Goal: Task Accomplishment & Management: Manage account settings

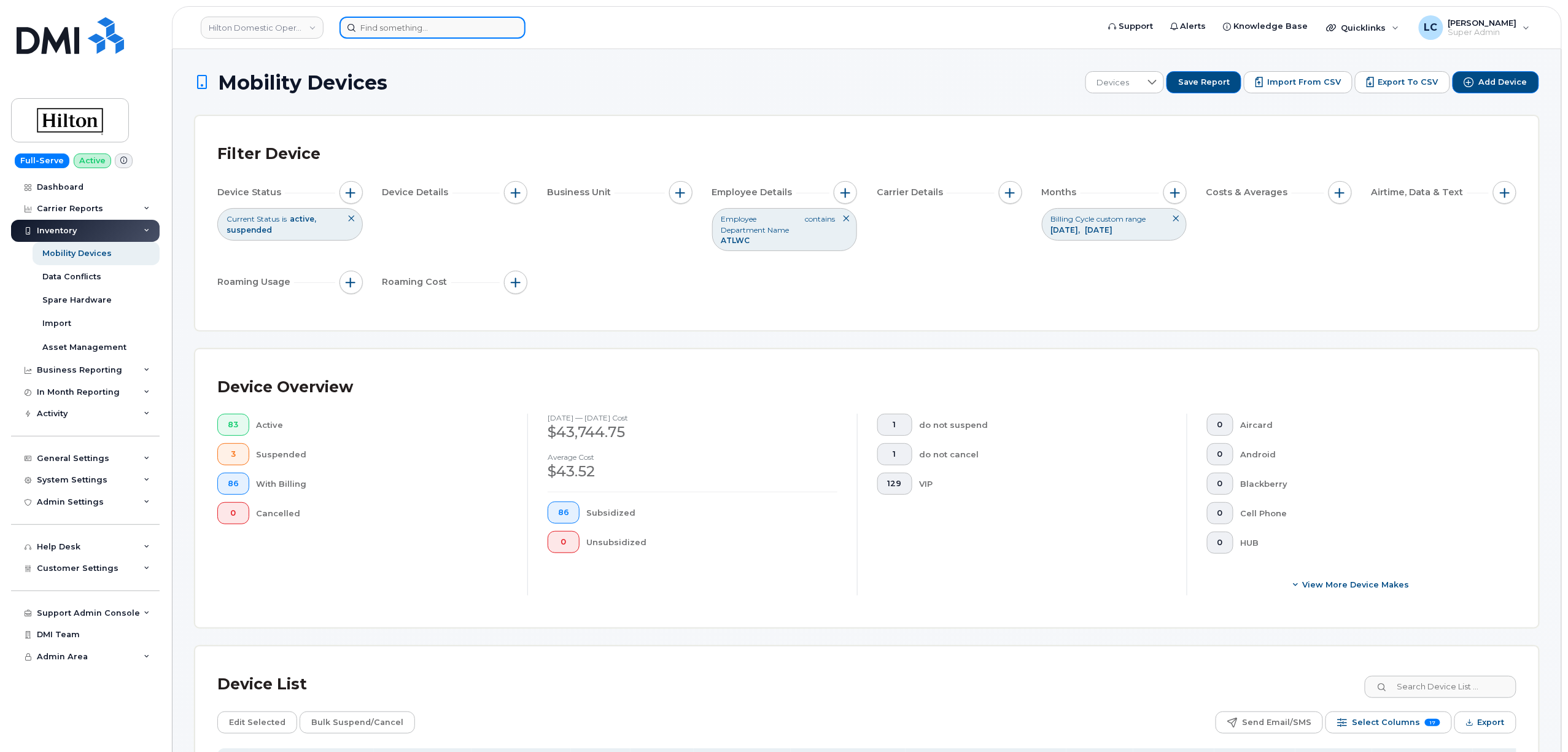
click at [414, 23] on input at bounding box center [433, 27] width 186 height 22
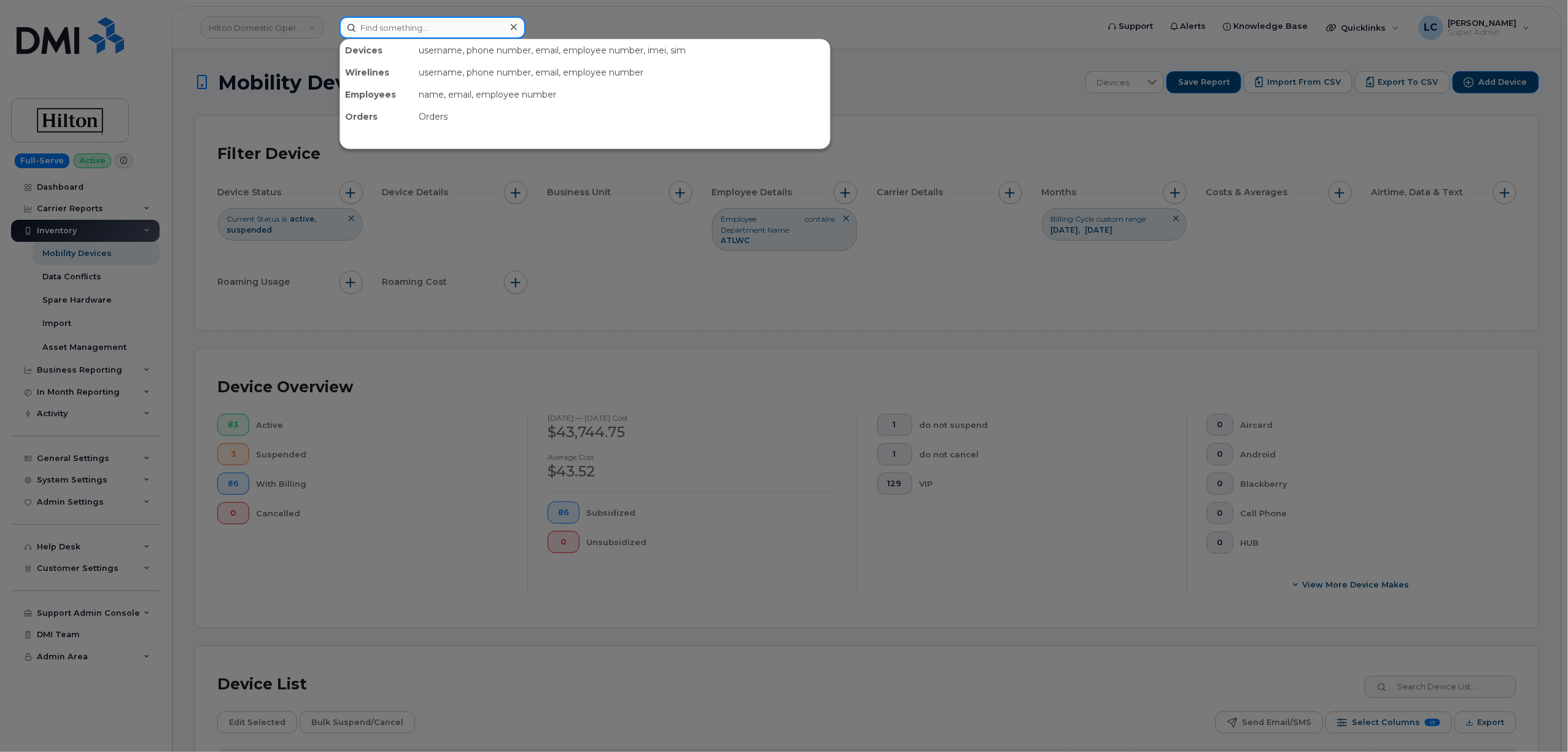
paste input "300420"
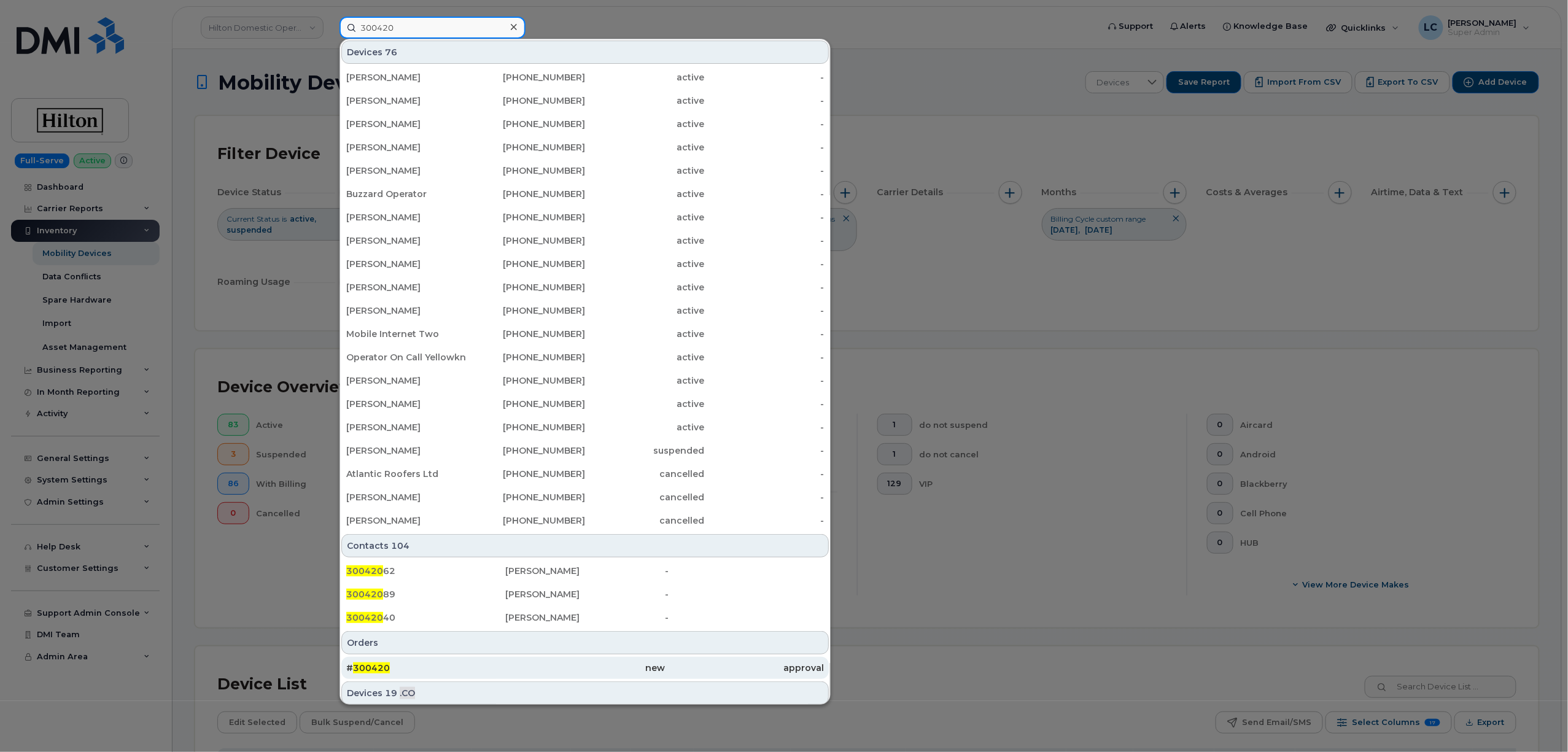
type input "300420"
click at [457, 669] on div "# 300420" at bounding box center [426, 668] width 159 height 13
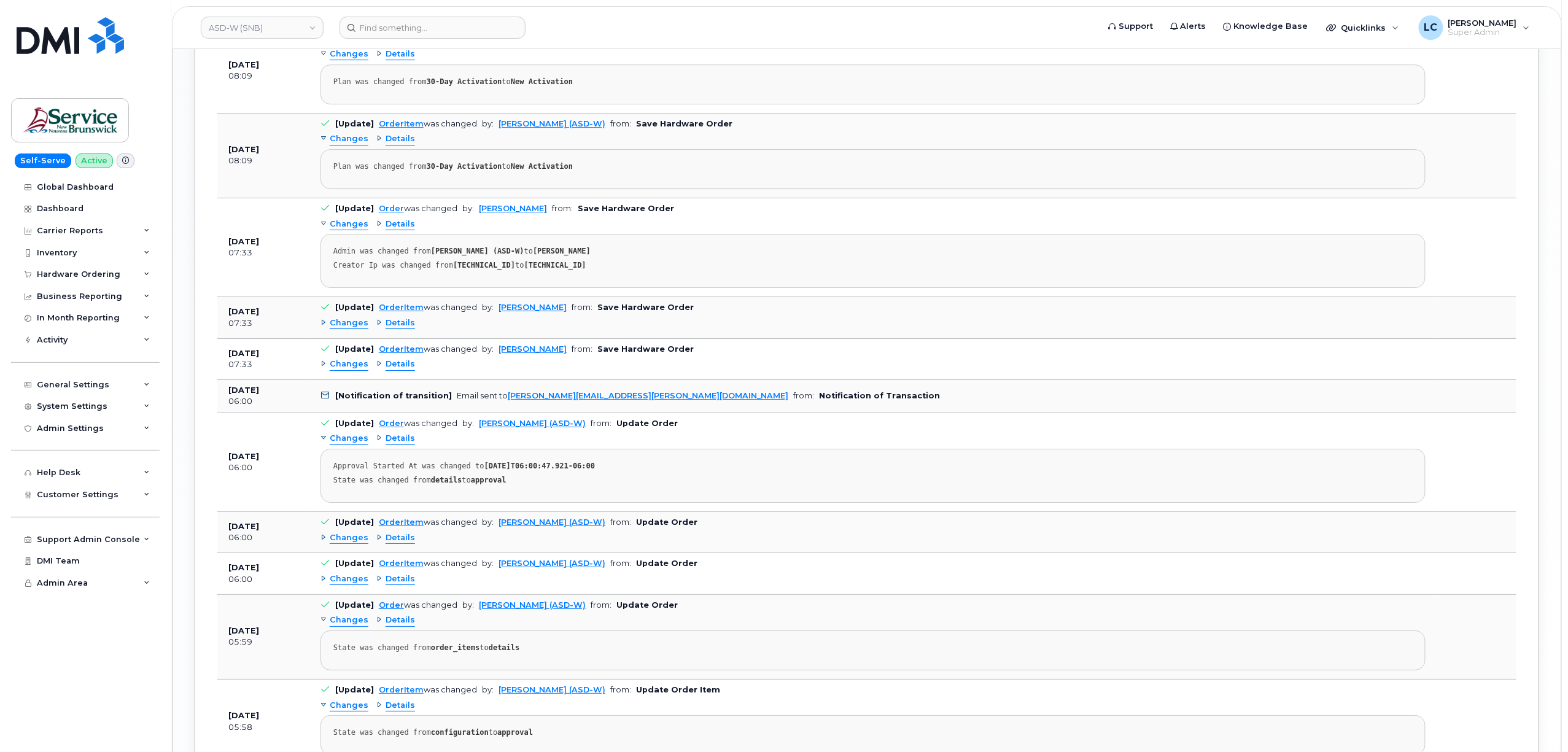
scroll to position [1965, 0]
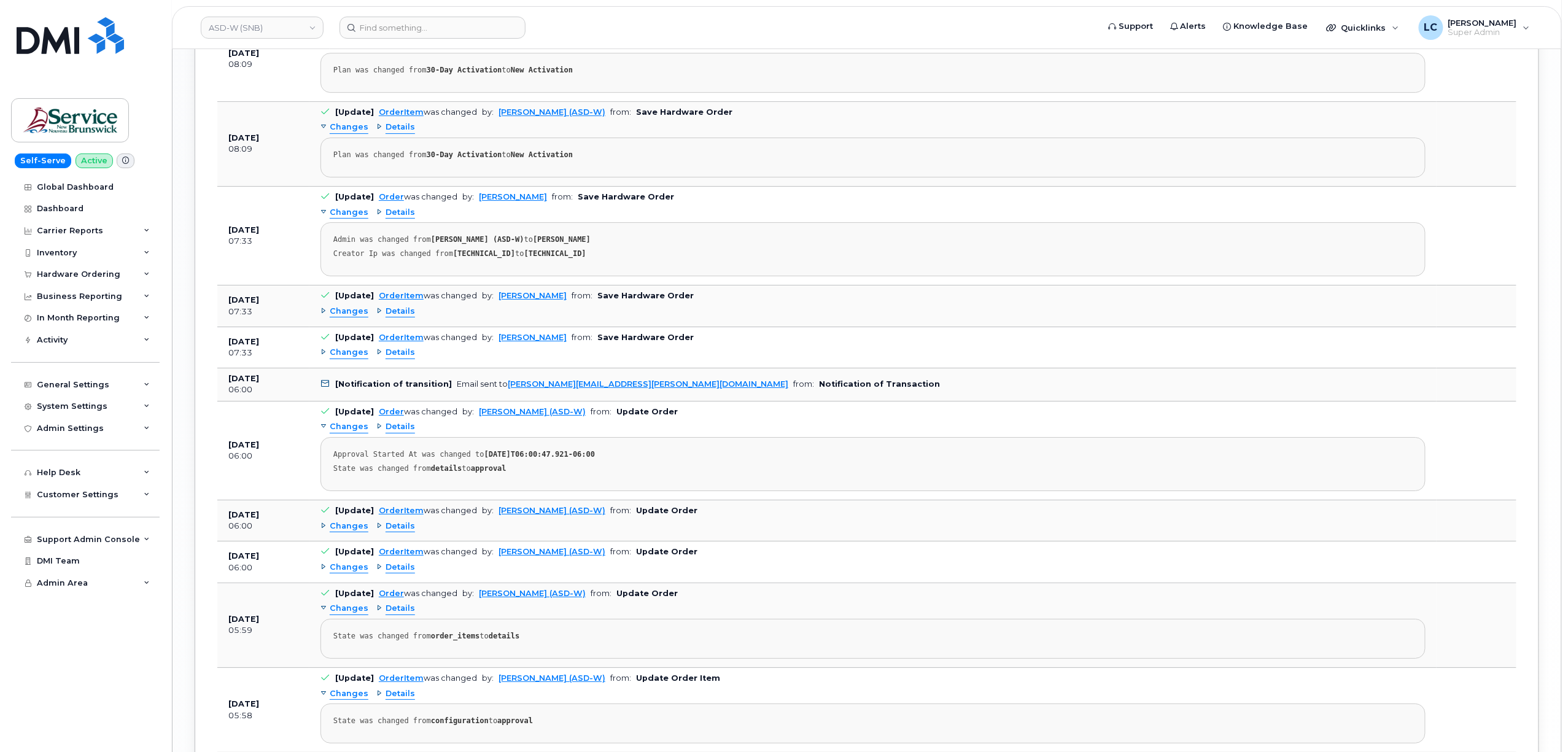
click at [351, 358] on span "Changes" at bounding box center [350, 353] width 39 height 12
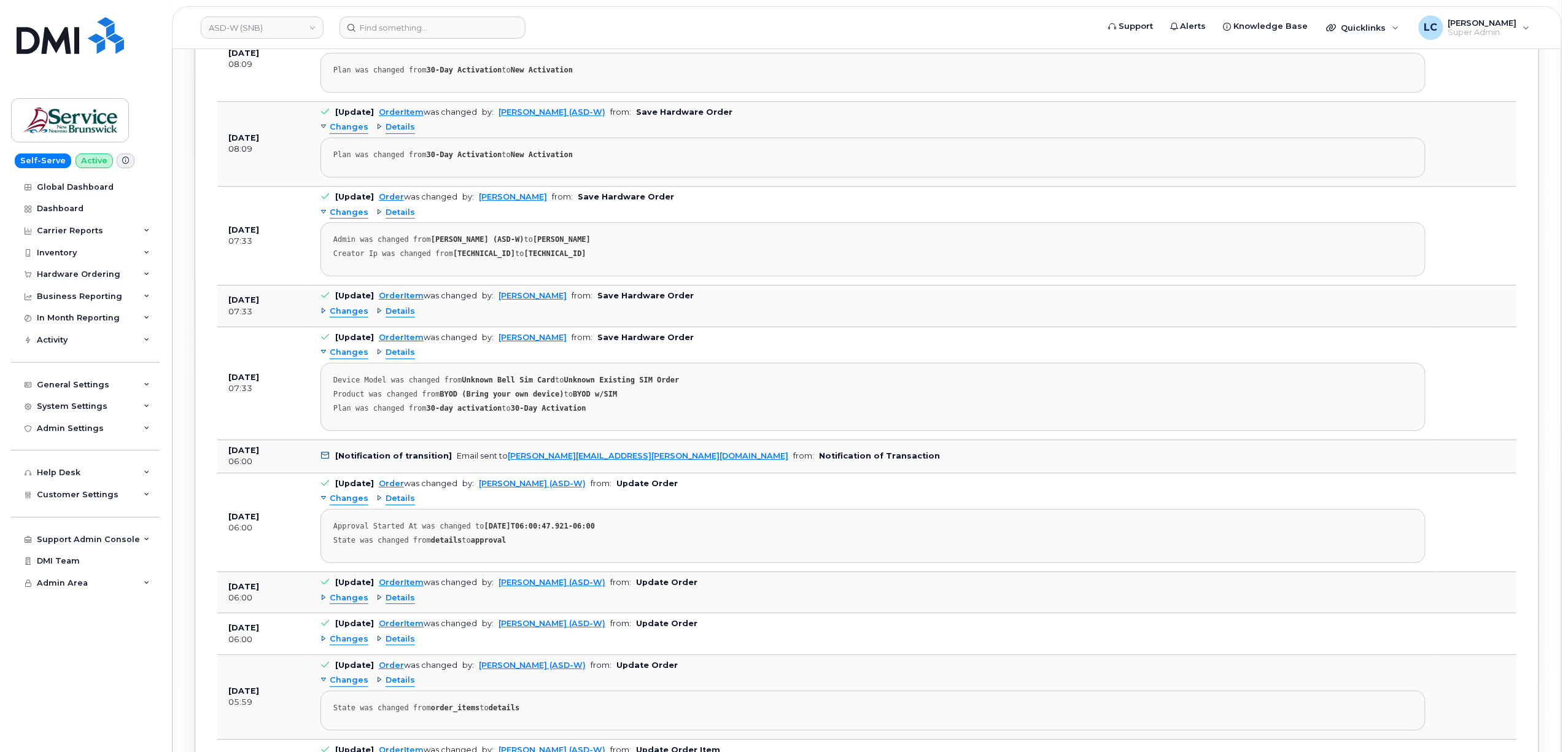
click at [345, 317] on span "Changes" at bounding box center [350, 312] width 39 height 12
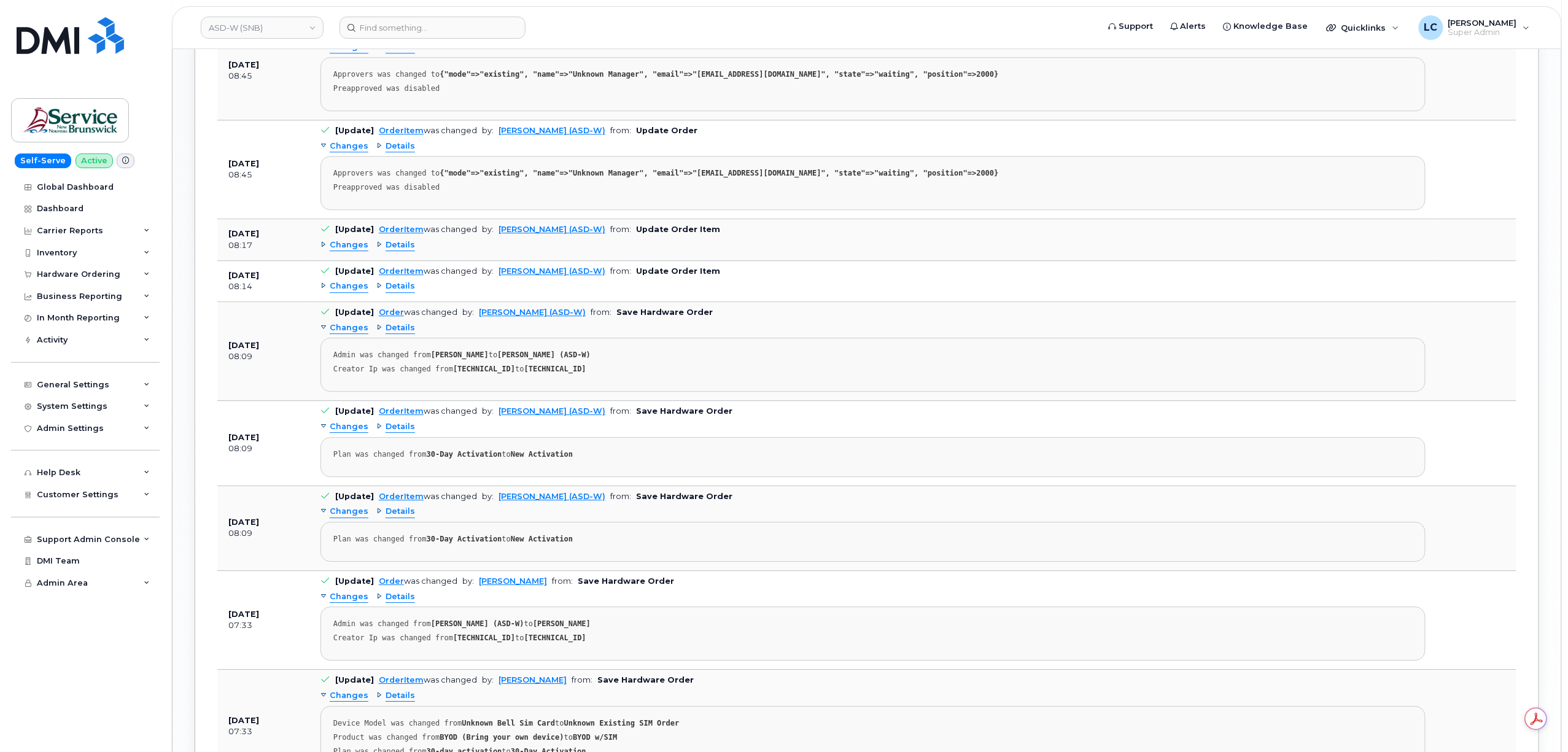
scroll to position [1556, 0]
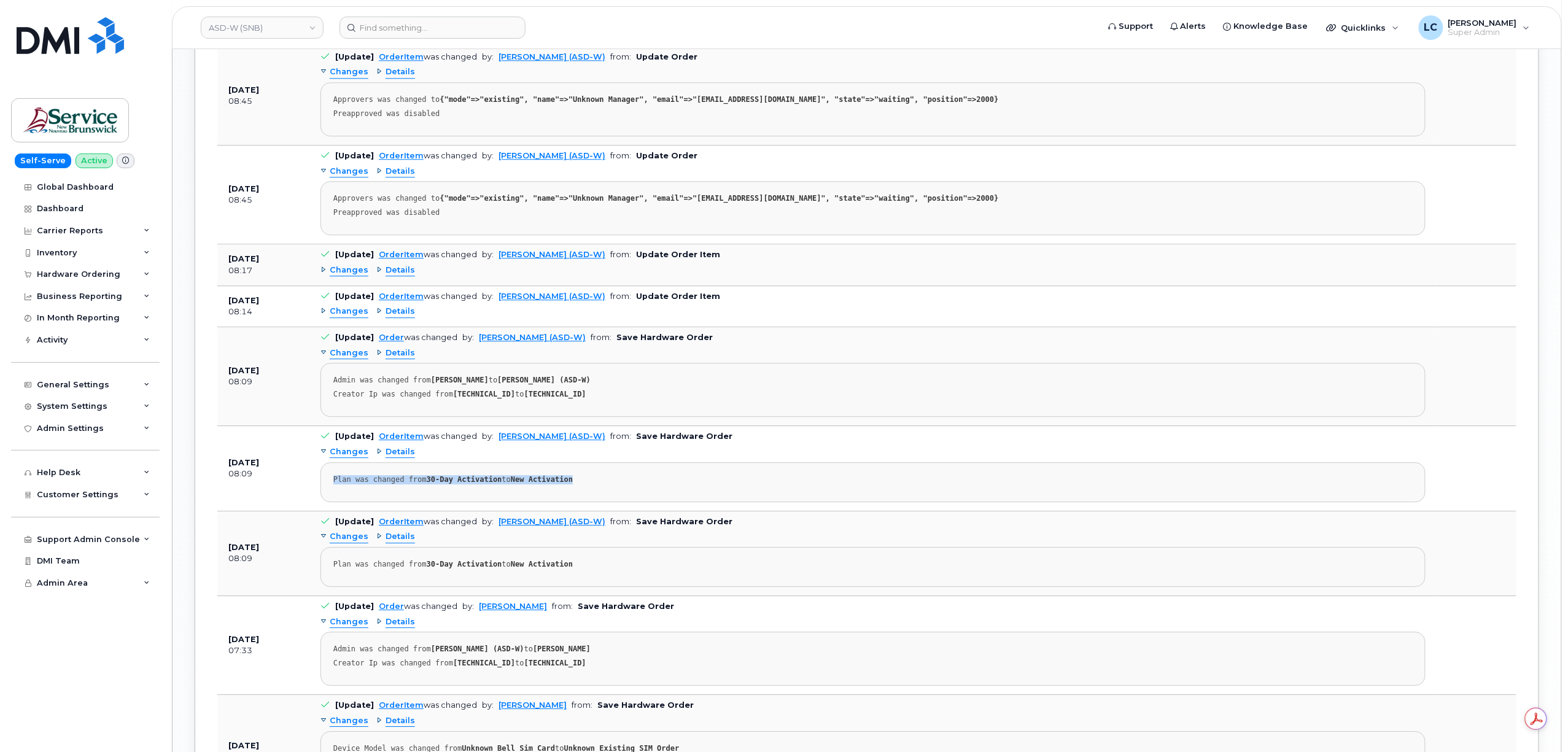
drag, startPoint x: 577, startPoint y: 484, endPoint x: 328, endPoint y: 477, distance: 249.1
click at [328, 477] on pre "Plan was changed from 30-Day Activation to New Activation" at bounding box center [873, 482] width 1105 height 40
click at [593, 559] on pre "Plan was changed from 30-Day Activation to New Activation" at bounding box center [873, 566] width 1105 height 40
drag, startPoint x: 583, startPoint y: 561, endPoint x: 324, endPoint y: 575, distance: 259.4
click at [324, 575] on pre "Plan was changed from 30-Day Activation to New Activation" at bounding box center [873, 566] width 1105 height 40
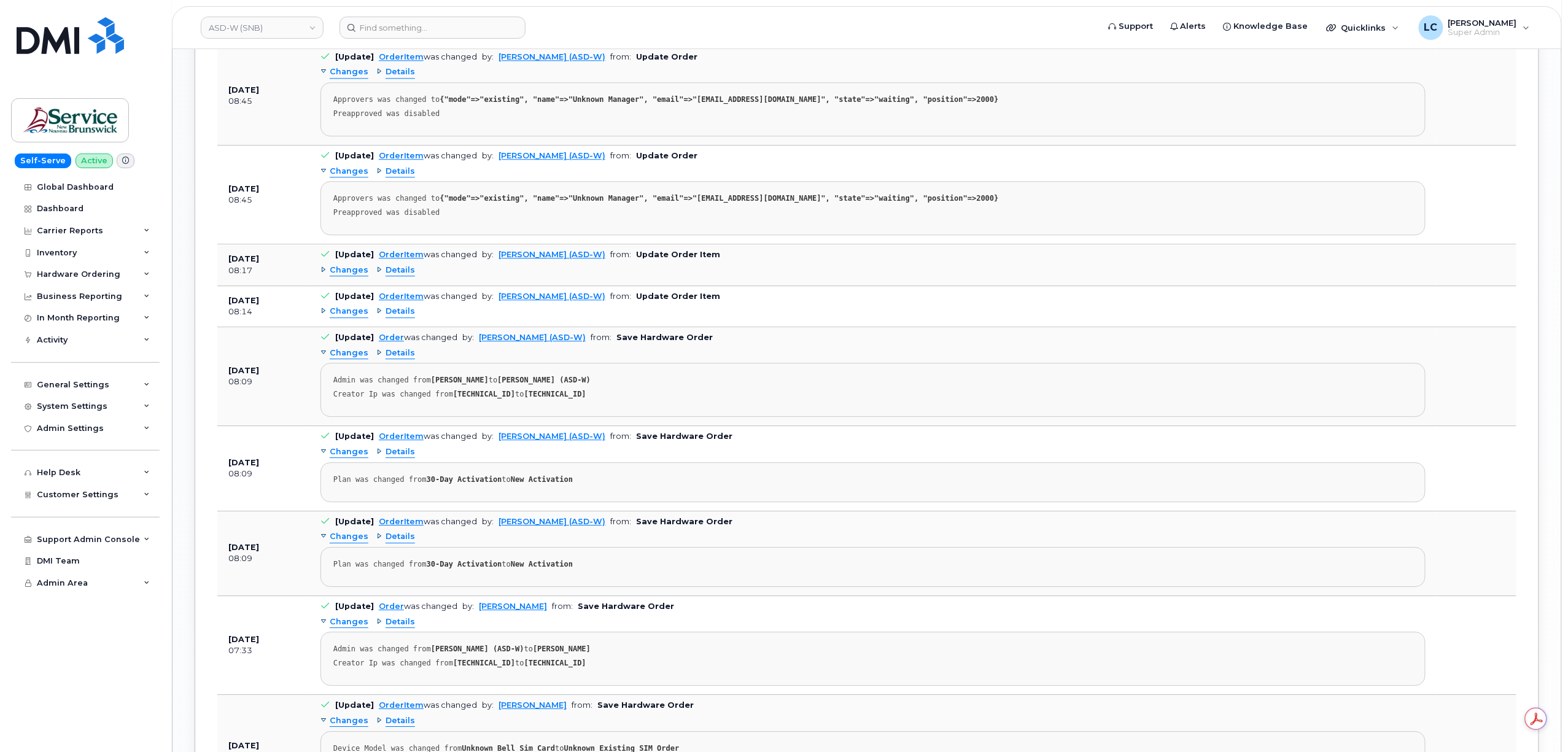
click at [698, 647] on pre "Admin was changed from Coughlin, Wendy (ASD-W) to Matthew Deveau Creator Ip was…" at bounding box center [873, 658] width 1105 height 54
drag, startPoint x: 608, startPoint y: 649, endPoint x: 332, endPoint y: 656, distance: 276.1
click at [332, 656] on pre "Admin was changed from Coughlin, Wendy (ASD-W) to Matthew Deveau Creator Ip was…" at bounding box center [873, 658] width 1105 height 54
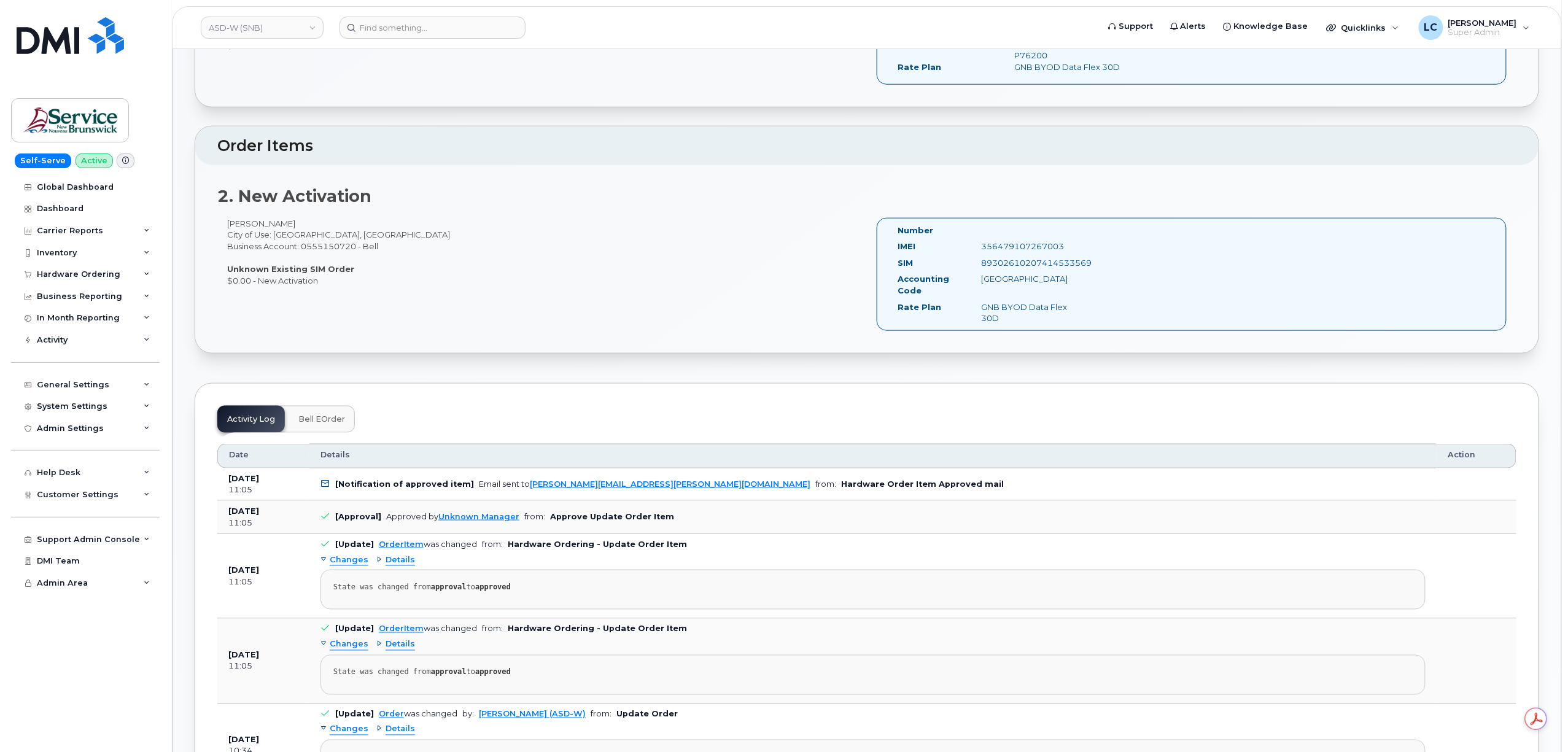
scroll to position [573, 0]
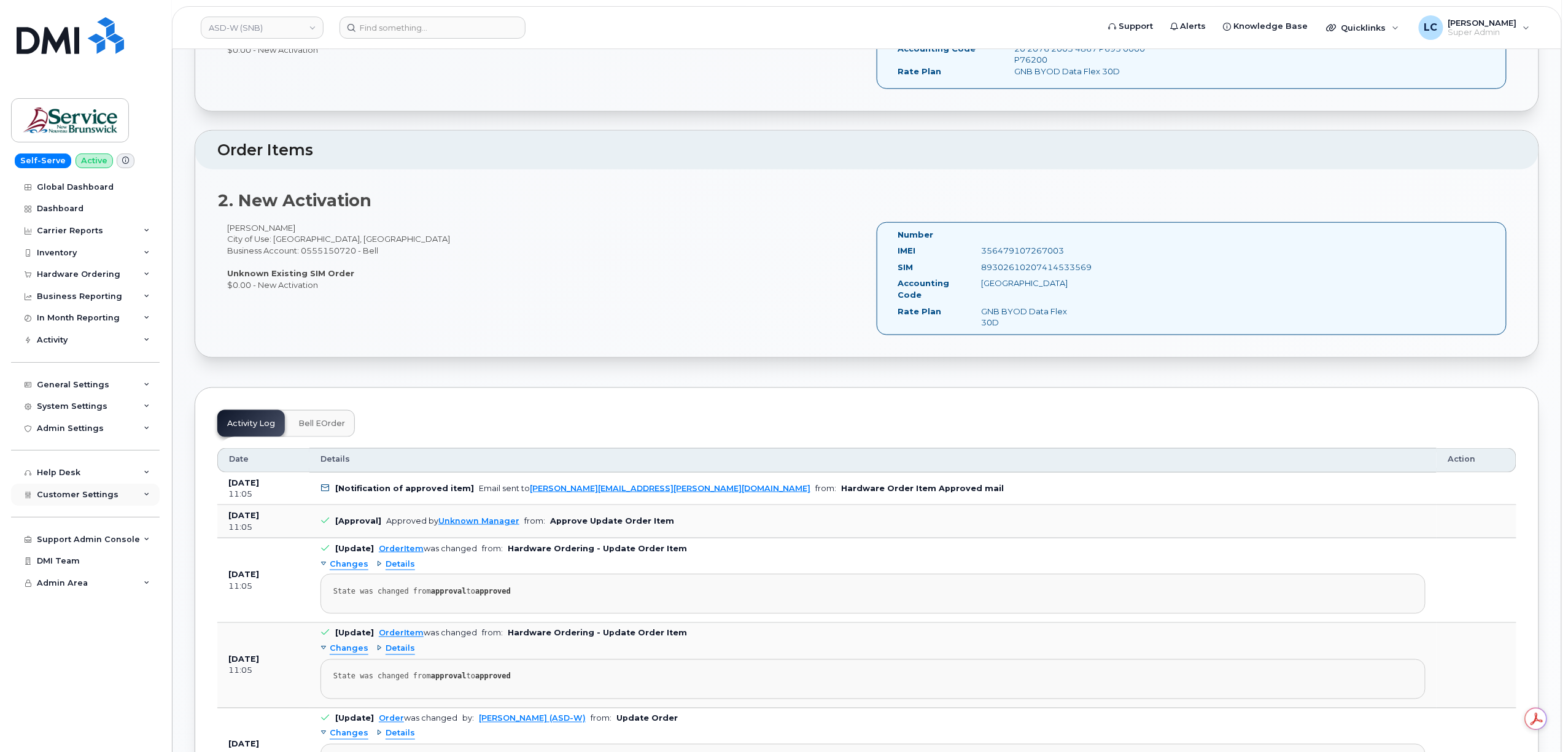
click at [102, 501] on div "Customer Settings" at bounding box center [85, 495] width 148 height 22
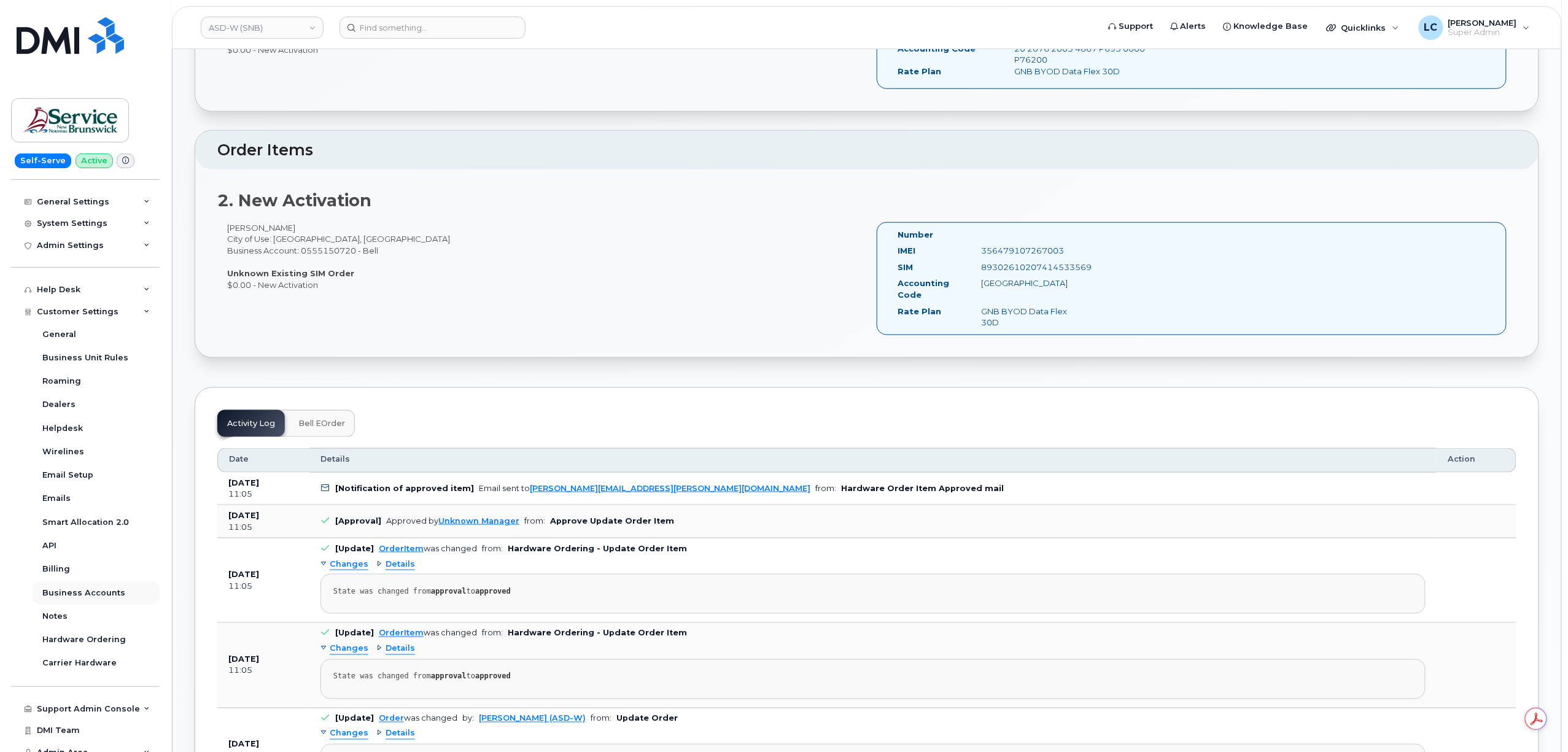
scroll to position [192, 0]
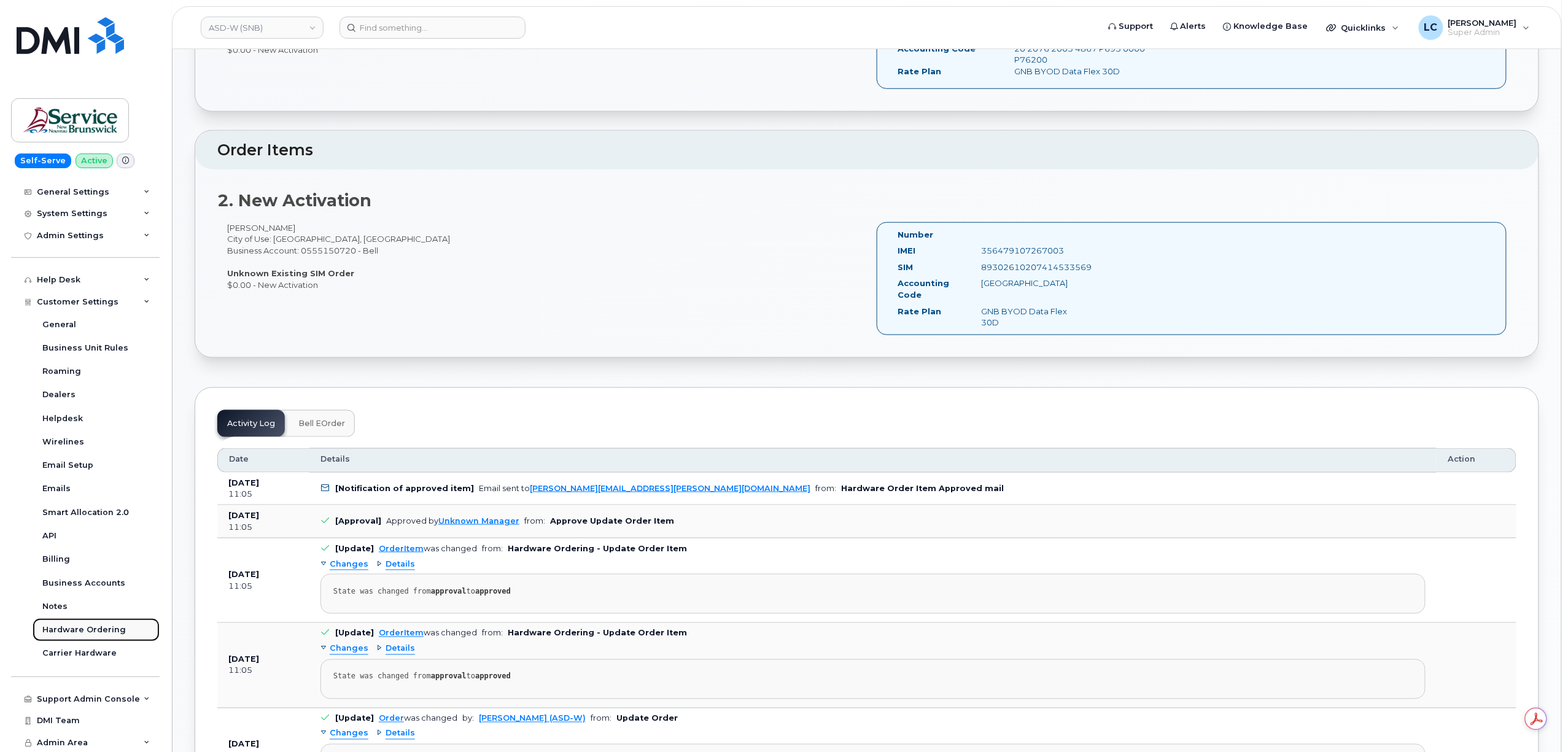
click at [92, 626] on div "Hardware Ordering" at bounding box center [84, 630] width 84 height 11
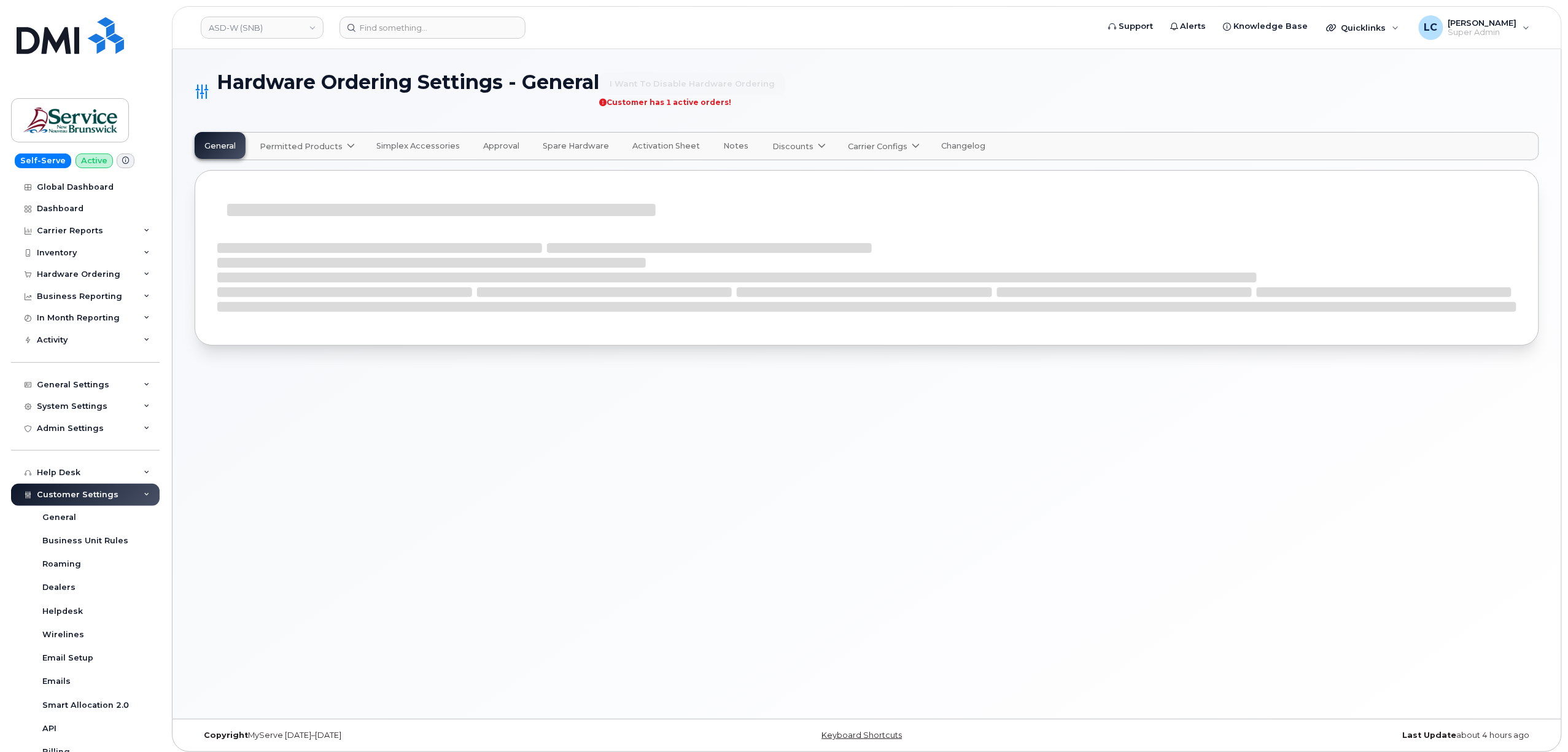
select select "admins"
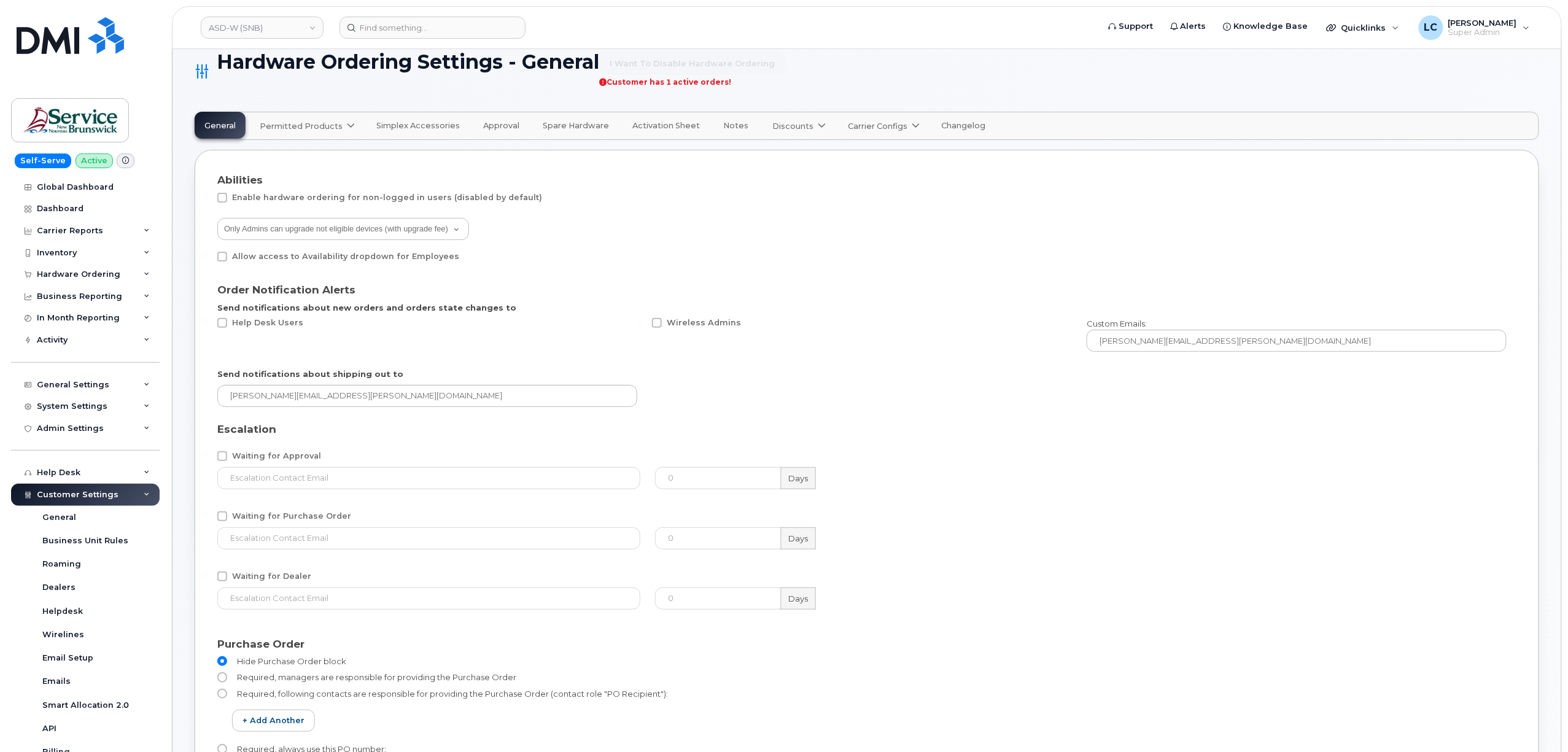
scroll to position [13, 0]
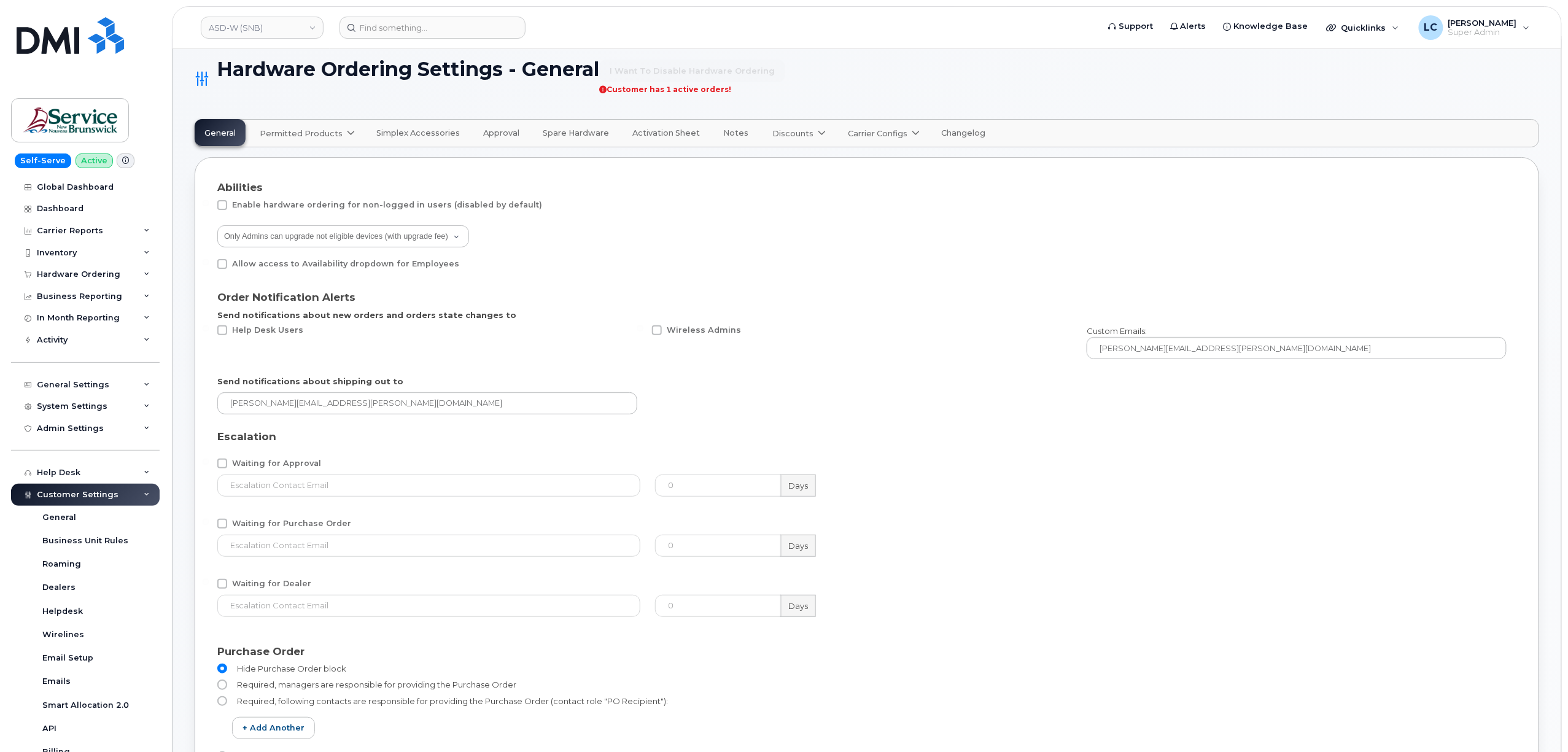
click at [501, 133] on span "Approval" at bounding box center [501, 133] width 36 height 10
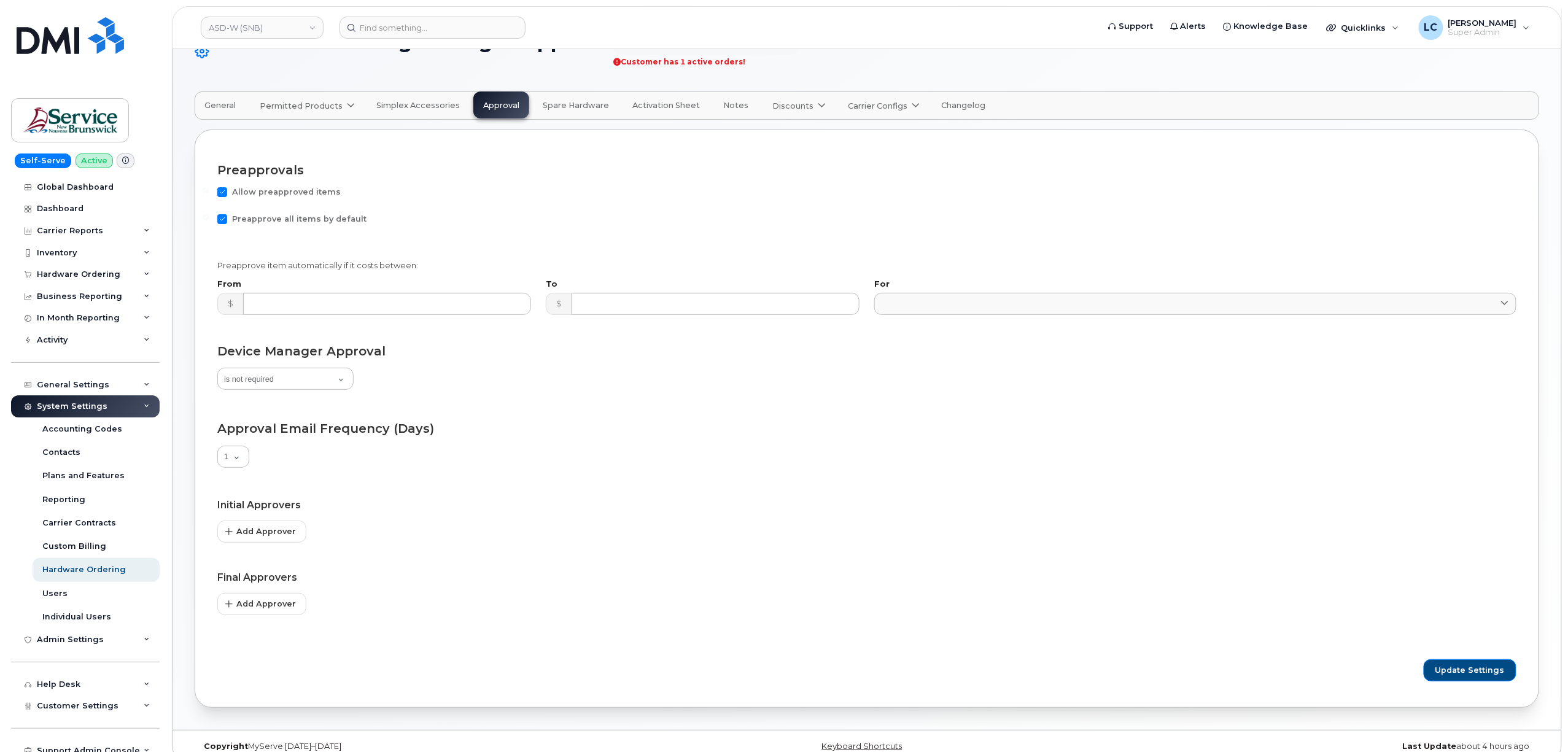
scroll to position [59, 0]
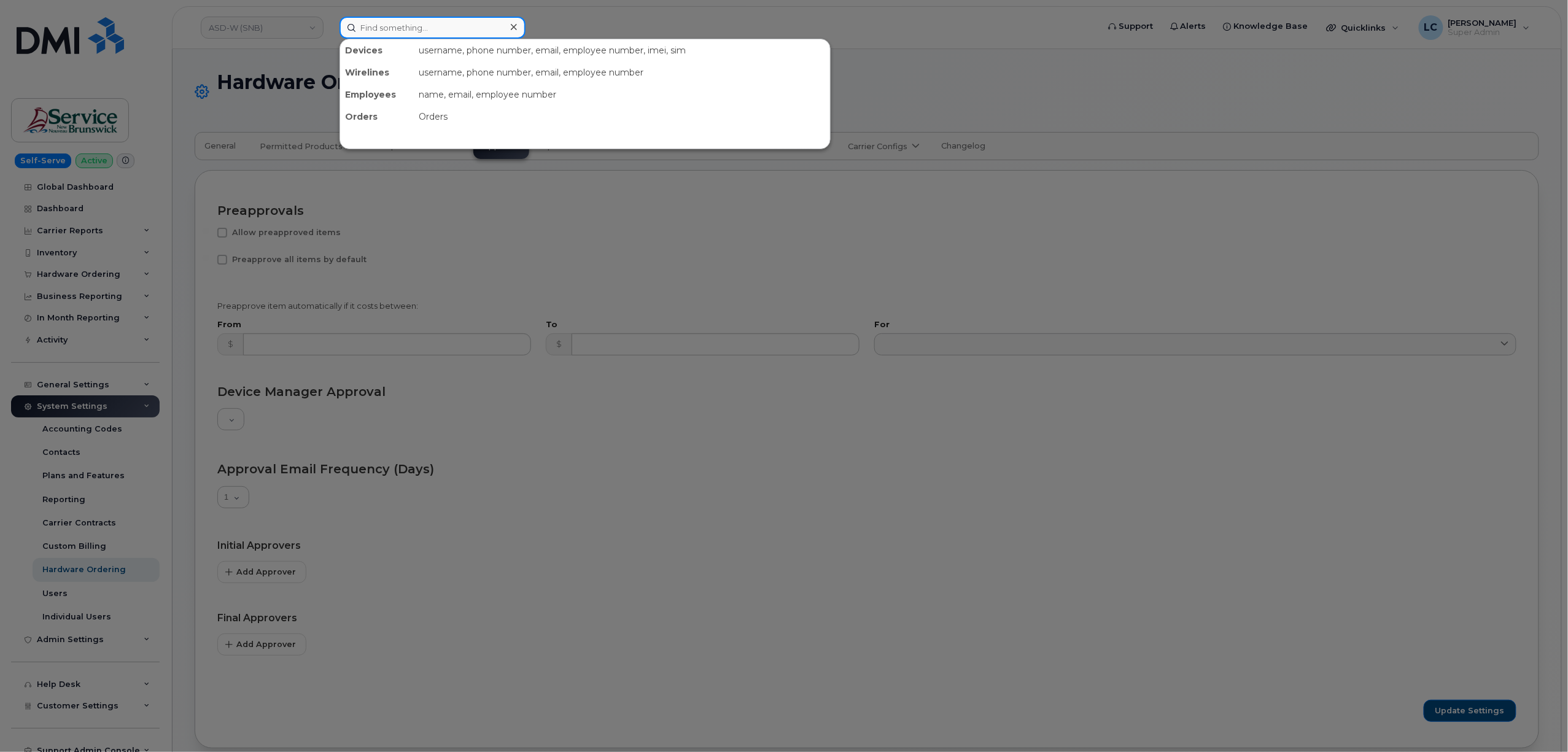
click at [399, 34] on input at bounding box center [433, 27] width 186 height 22
paste input "300420"
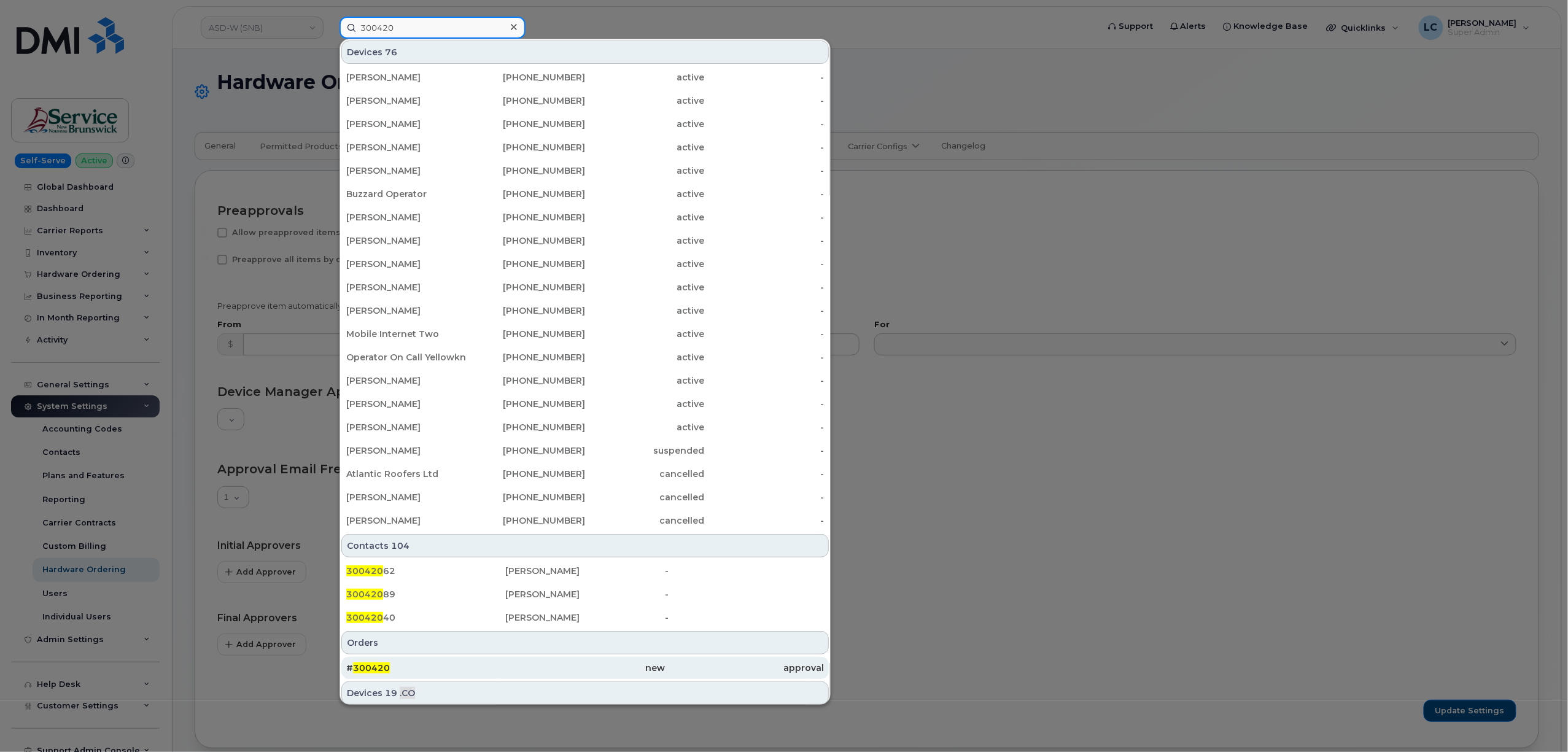
type input "300420"
click at [459, 671] on div "# 300420" at bounding box center [426, 668] width 159 height 13
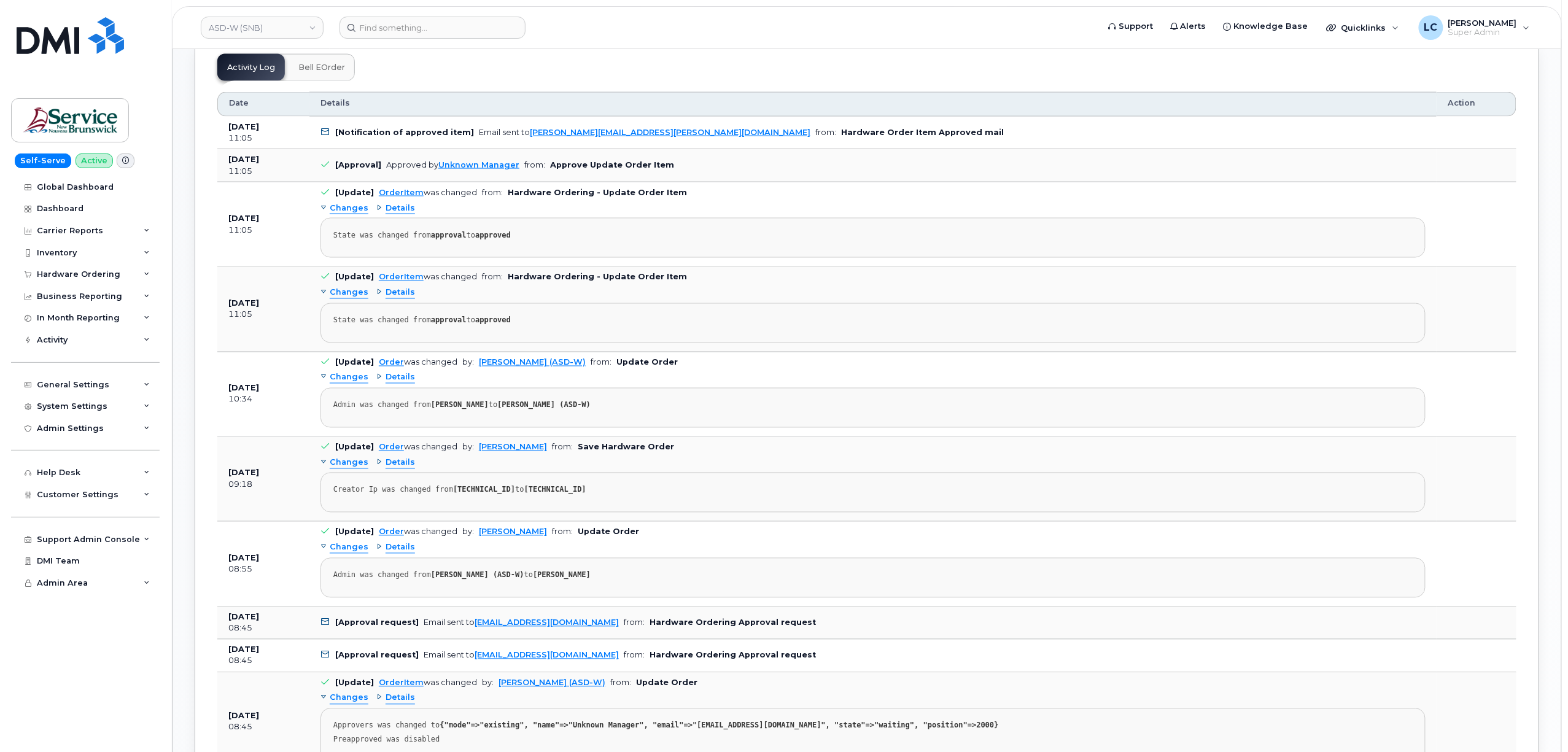
scroll to position [900, 0]
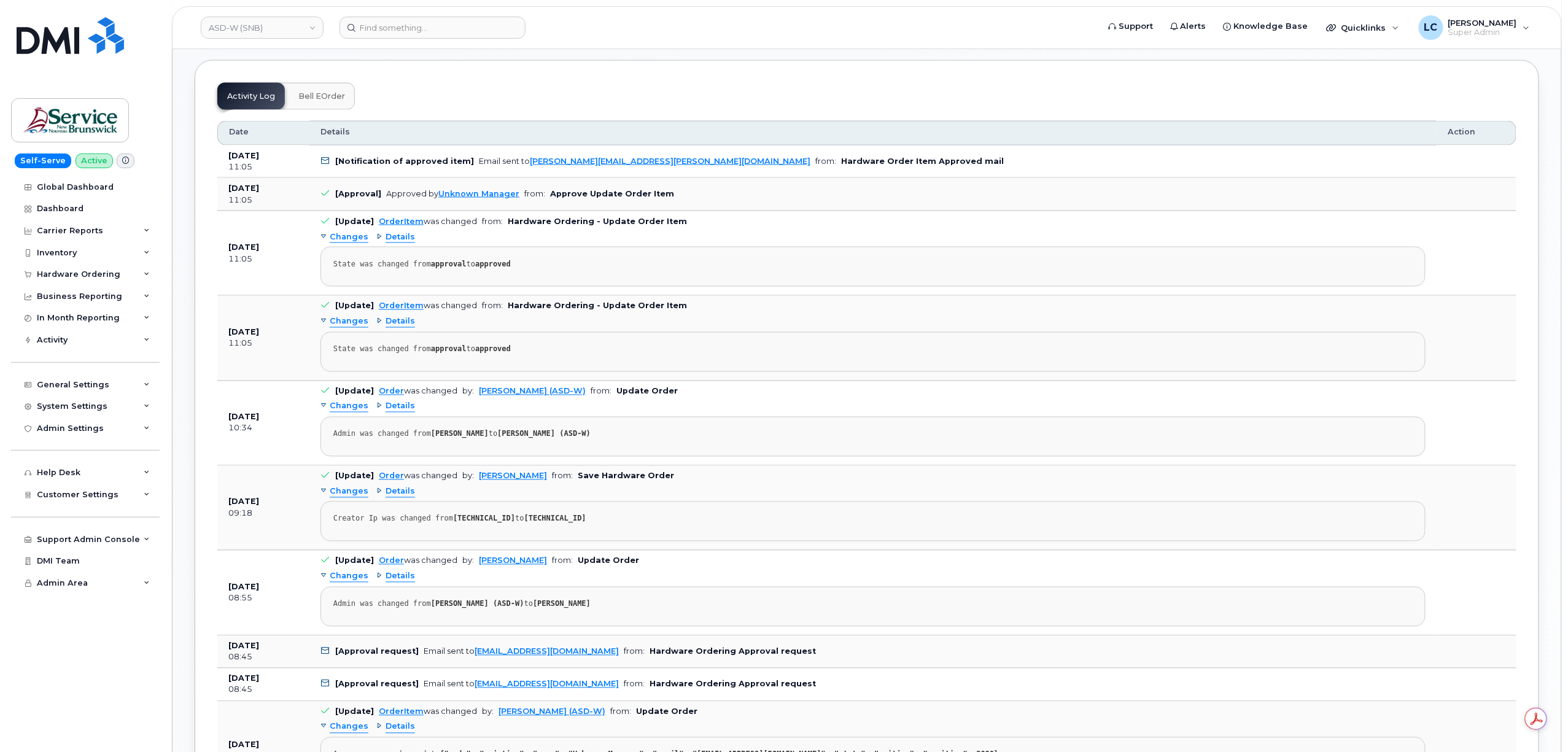
click at [941, 127] on div "Details" at bounding box center [873, 132] width 1105 height 11
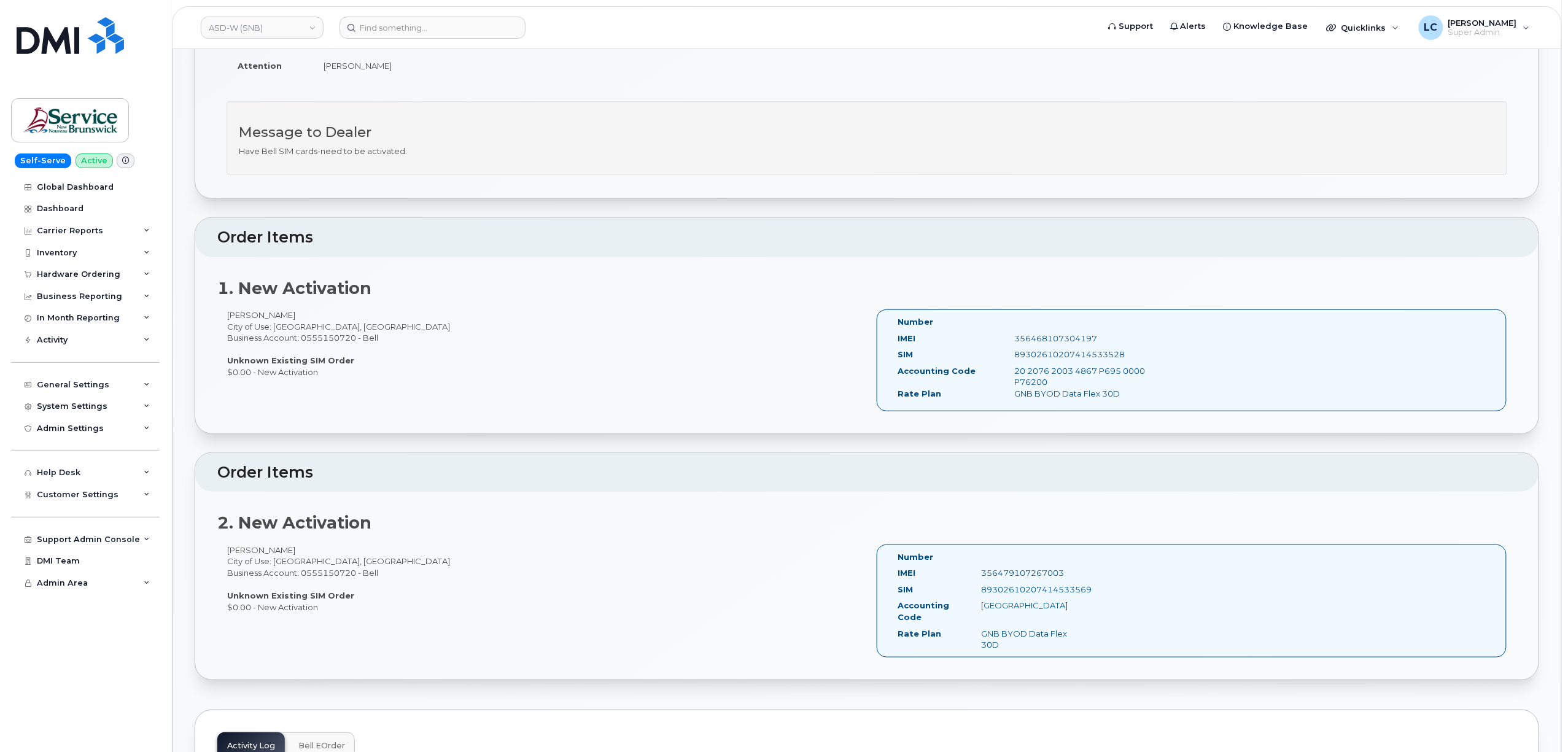
scroll to position [0, 0]
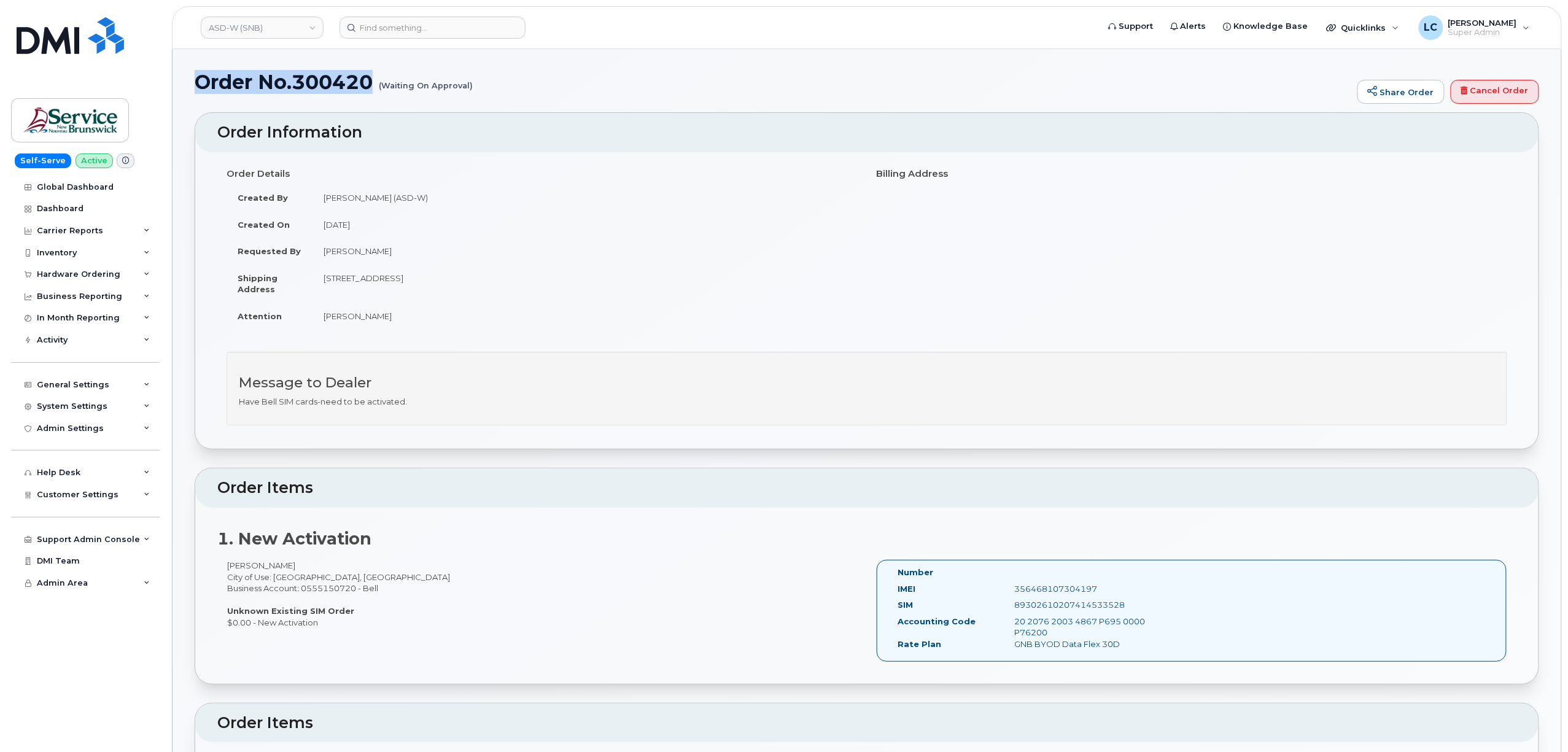
drag, startPoint x: 482, startPoint y: 85, endPoint x: 197, endPoint y: 92, distance: 285.1
click at [197, 92] on h1 "Order No.300420 (Waiting On Approval)" at bounding box center [772, 82] width 1157 height 21
click at [464, 86] on small "(Waiting On Approval)" at bounding box center [426, 80] width 94 height 19
click at [106, 489] on div "Customer Settings" at bounding box center [85, 495] width 148 height 22
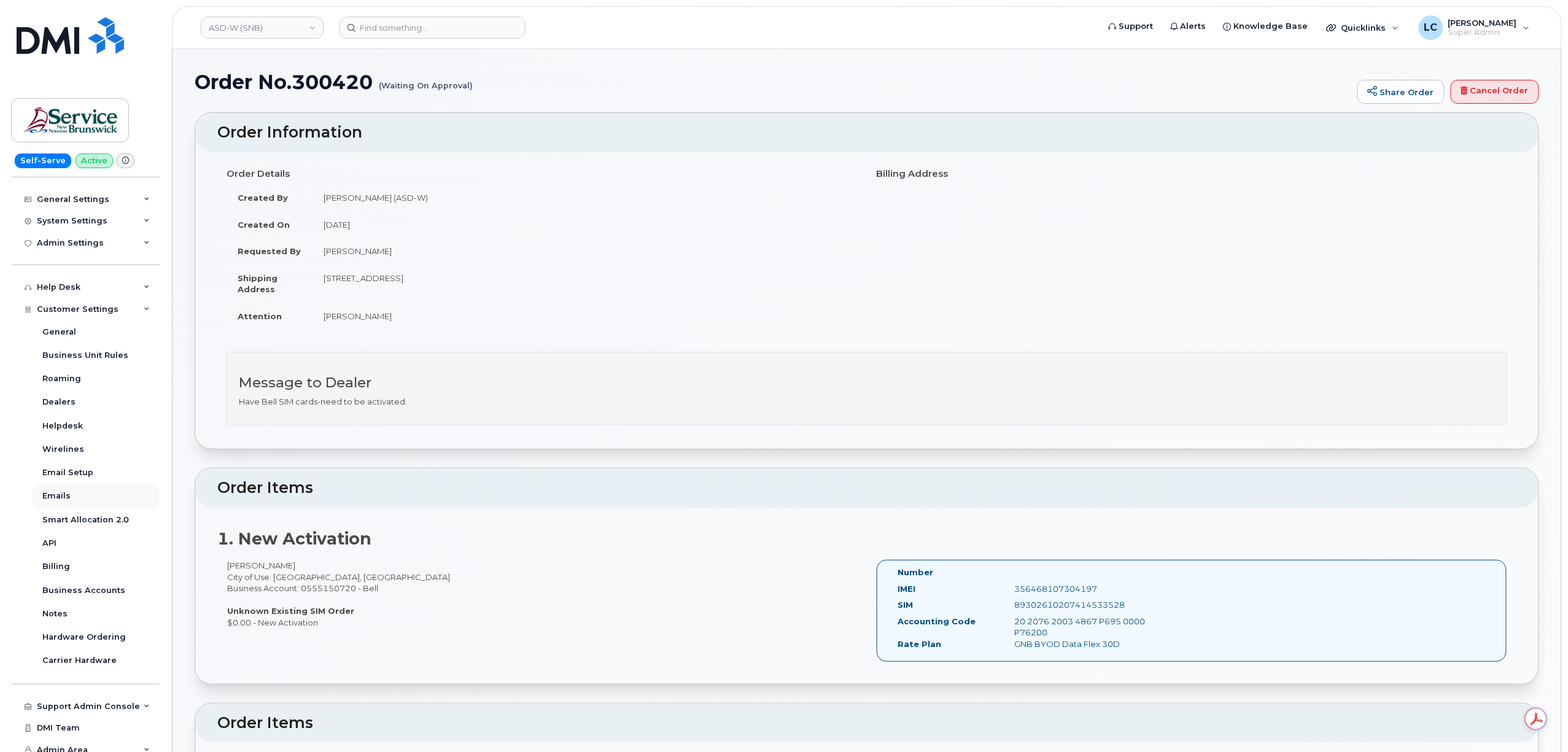
scroll to position [192, 0]
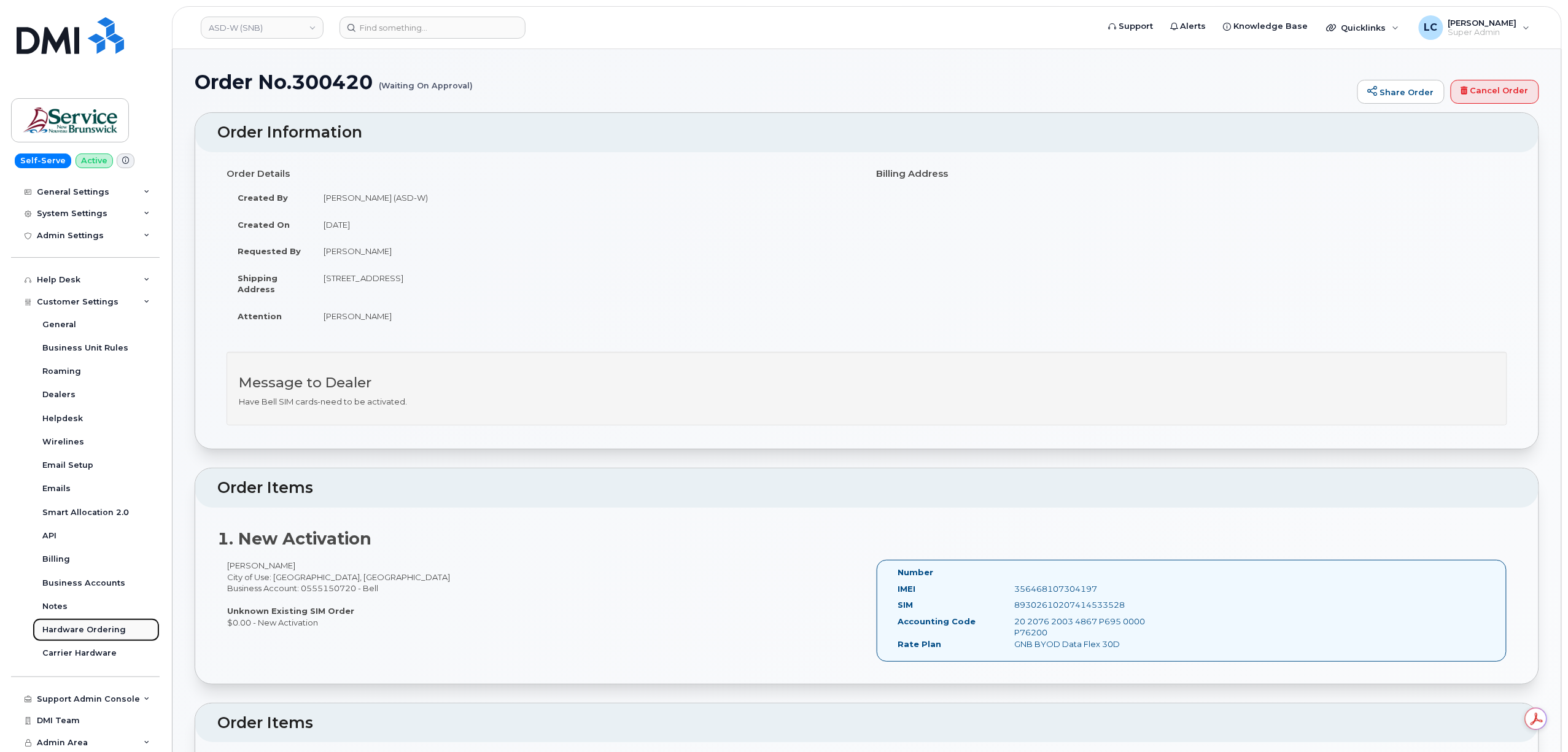
click at [92, 635] on div "Hardware Ordering" at bounding box center [84, 630] width 84 height 11
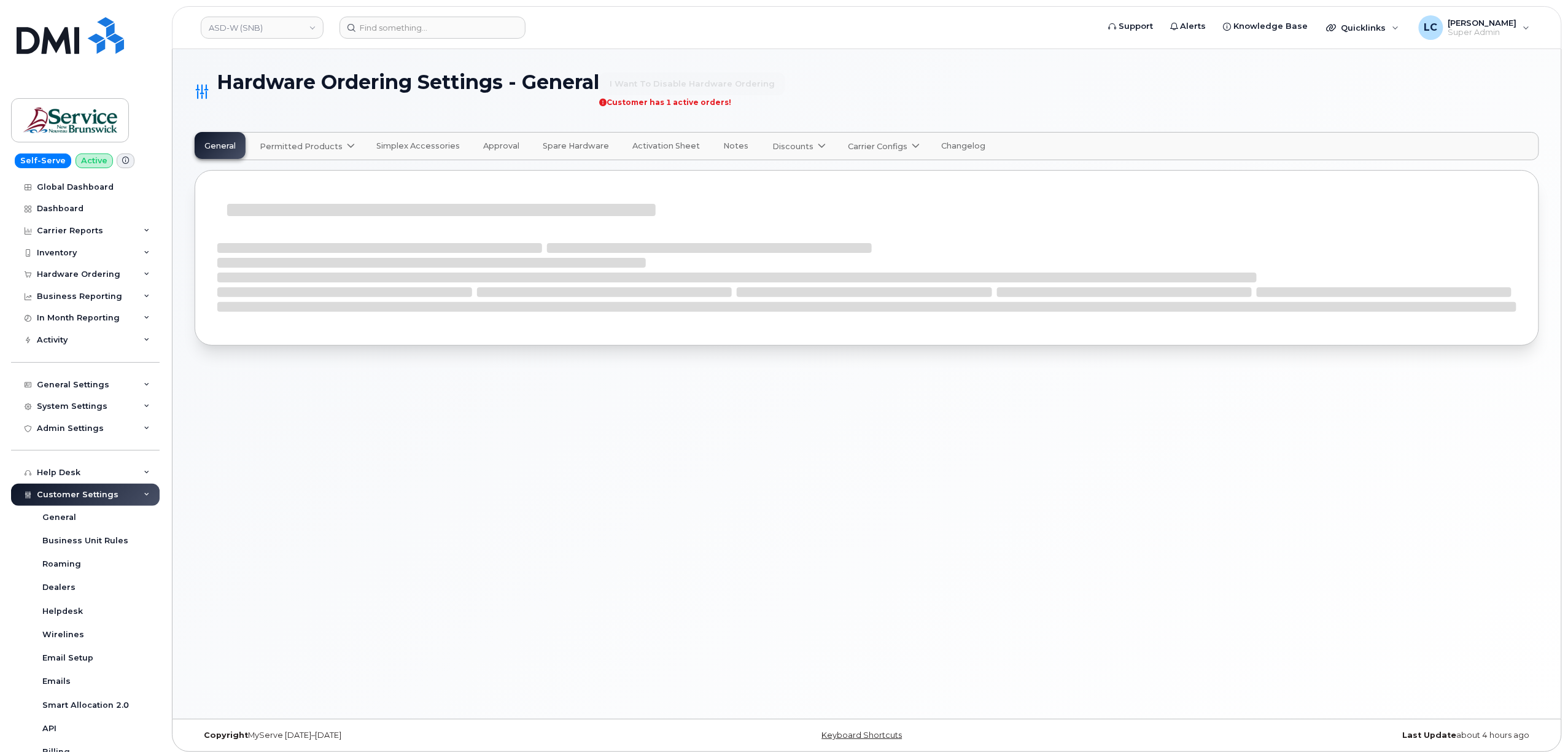
select select "admins"
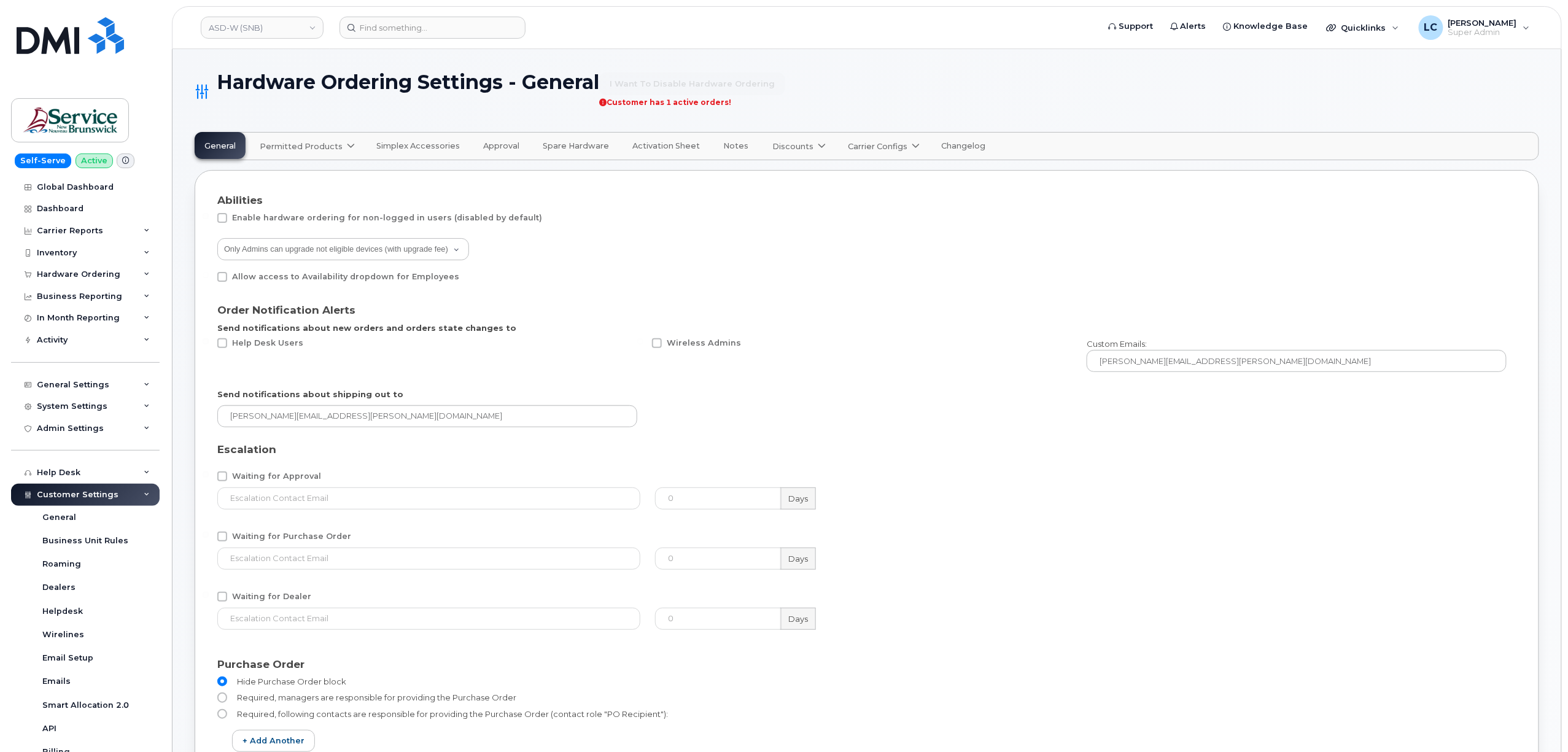
click at [497, 142] on span "Approval" at bounding box center [501, 146] width 36 height 10
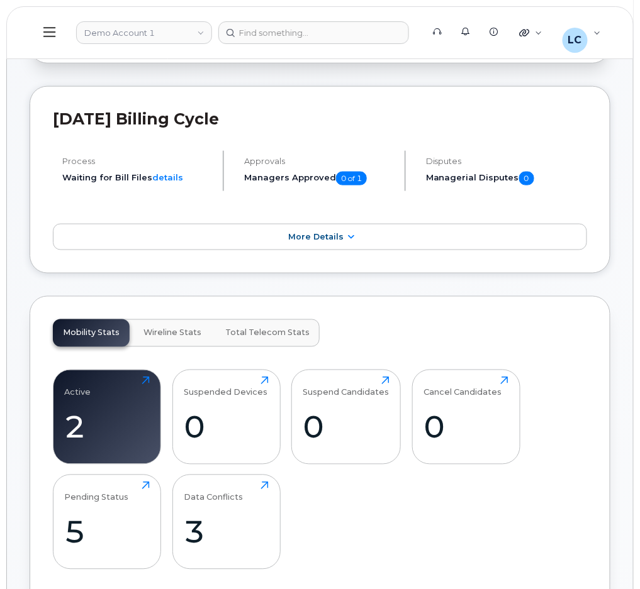
scroll to position [342, 0]
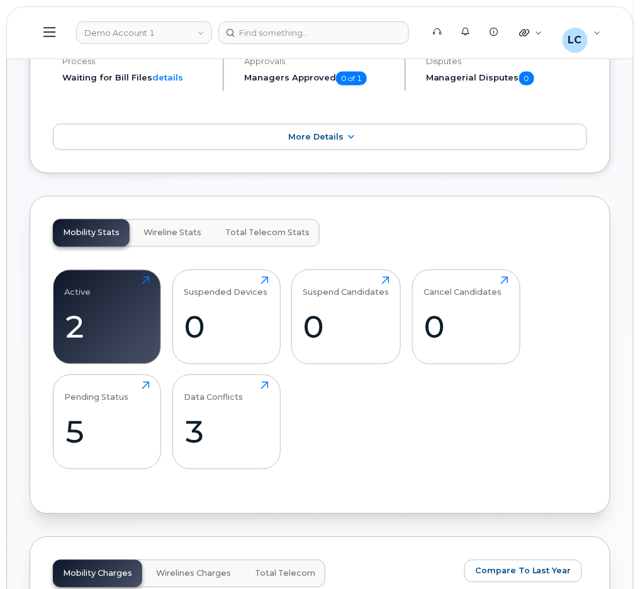
click at [55, 33] on icon at bounding box center [49, 32] width 12 height 10
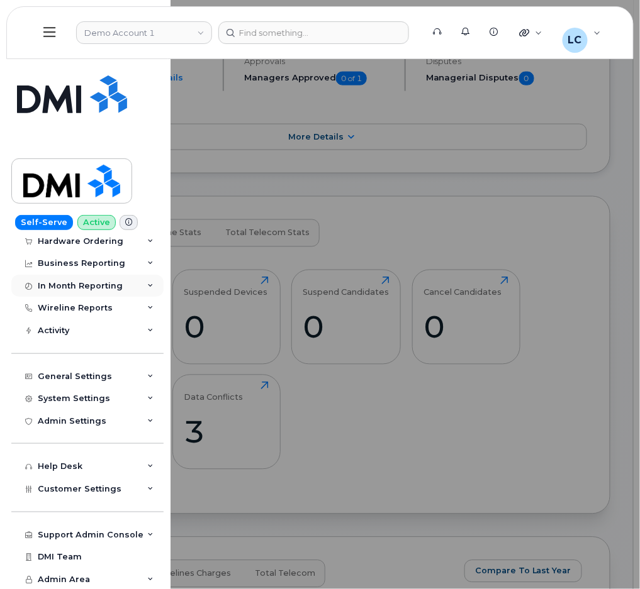
scroll to position [75, 0]
click at [177, 26] on link "Demo Account 1" at bounding box center [144, 32] width 136 height 23
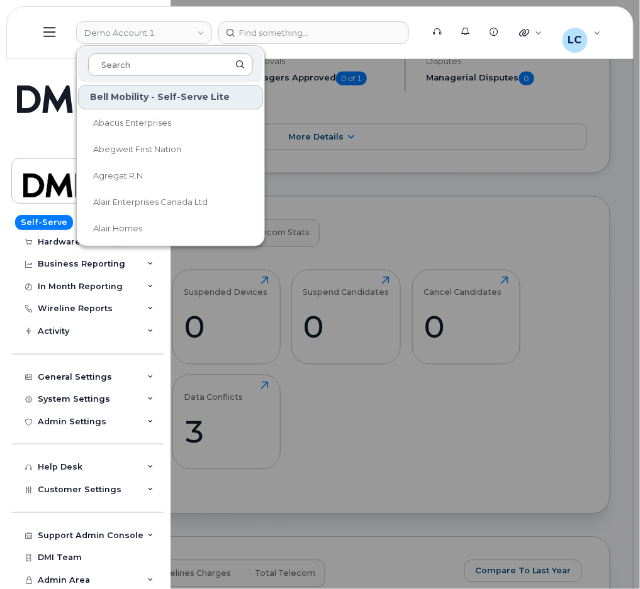
click at [186, 68] on input at bounding box center [170, 64] width 165 height 23
type input "C"
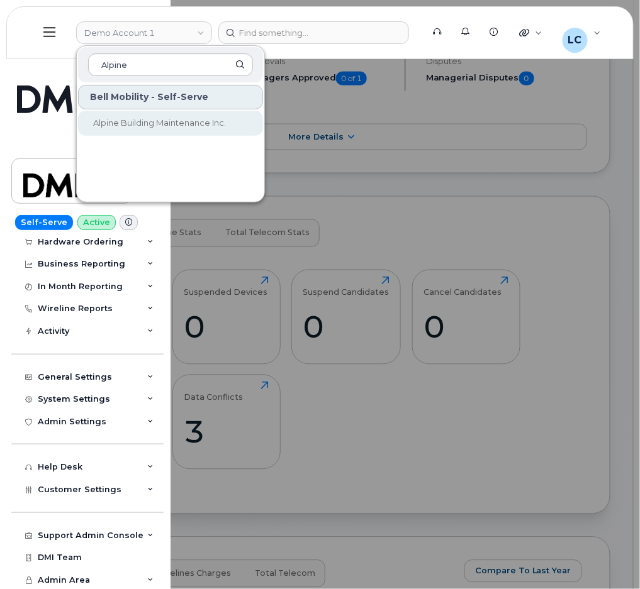
type input "Alpine"
click at [204, 126] on span "Alpine Building Maintenance Inc." at bounding box center [159, 123] width 133 height 10
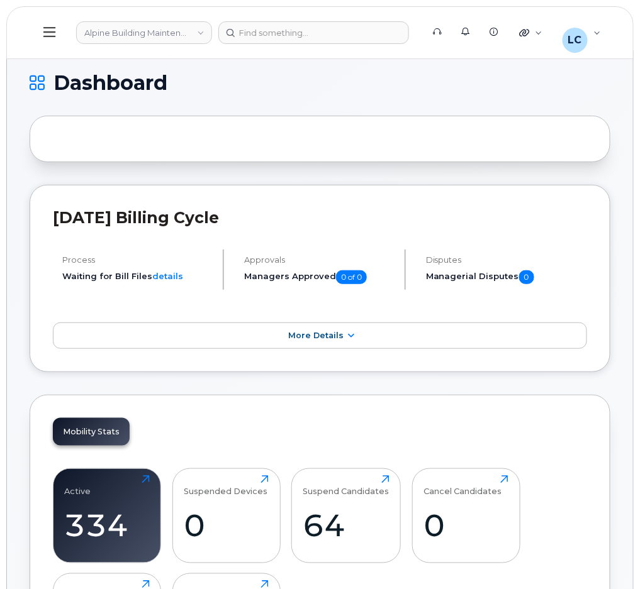
click at [47, 27] on icon at bounding box center [49, 32] width 12 height 10
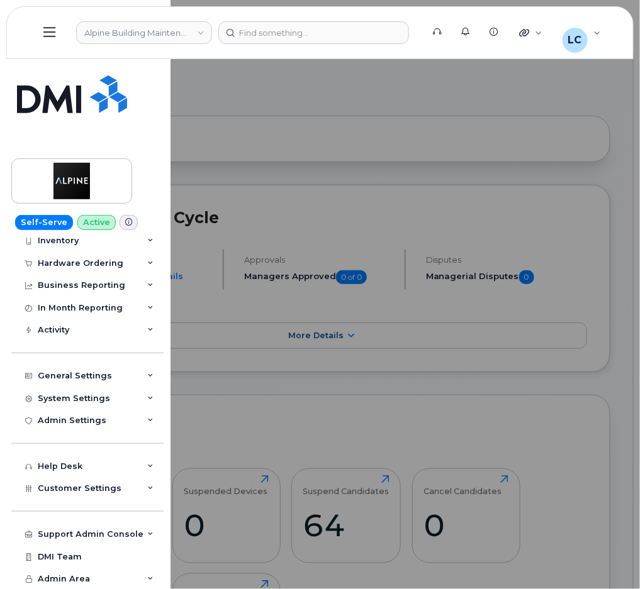
scroll to position [53, 0]
click at [131, 483] on div "Customer Settings" at bounding box center [87, 489] width 152 height 23
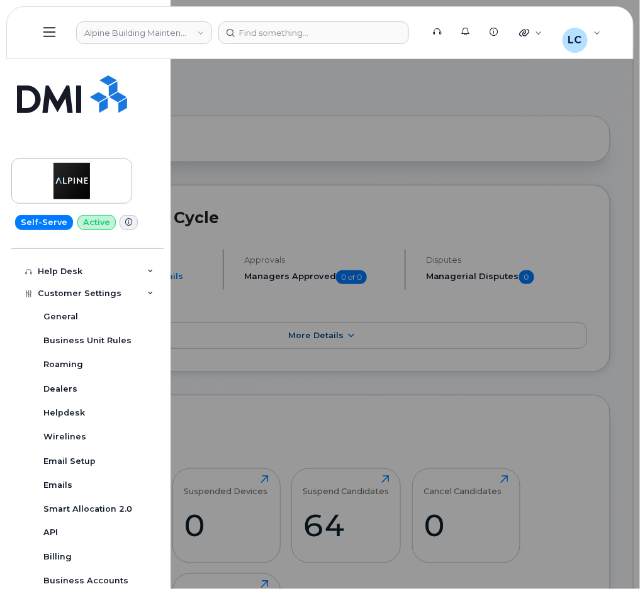
scroll to position [64, 0]
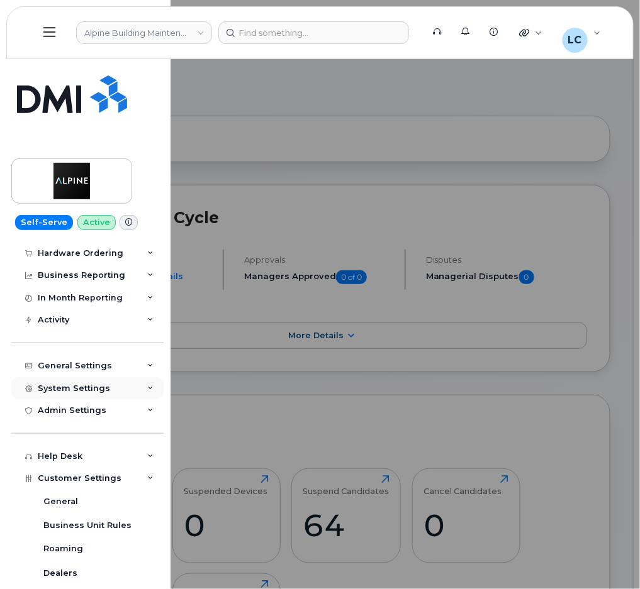
click at [96, 387] on div "System Settings" at bounding box center [74, 389] width 72 height 10
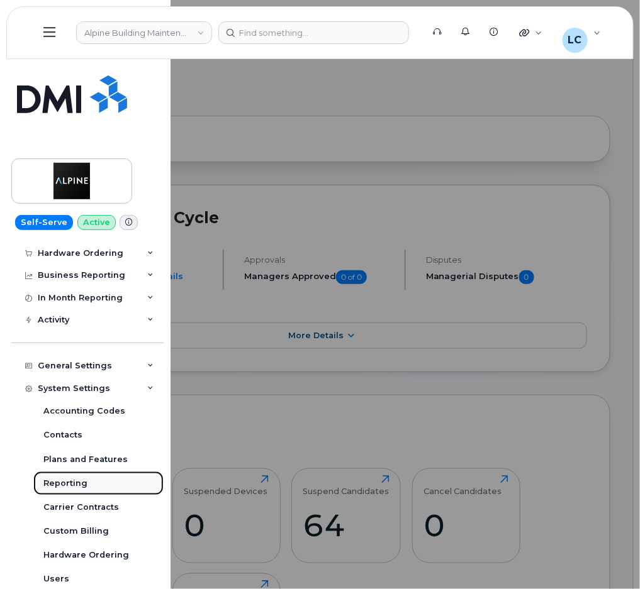
click at [94, 479] on link "Reporting" at bounding box center [98, 484] width 130 height 24
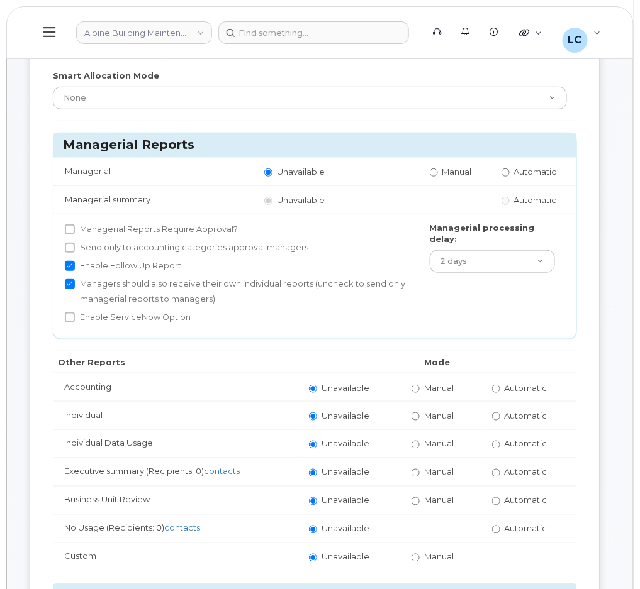
scroll to position [133, 0]
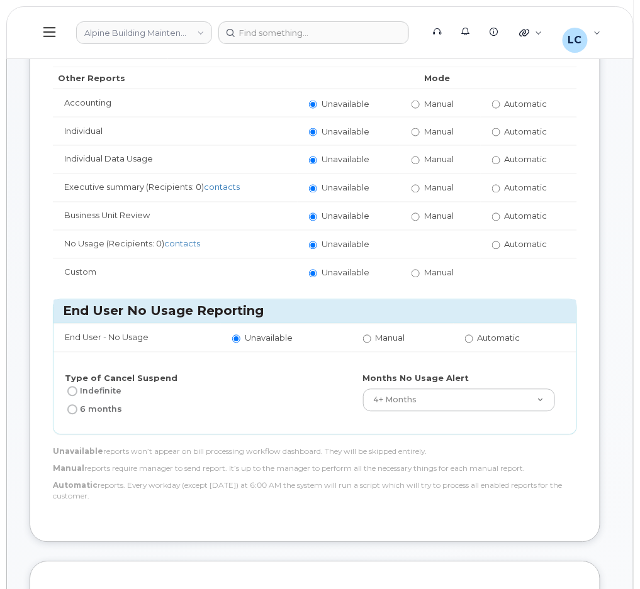
scroll to position [387, 0]
click at [420, 270] on label "Manual" at bounding box center [432, 274] width 42 height 12
click at [419, 270] on input "Manual" at bounding box center [415, 274] width 8 height 8
radio input "true"
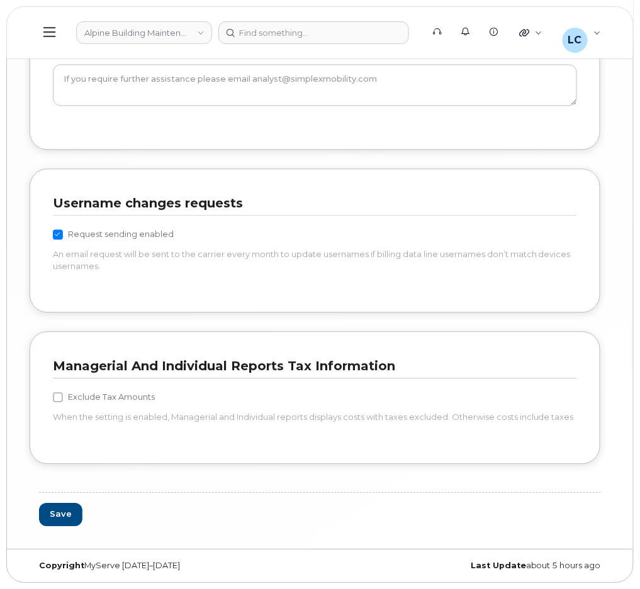
scroll to position [2693, 0]
click at [67, 521] on button "Save" at bounding box center [60, 514] width 43 height 23
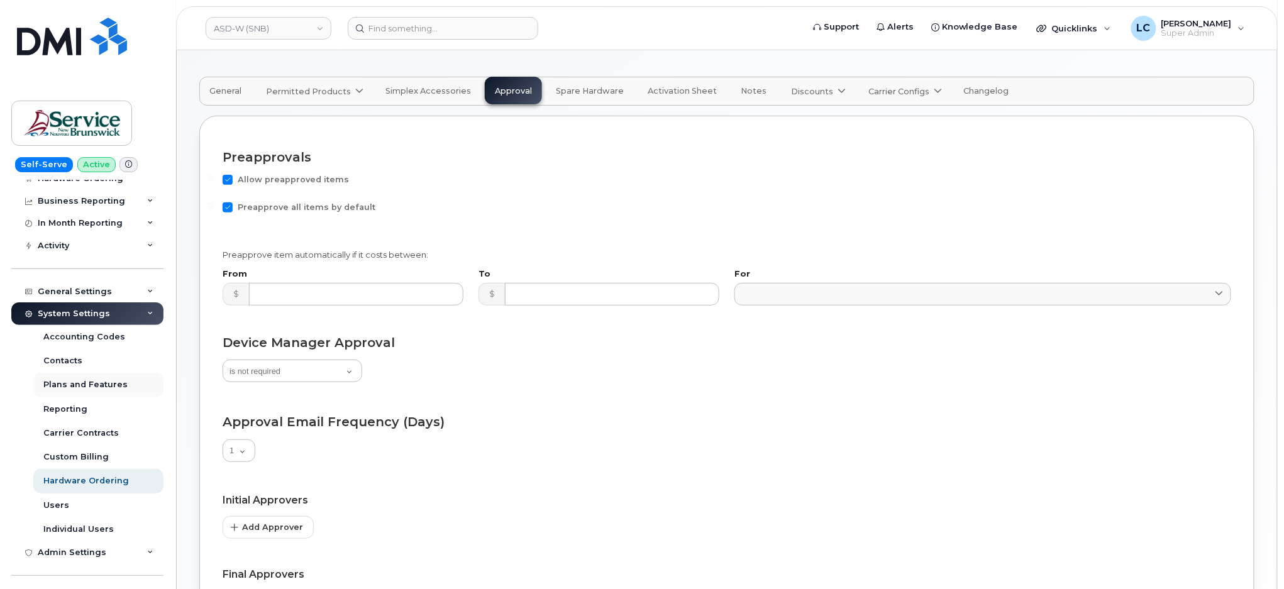
scroll to position [101, 0]
click at [103, 459] on div "Custom Billing" at bounding box center [75, 458] width 65 height 11
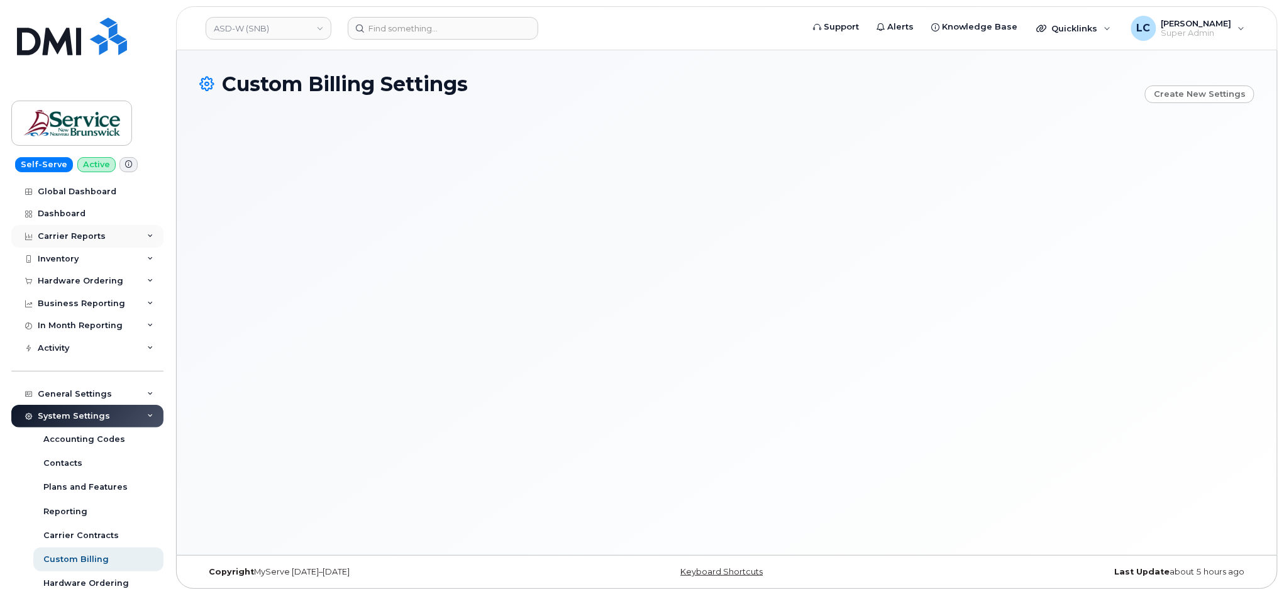
click at [107, 236] on div "Carrier Reports" at bounding box center [87, 236] width 152 height 23
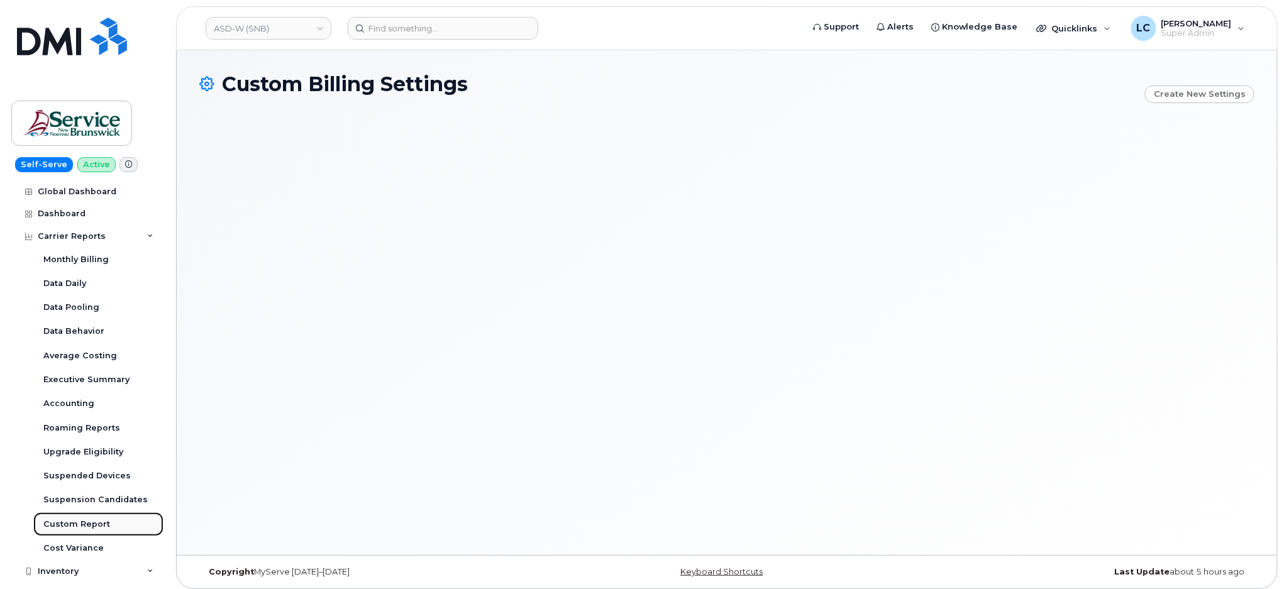
click at [76, 520] on div "Custom Report" at bounding box center [76, 524] width 67 height 11
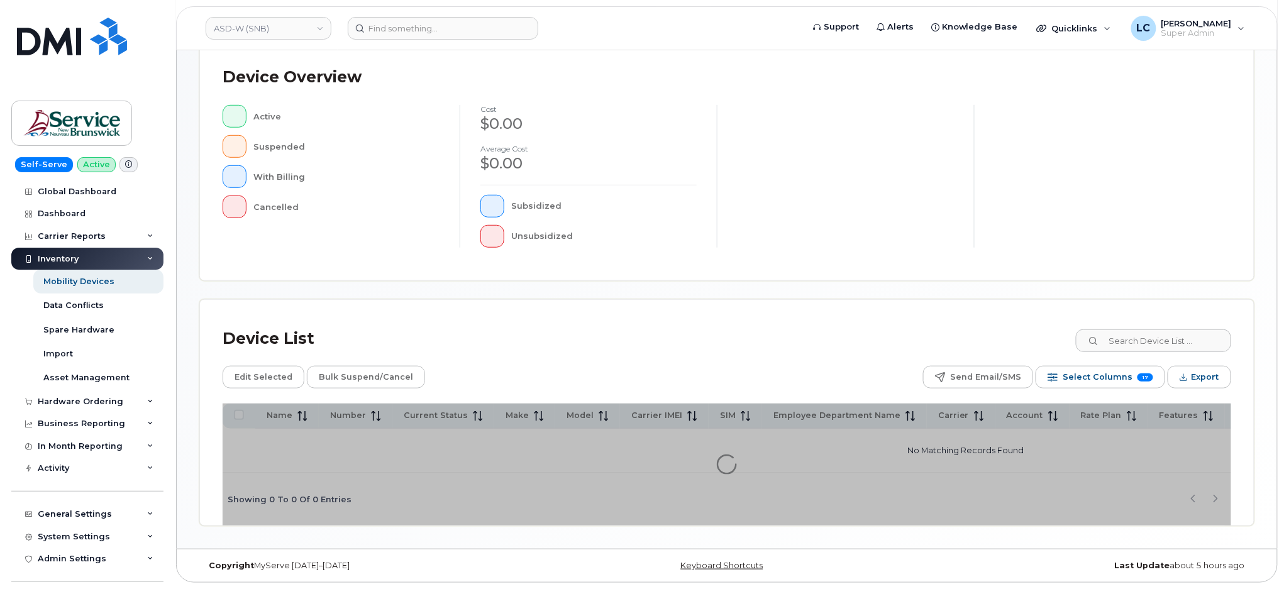
scroll to position [276, 0]
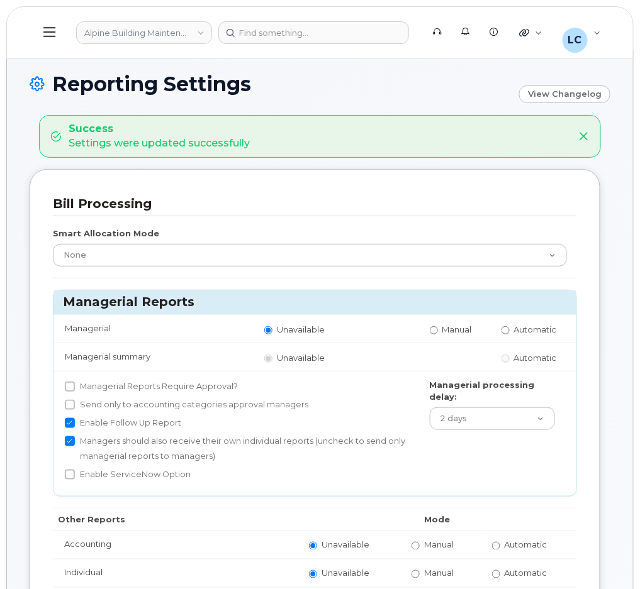
click at [47, 41] on button at bounding box center [50, 32] width 40 height 36
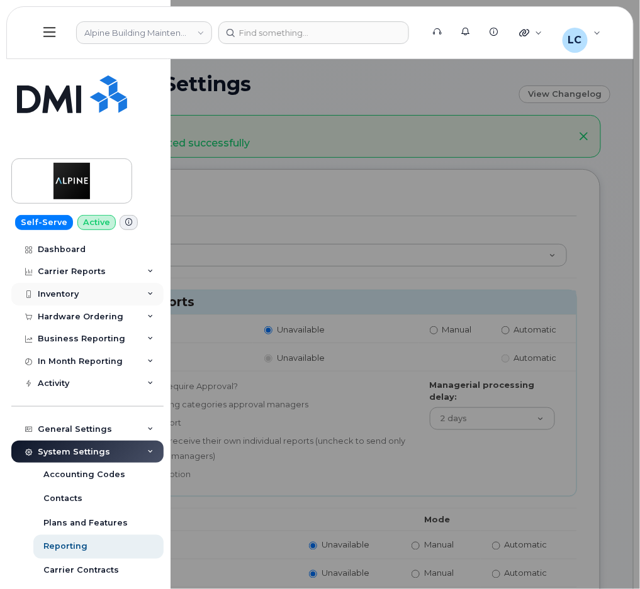
click at [109, 299] on div "Inventory" at bounding box center [87, 294] width 152 height 23
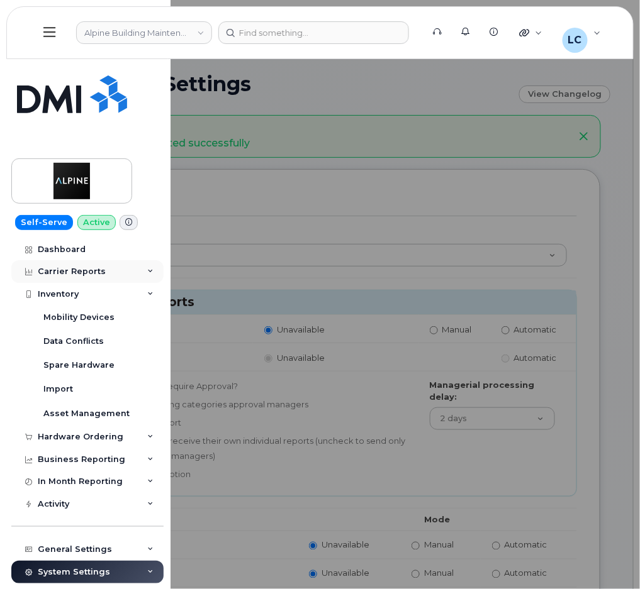
click at [129, 263] on div "Carrier Reports" at bounding box center [87, 271] width 152 height 23
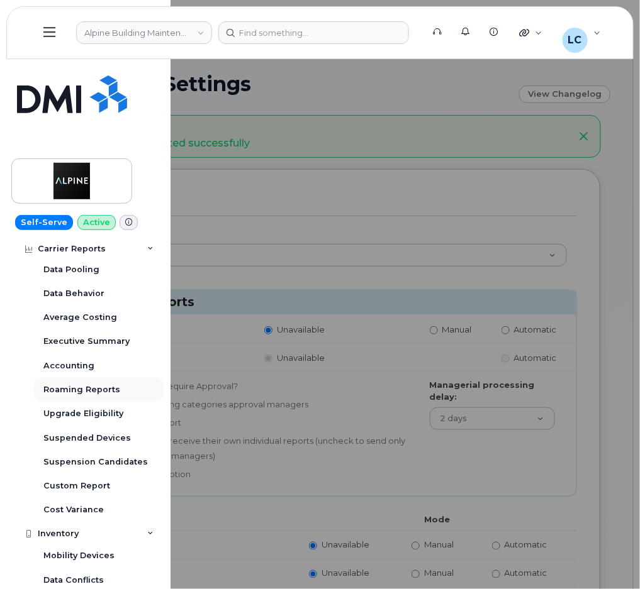
scroll to position [73, 0]
click at [103, 490] on div "Custom Report" at bounding box center [76, 486] width 67 height 11
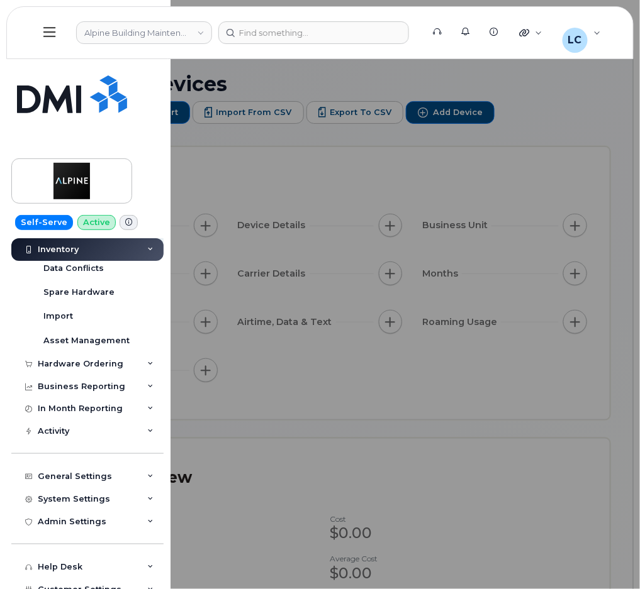
click at [368, 350] on div at bounding box center [320, 294] width 640 height 589
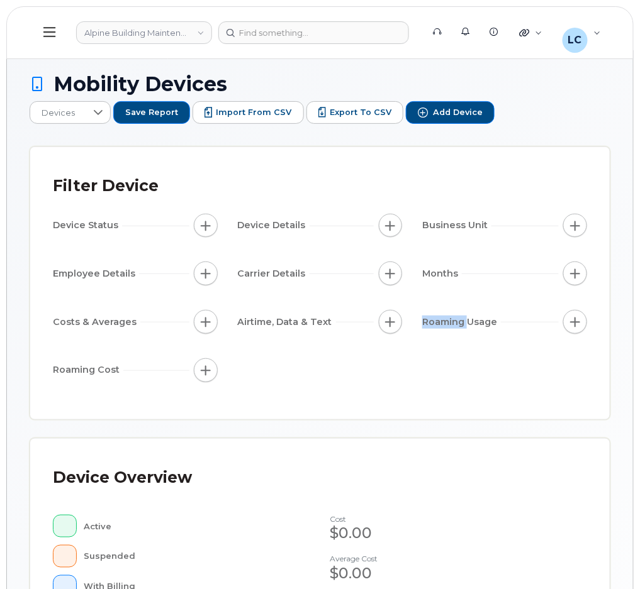
click at [368, 350] on div "Device Status Device Details Business Unit Employee Details Carrier Details Mon…" at bounding box center [320, 300] width 534 height 173
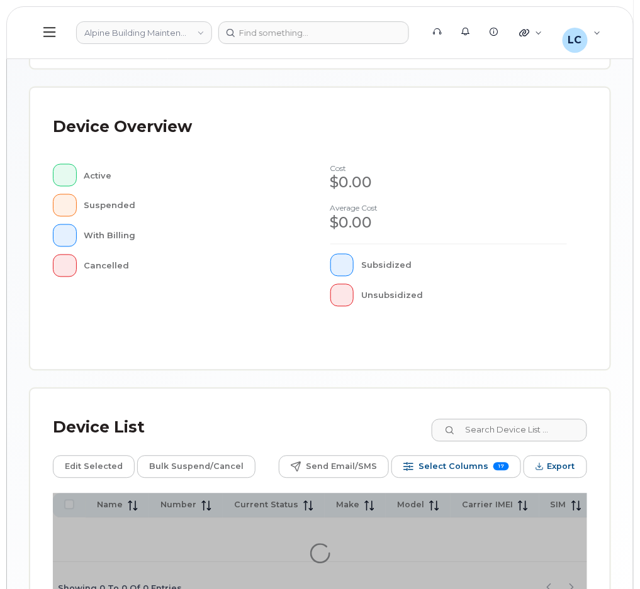
scroll to position [436, 0]
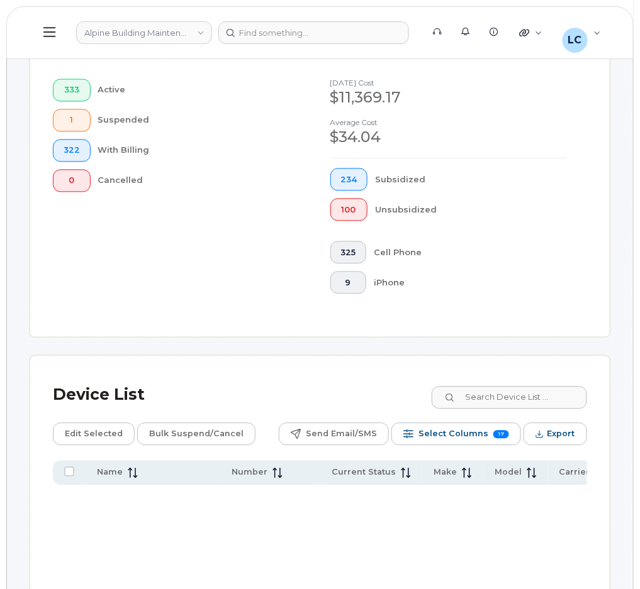
scroll to position [231, 0]
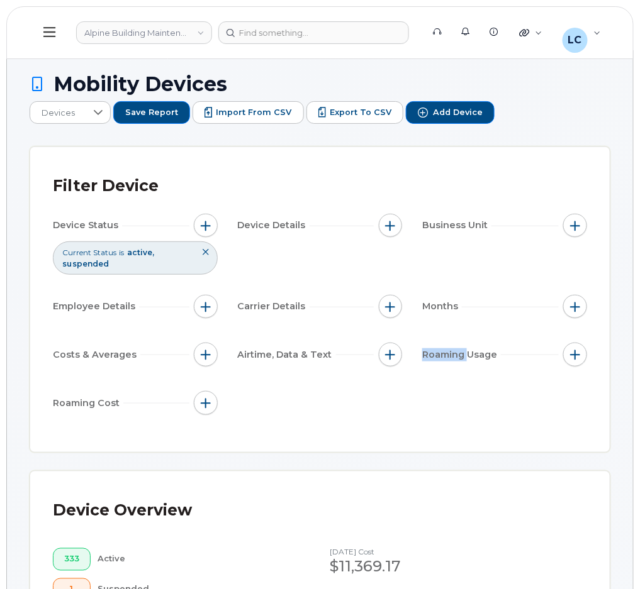
click at [41, 34] on button at bounding box center [50, 32] width 40 height 36
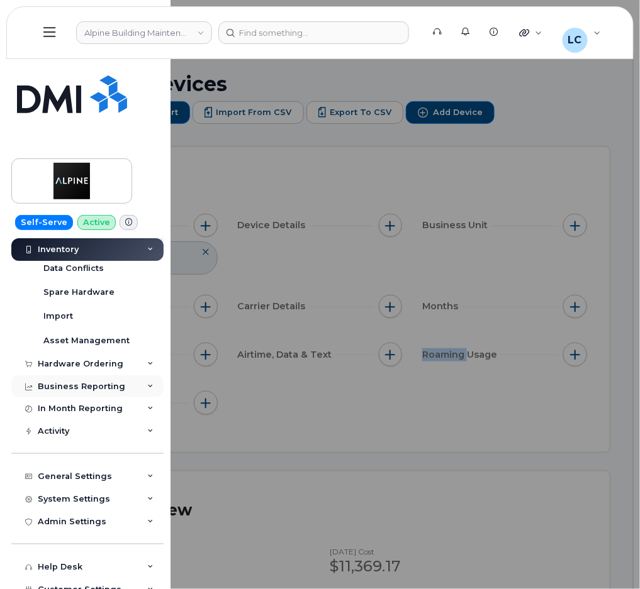
scroll to position [152, 0]
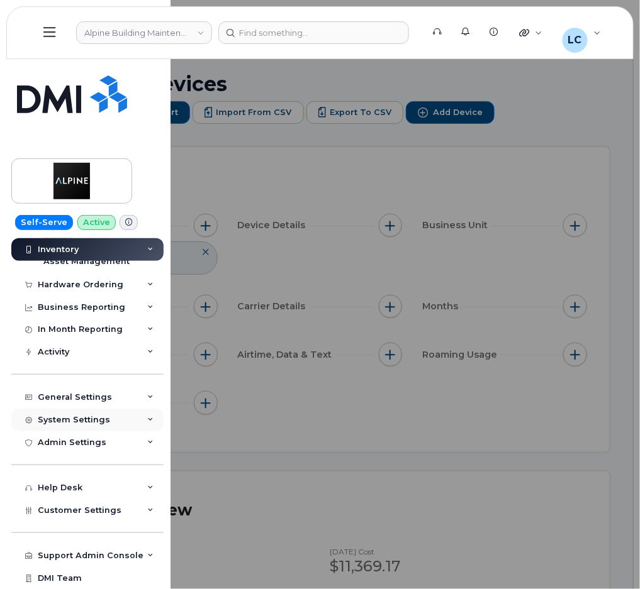
click at [94, 426] on div "System Settings" at bounding box center [87, 420] width 152 height 23
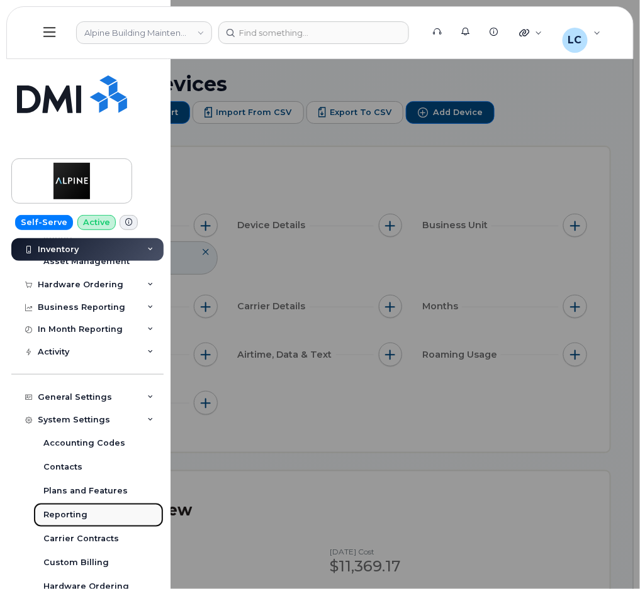
click at [71, 516] on div "Reporting" at bounding box center [65, 514] width 44 height 11
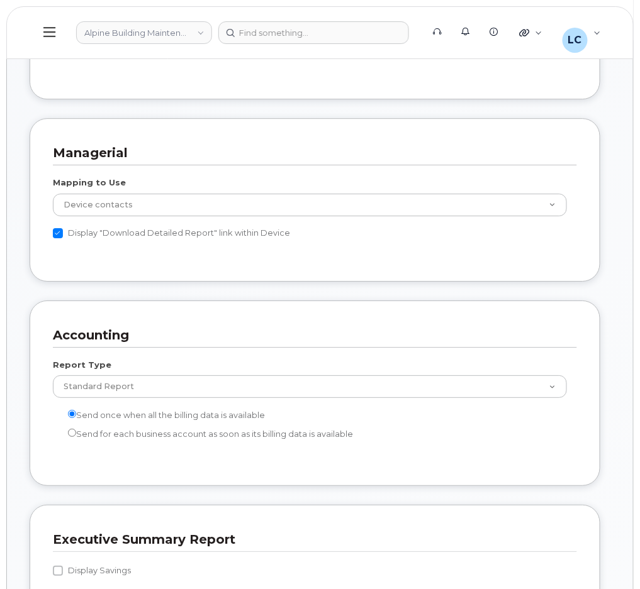
scroll to position [832, 0]
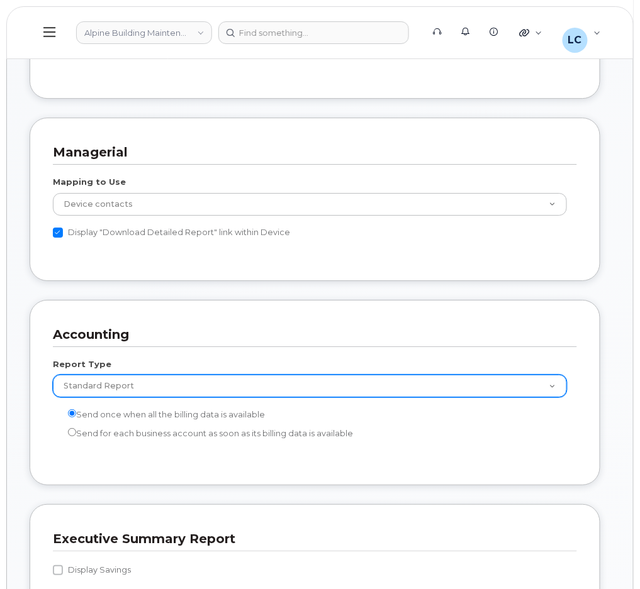
click at [541, 391] on select "Standard Report Extended Taxes Report" at bounding box center [310, 386] width 514 height 23
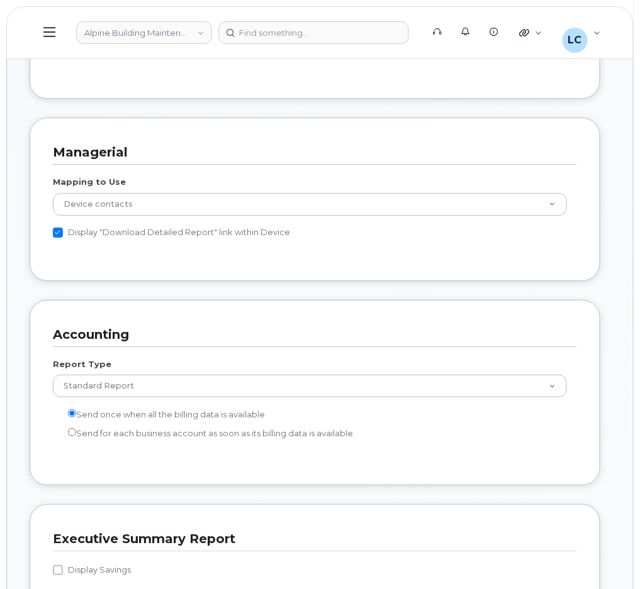
click at [546, 340] on h3 "Accounting" at bounding box center [310, 334] width 514 height 17
click at [527, 370] on div "Report Type Standard Report Extended Taxes Report" at bounding box center [315, 378] width 524 height 40
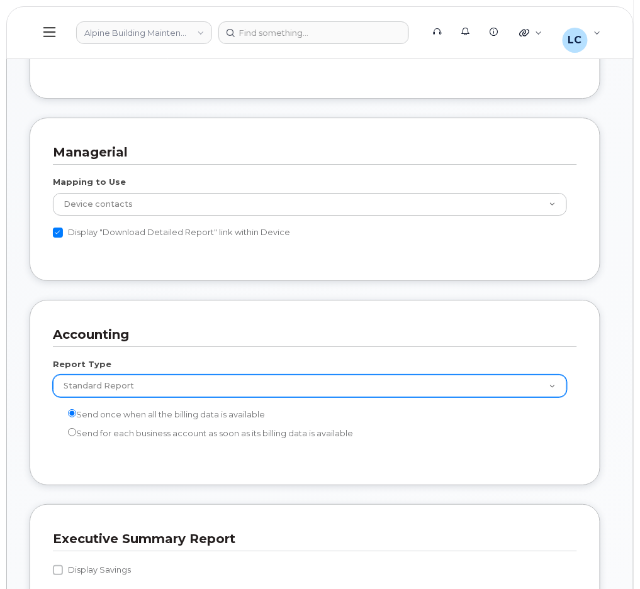
click at [529, 379] on select "Standard Report Extended Taxes Report" at bounding box center [310, 386] width 514 height 23
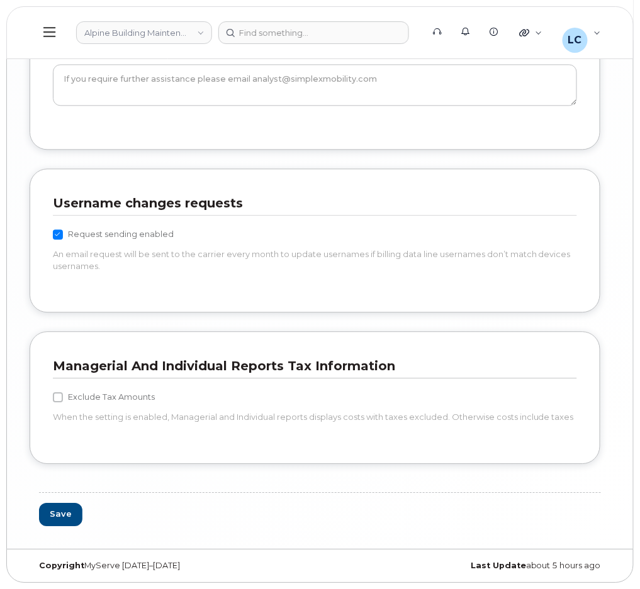
scroll to position [2660, 0]
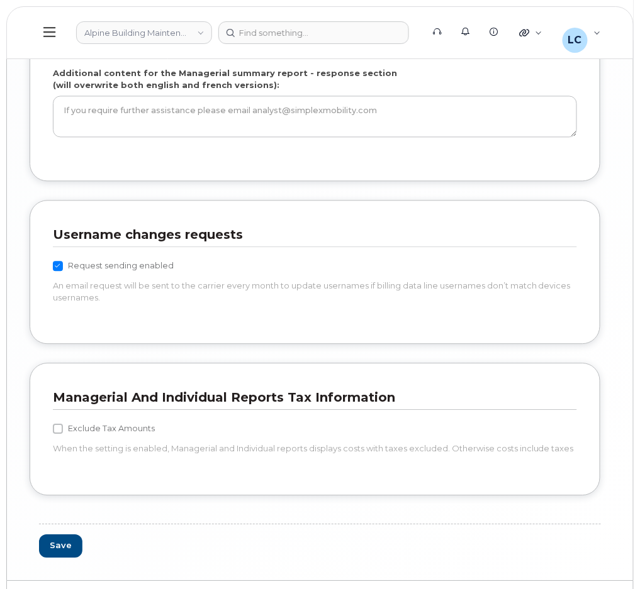
drag, startPoint x: 157, startPoint y: 313, endPoint x: 31, endPoint y: 239, distance: 146.0
click at [31, 239] on div "Username changes requests Request sending enabled An email request will be sent…" at bounding box center [315, 273] width 570 height 144
copy div "Username changes requests Request sending enabled An email request will be sent…"
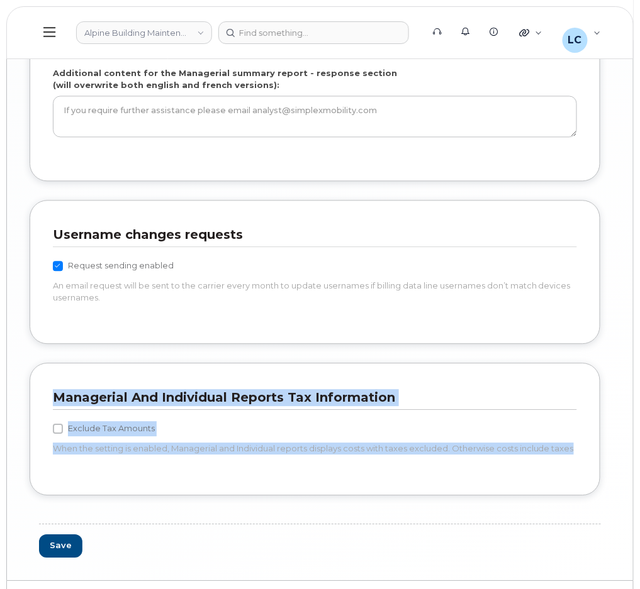
drag, startPoint x: 582, startPoint y: 450, endPoint x: 25, endPoint y: 380, distance: 562.2
copy div "Managerial And Individual Reports Tax Information Exclude Tax Amounts When the …"
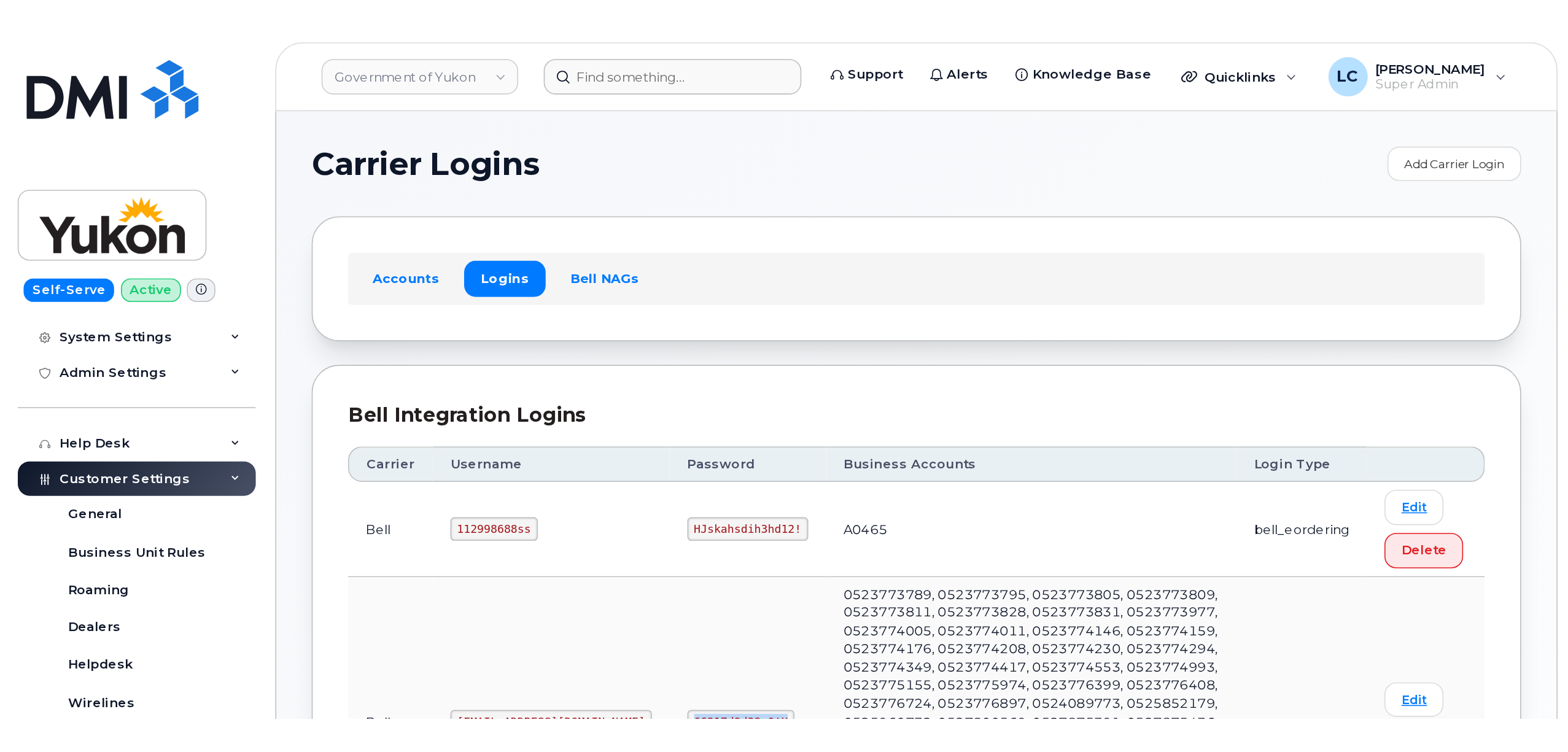
scroll to position [173, 0]
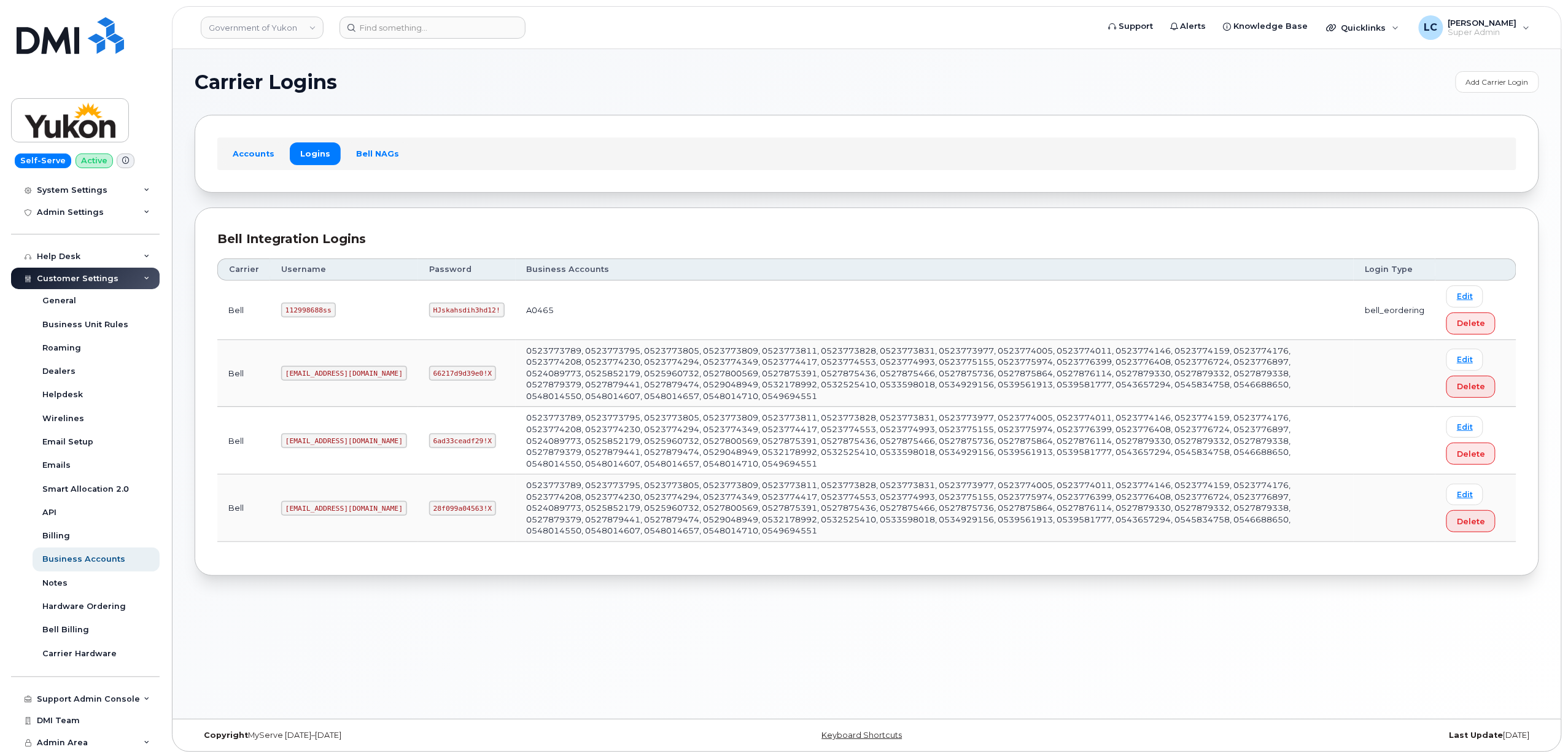
click at [464, 87] on h1 "Carrier Logins" at bounding box center [821, 82] width 1255 height 20
click at [256, 22] on link "Government of Yukon" at bounding box center [263, 27] width 123 height 22
click at [266, 57] on input at bounding box center [293, 59] width 161 height 22
type input "C"
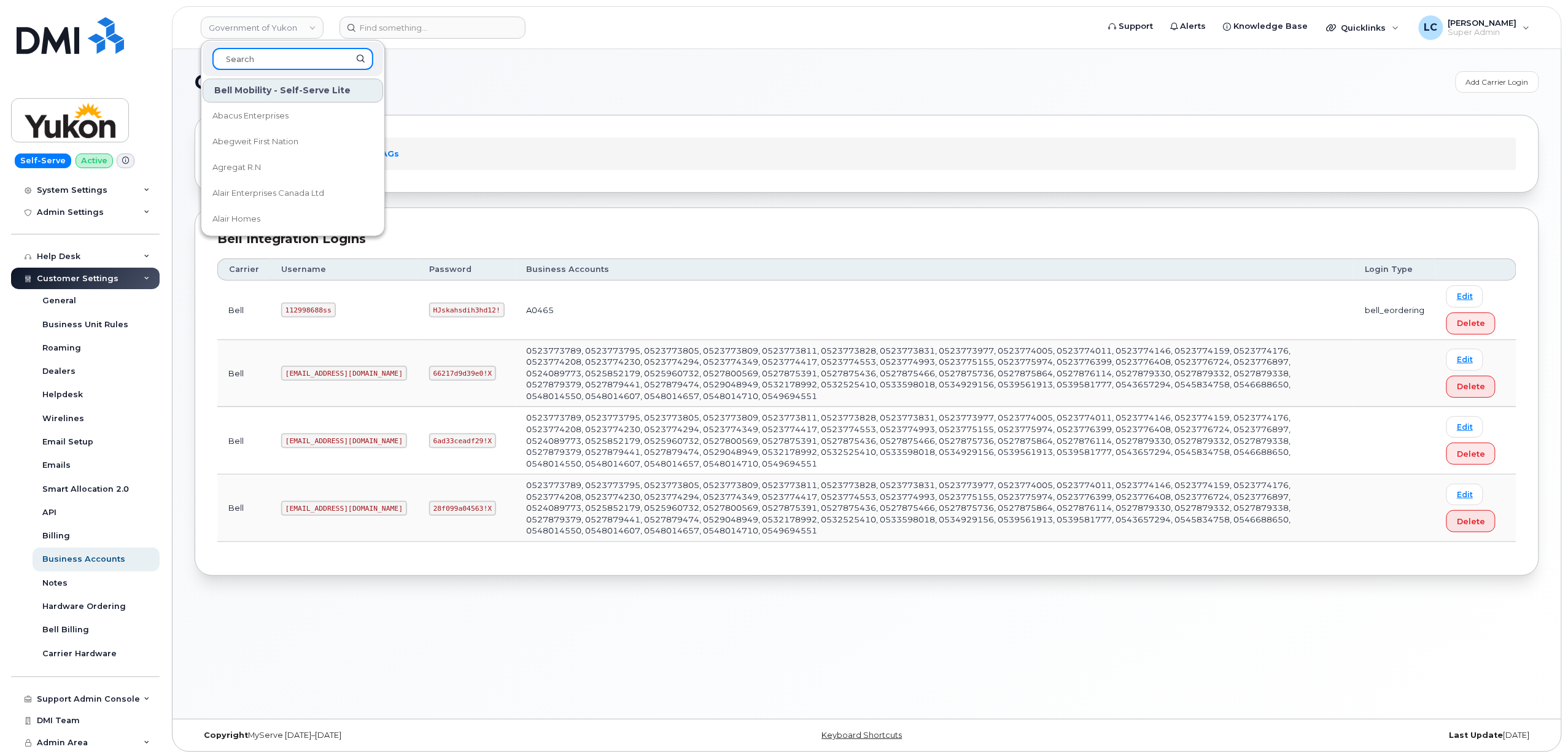
click at [278, 52] on input at bounding box center [293, 59] width 161 height 22
type input "C"
type input "m"
click at [170, 452] on body "Government of Yukon Bell Mobility - Self-Serve Lite Abacus Enterprises Abegweit…" at bounding box center [784, 379] width 1568 height 759
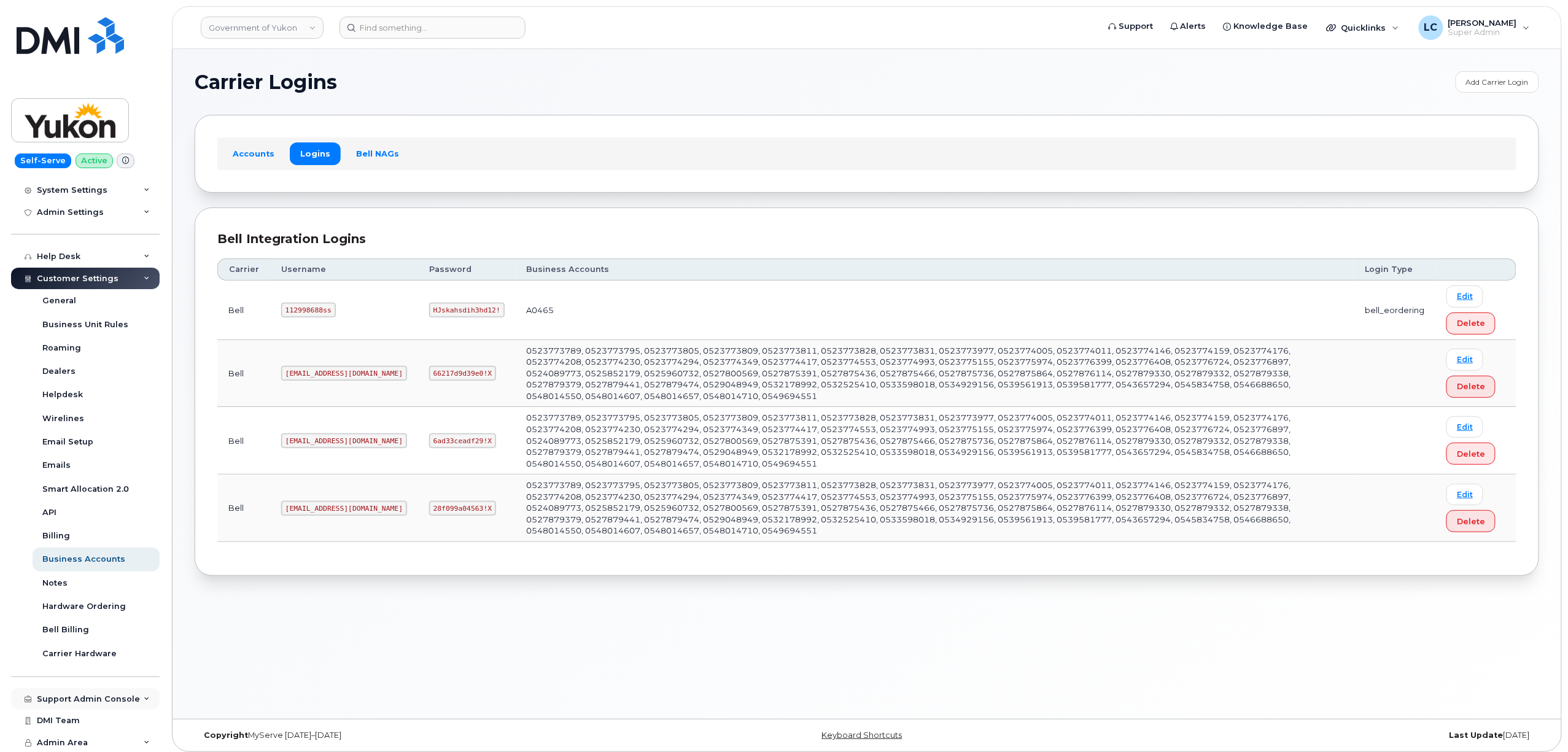
click at [94, 575] on div "Support Admin Console" at bounding box center [85, 699] width 148 height 22
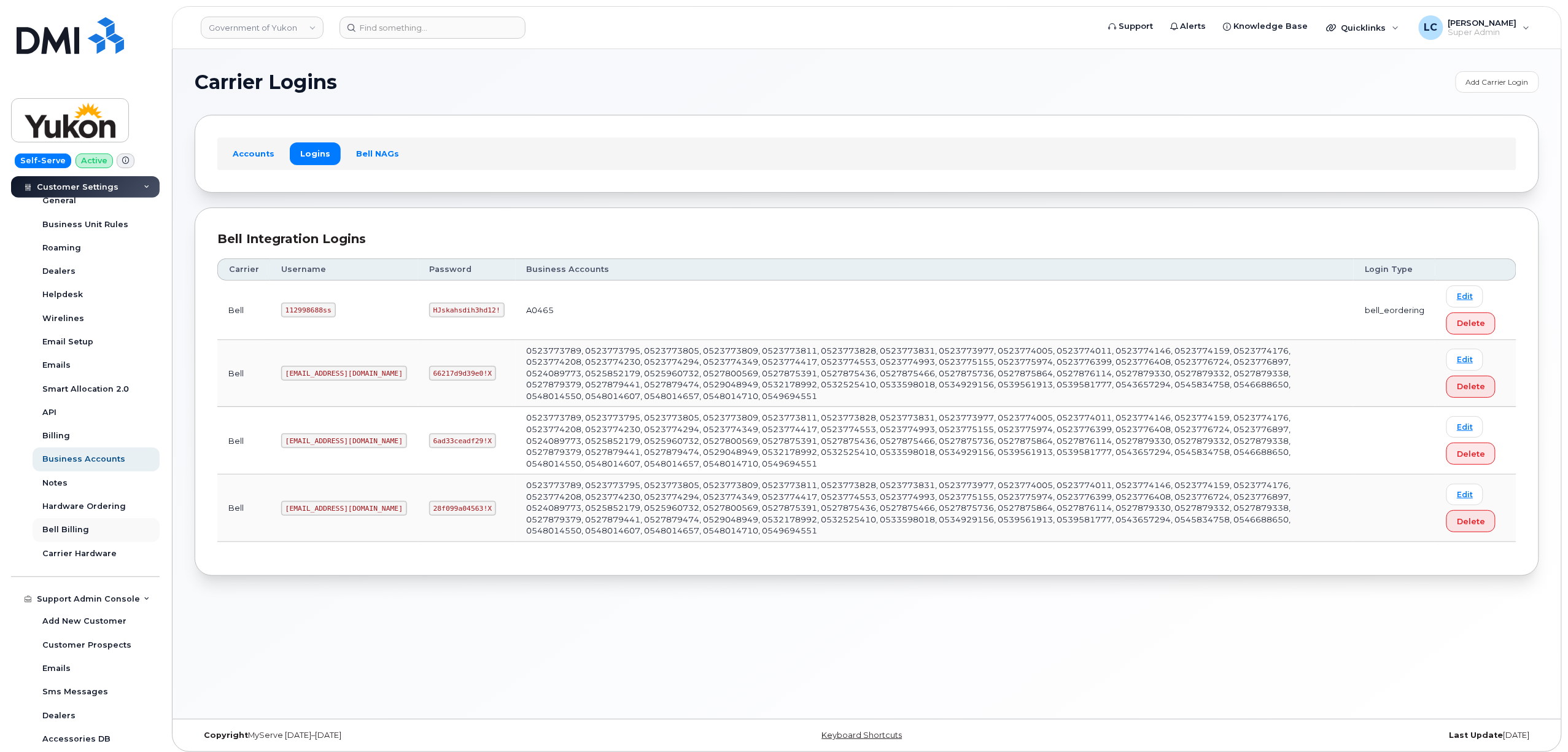
scroll to position [478, 0]
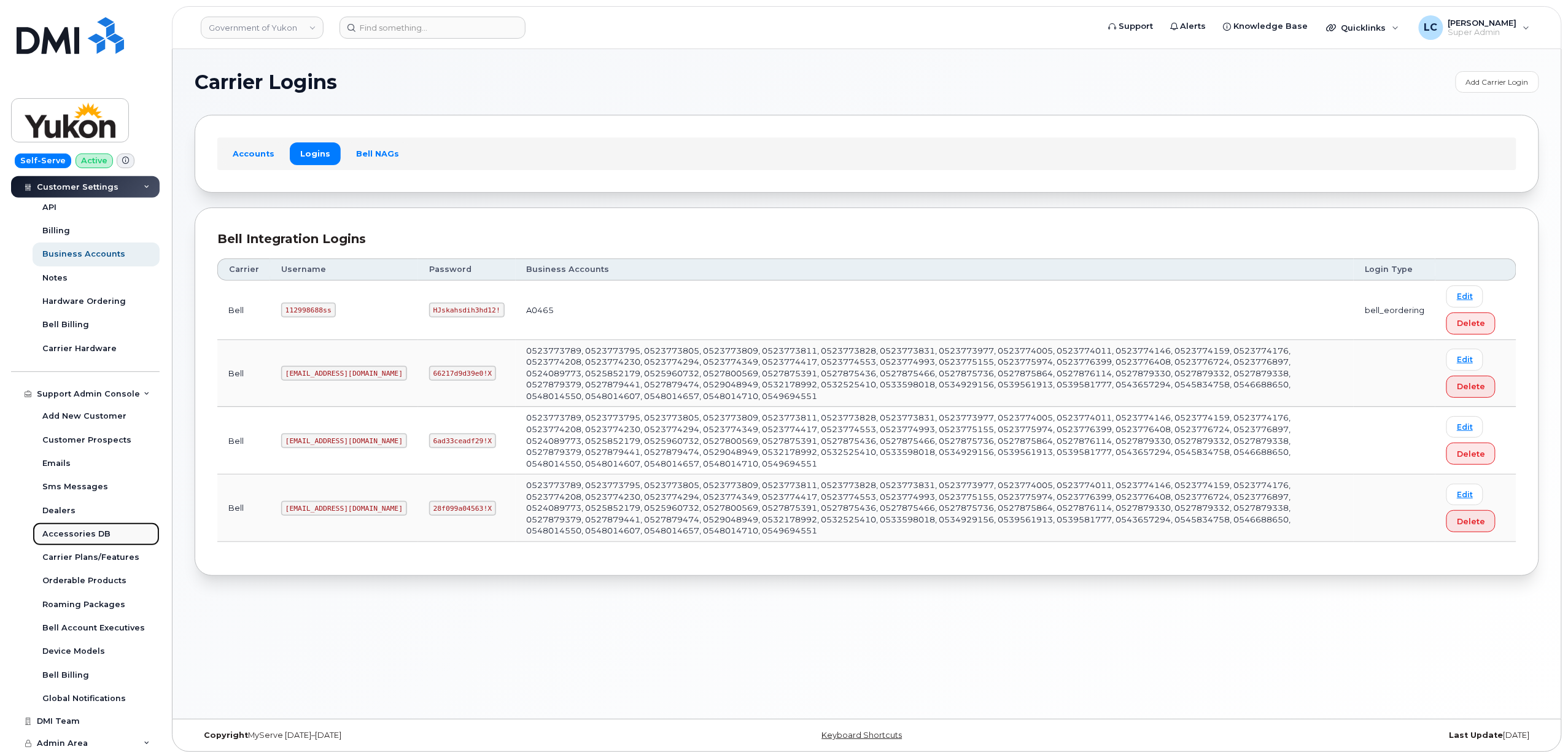
click at [95, 528] on div "Accessories DB" at bounding box center [76, 533] width 68 height 11
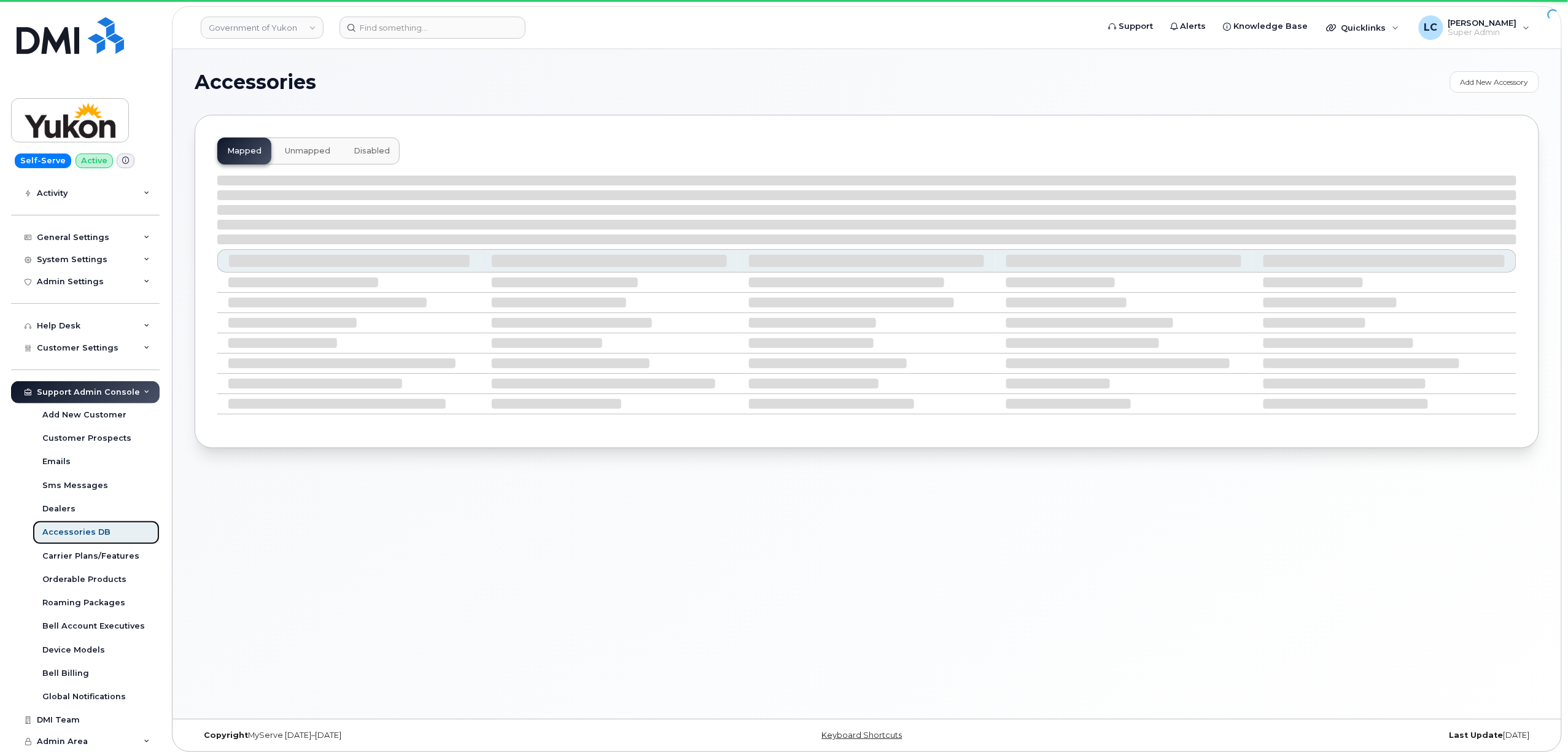
scroll to position [102, 0]
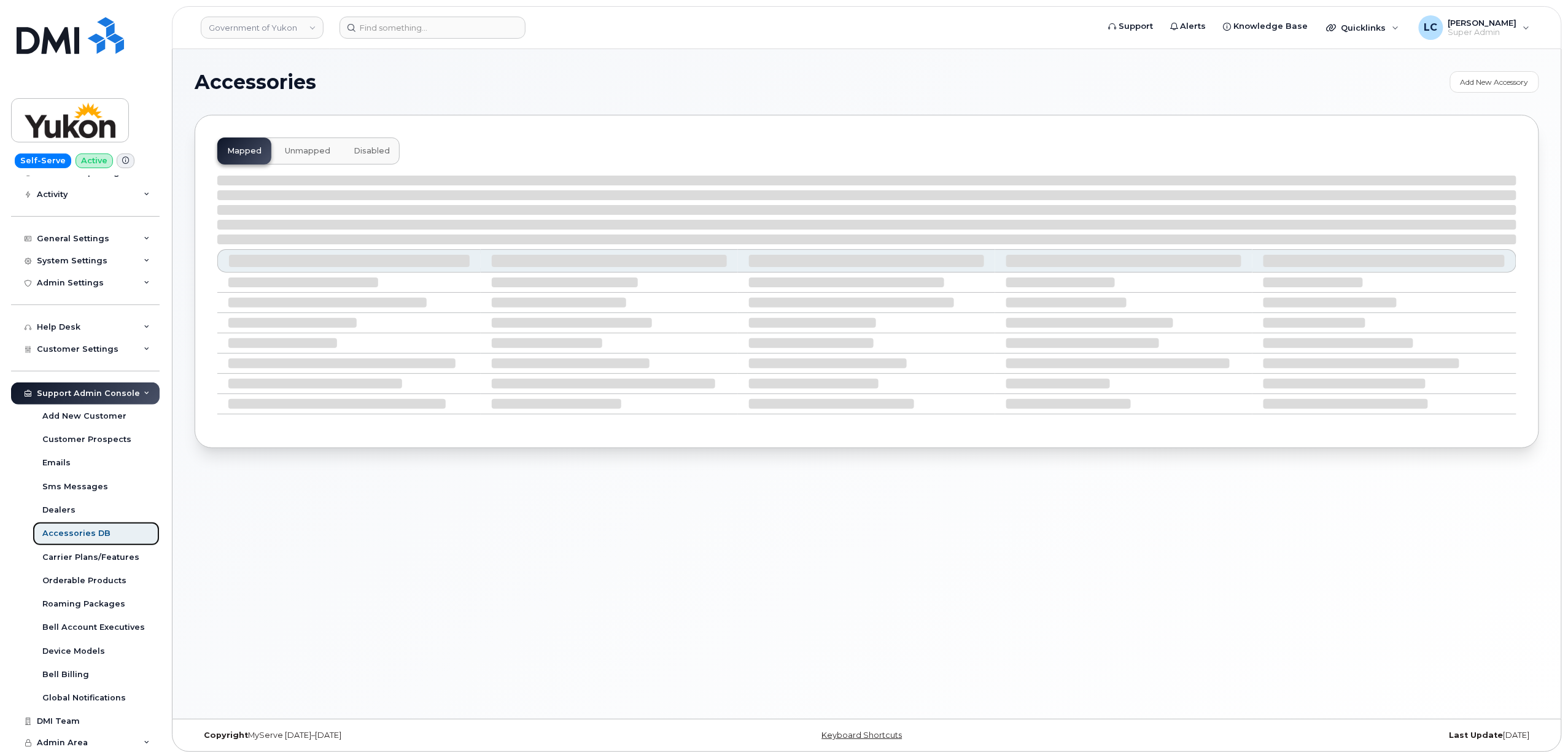
select select "null"
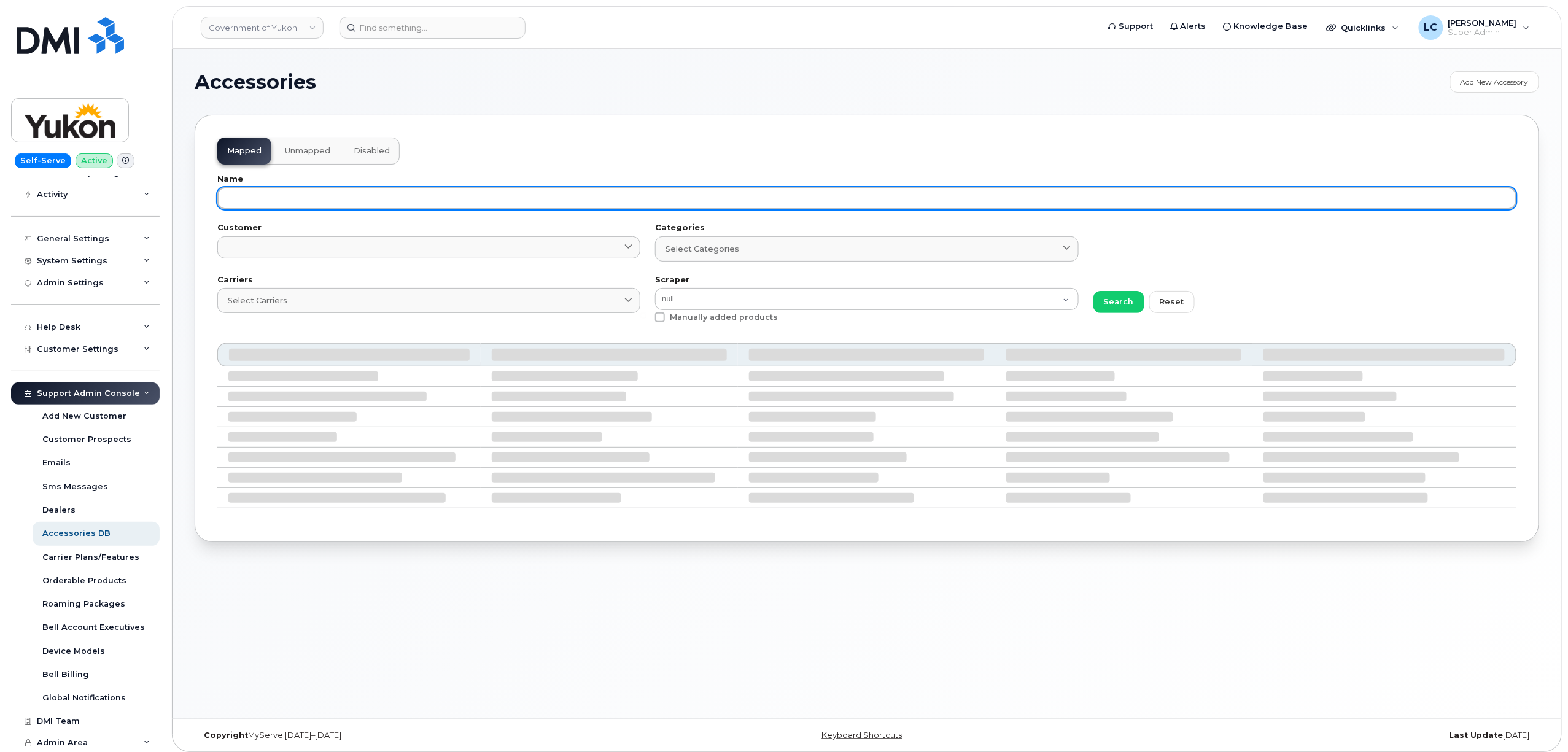
click at [473, 199] on input "text" at bounding box center [867, 198] width 1300 height 22
paste input "SCREEN PROTECT S24 FE"
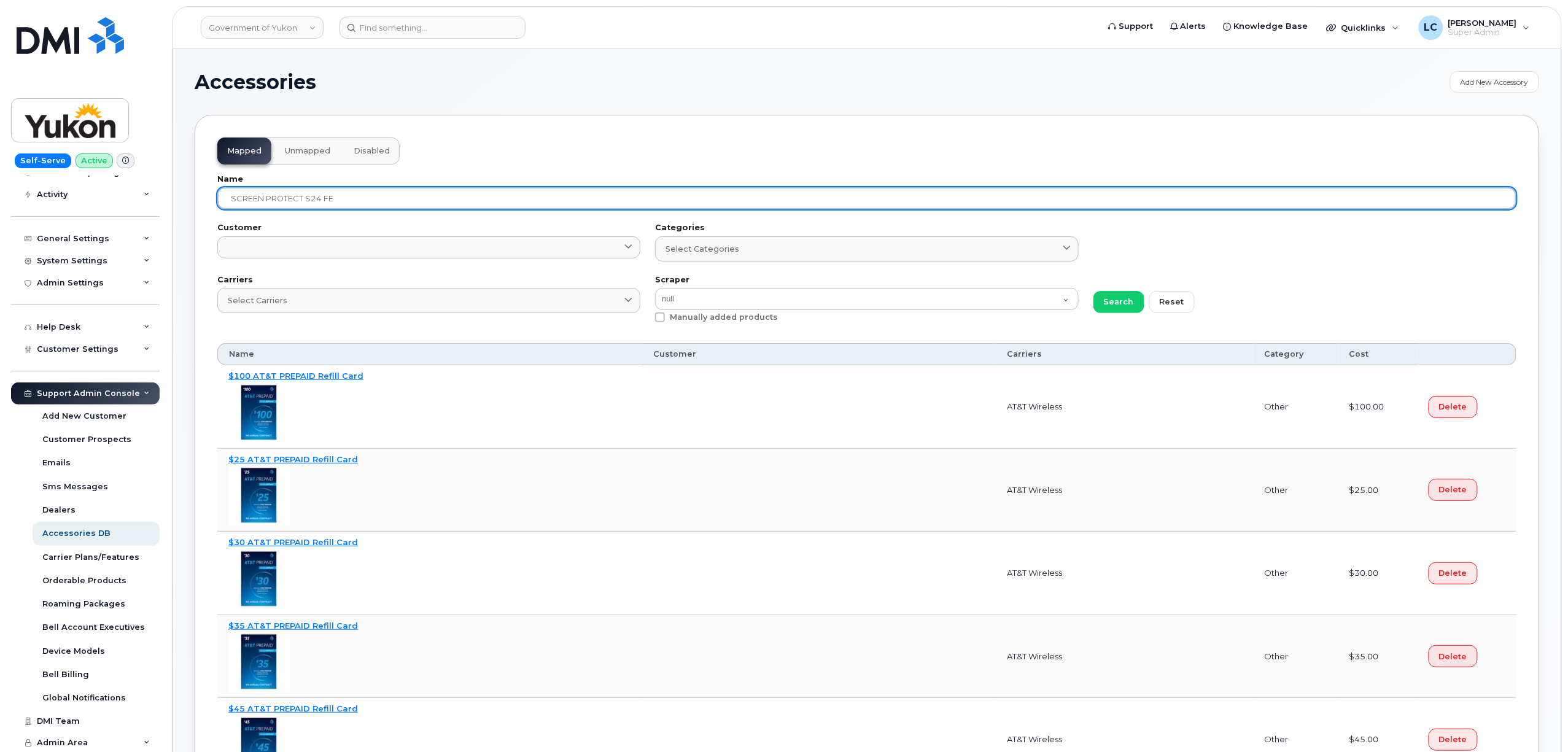
type input "SCREEN PROTECT S24 FE"
click at [1093, 291] on button "Search" at bounding box center [1119, 302] width 51 height 22
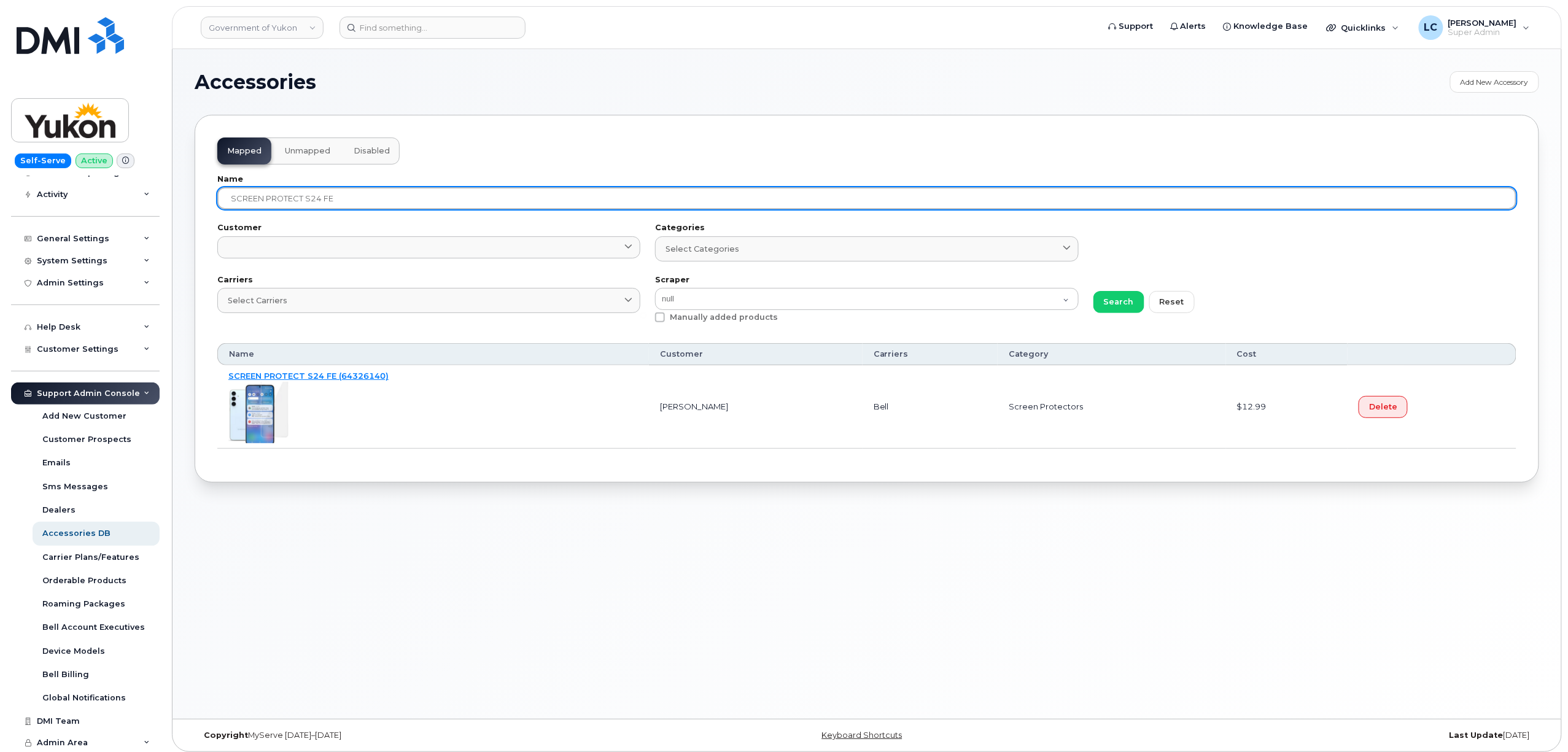
scroll to position [6, 0]
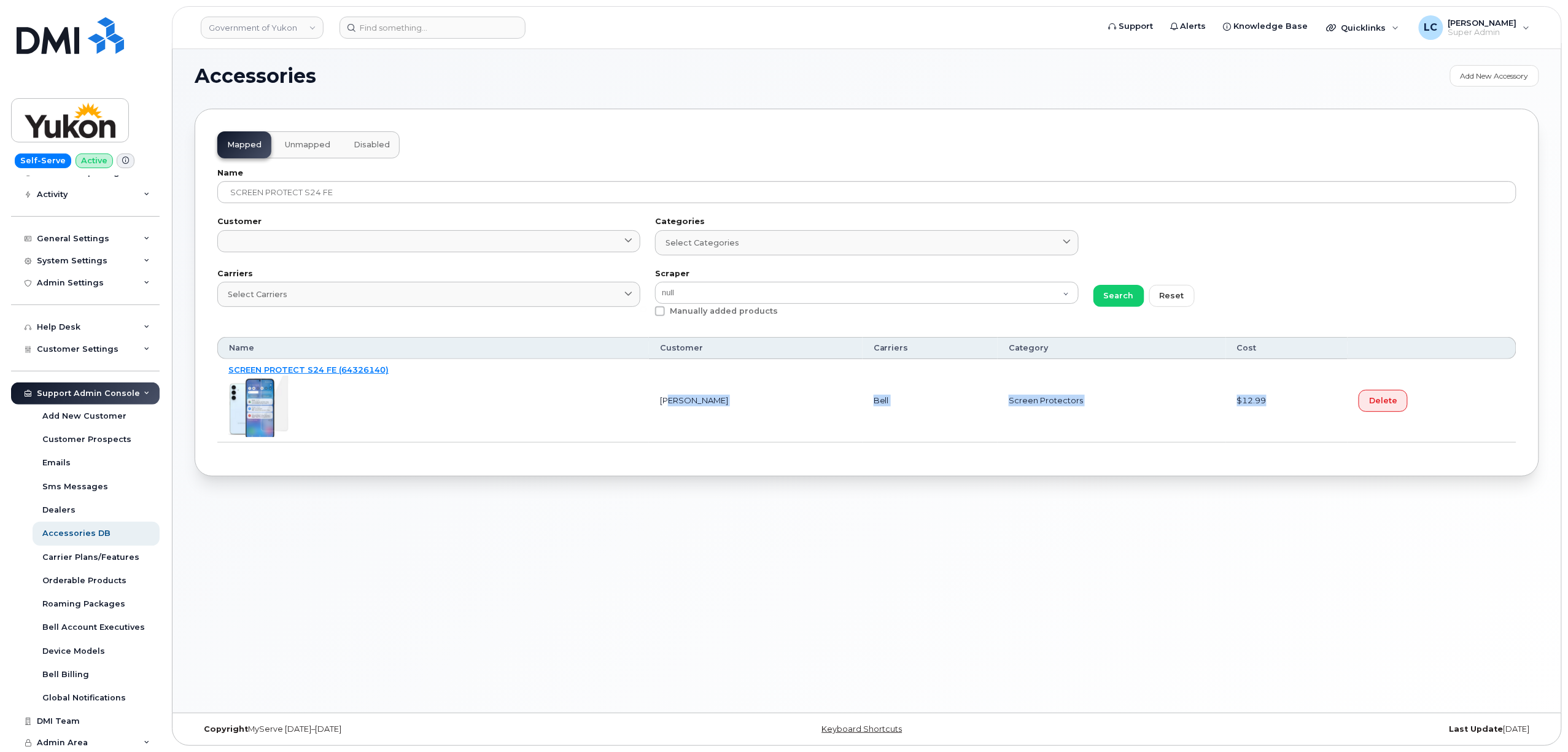
drag, startPoint x: 698, startPoint y: 403, endPoint x: 1260, endPoint y: 406, distance: 562.0
click at [1254, 406] on tr "SCREEN PROTECT S24 FE (64326140) JD Irving Bell Screen Protectors $12.99 Delete" at bounding box center [867, 401] width 1300 height 84
click at [350, 410] on div at bounding box center [433, 406] width 409 height 62
click at [1254, 400] on span "Delete" at bounding box center [1382, 400] width 28 height 12
click at [342, 370] on link "SCREEN PROTECT S24 FE (64326140)" at bounding box center [309, 370] width 160 height 10
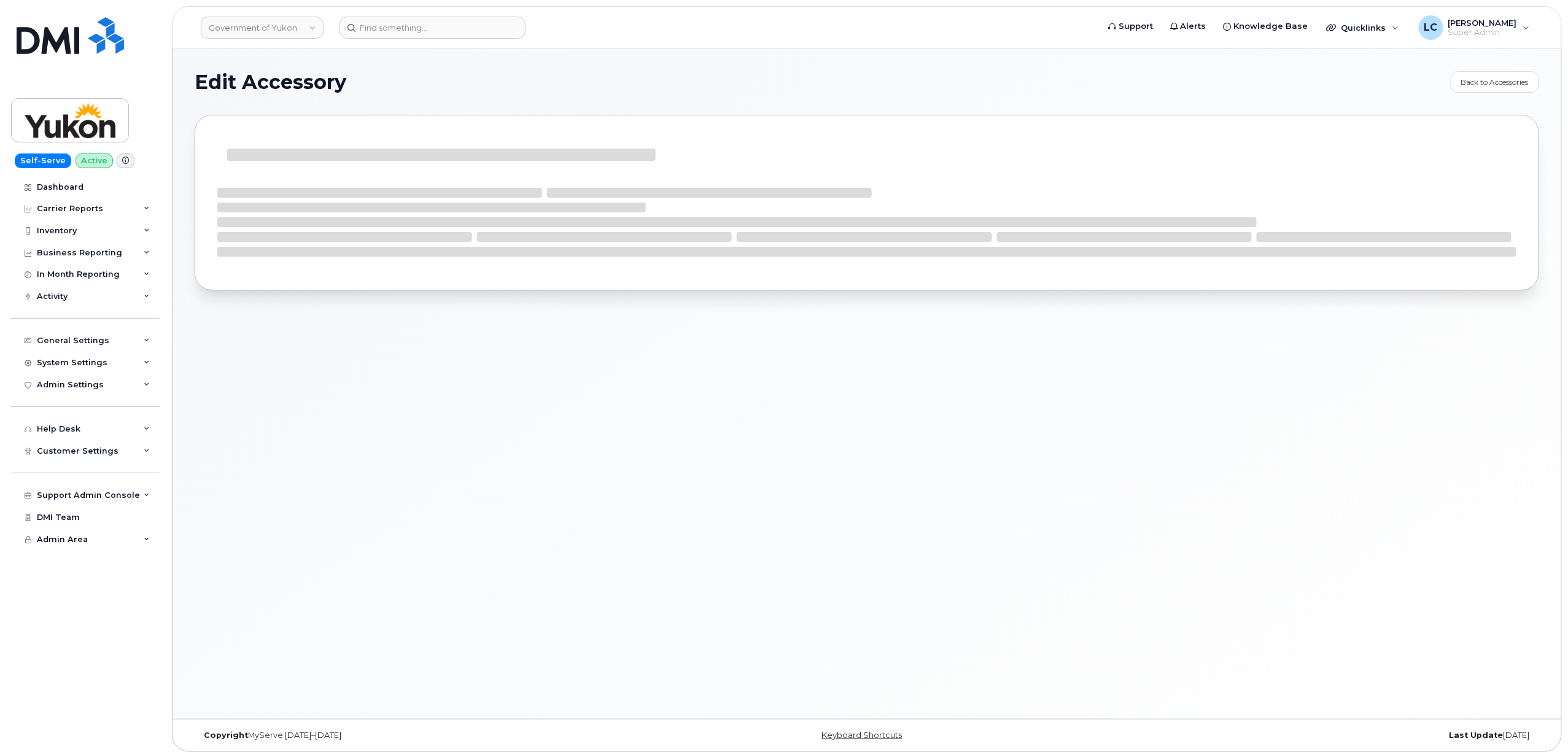
select select "Screen Protectors"
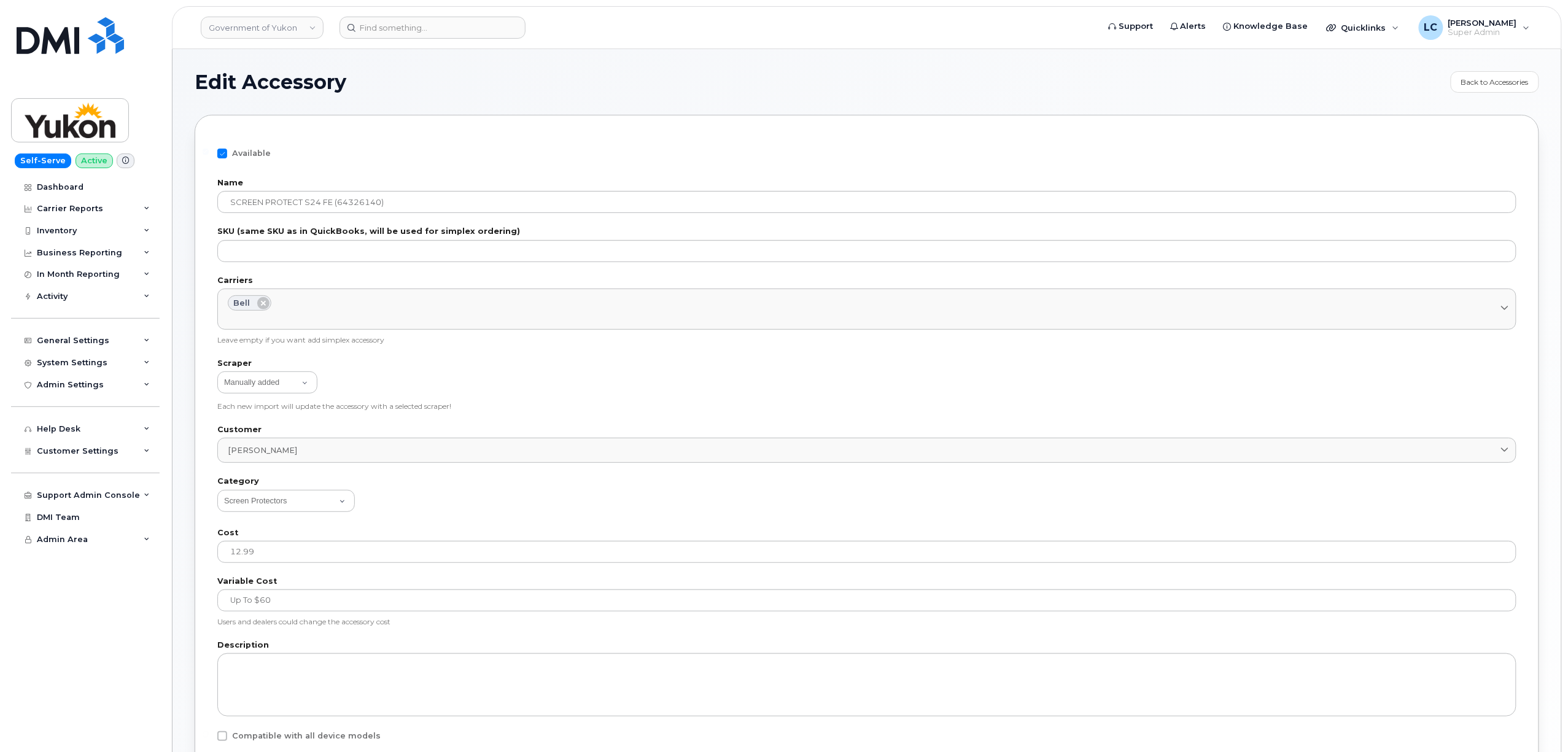
click at [227, 153] on span at bounding box center [223, 153] width 10 height 10
click at [209, 153] on input "Available" at bounding box center [206, 151] width 6 height 6
checkbox input "false"
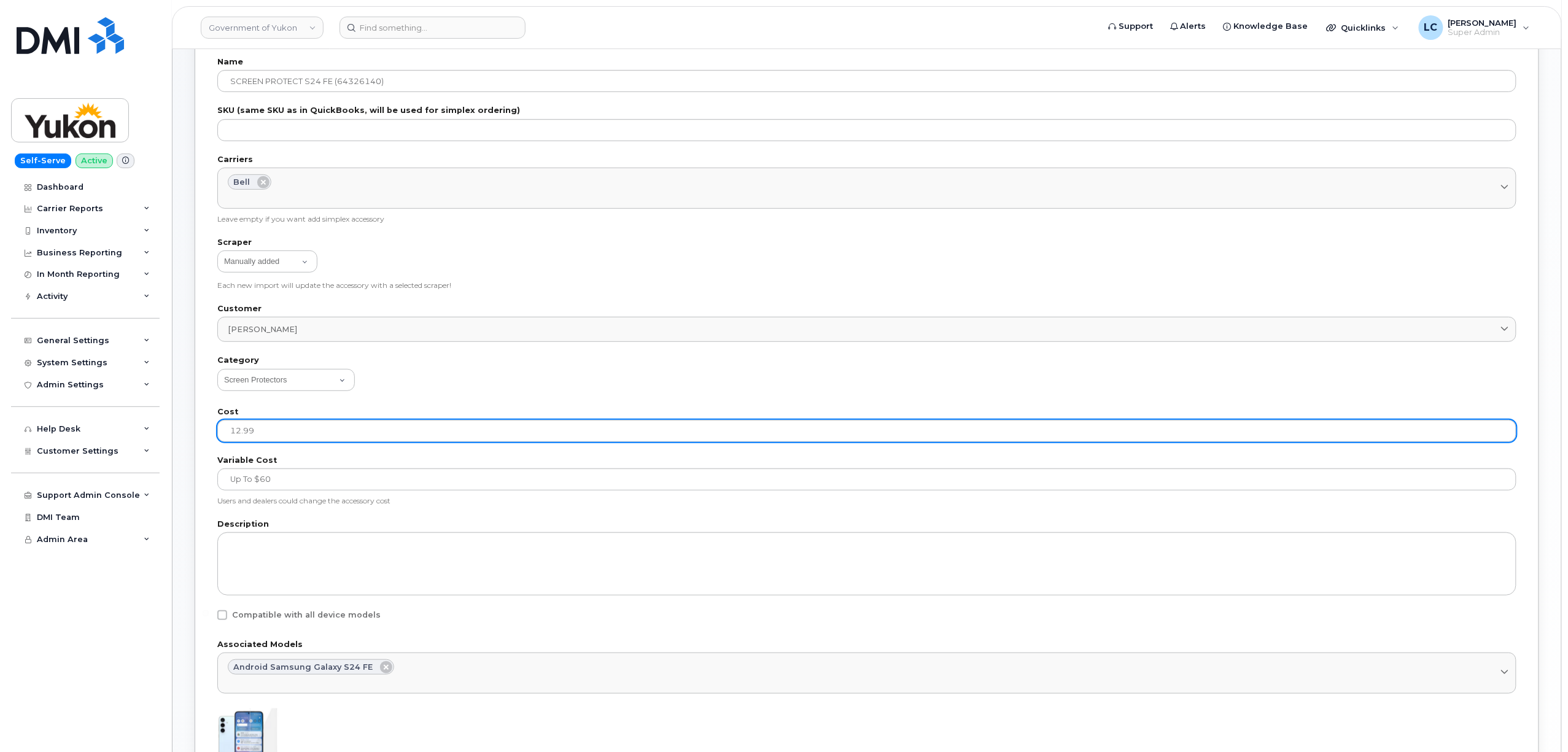
scroll to position [295, 0]
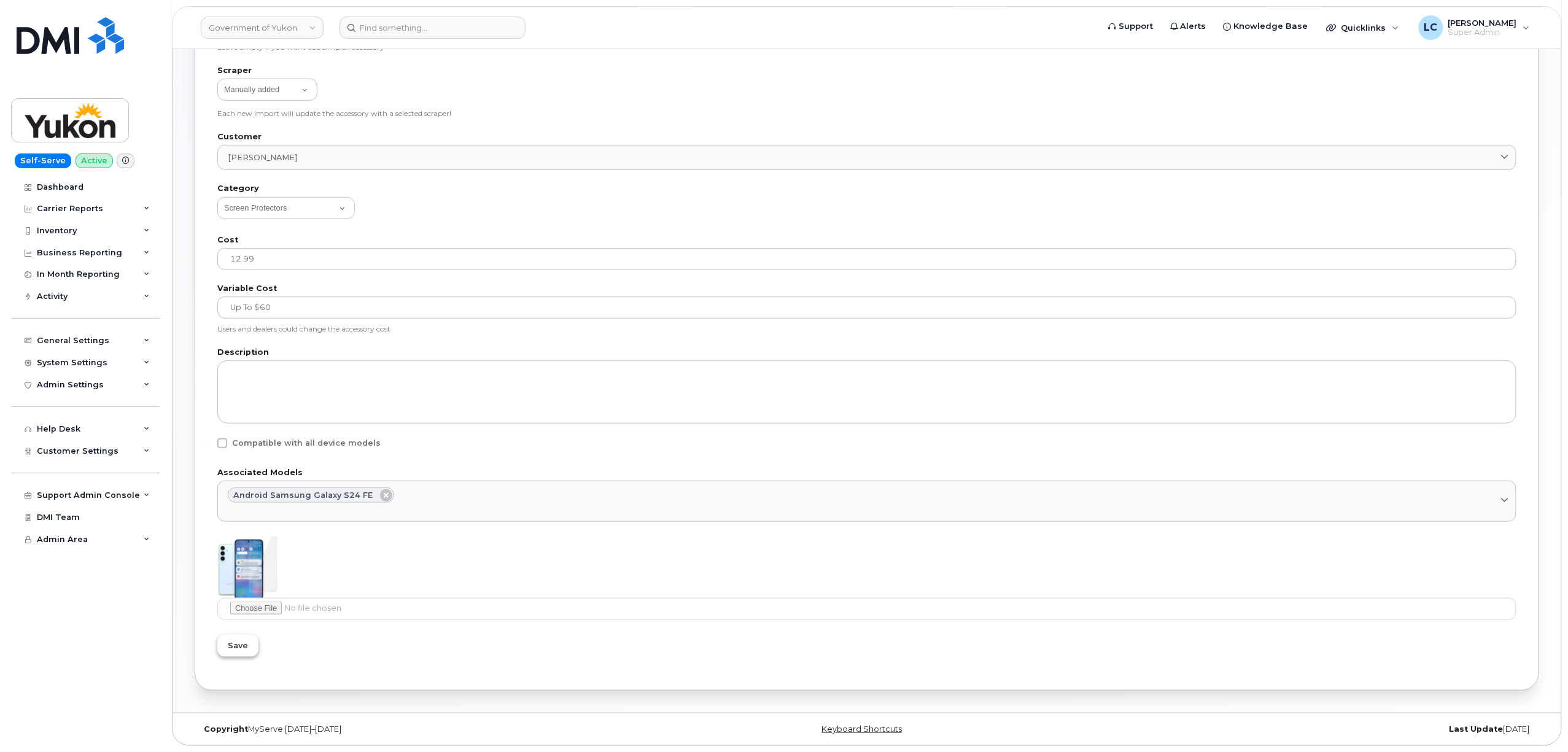
click at [234, 575] on span "Save" at bounding box center [237, 646] width 21 height 12
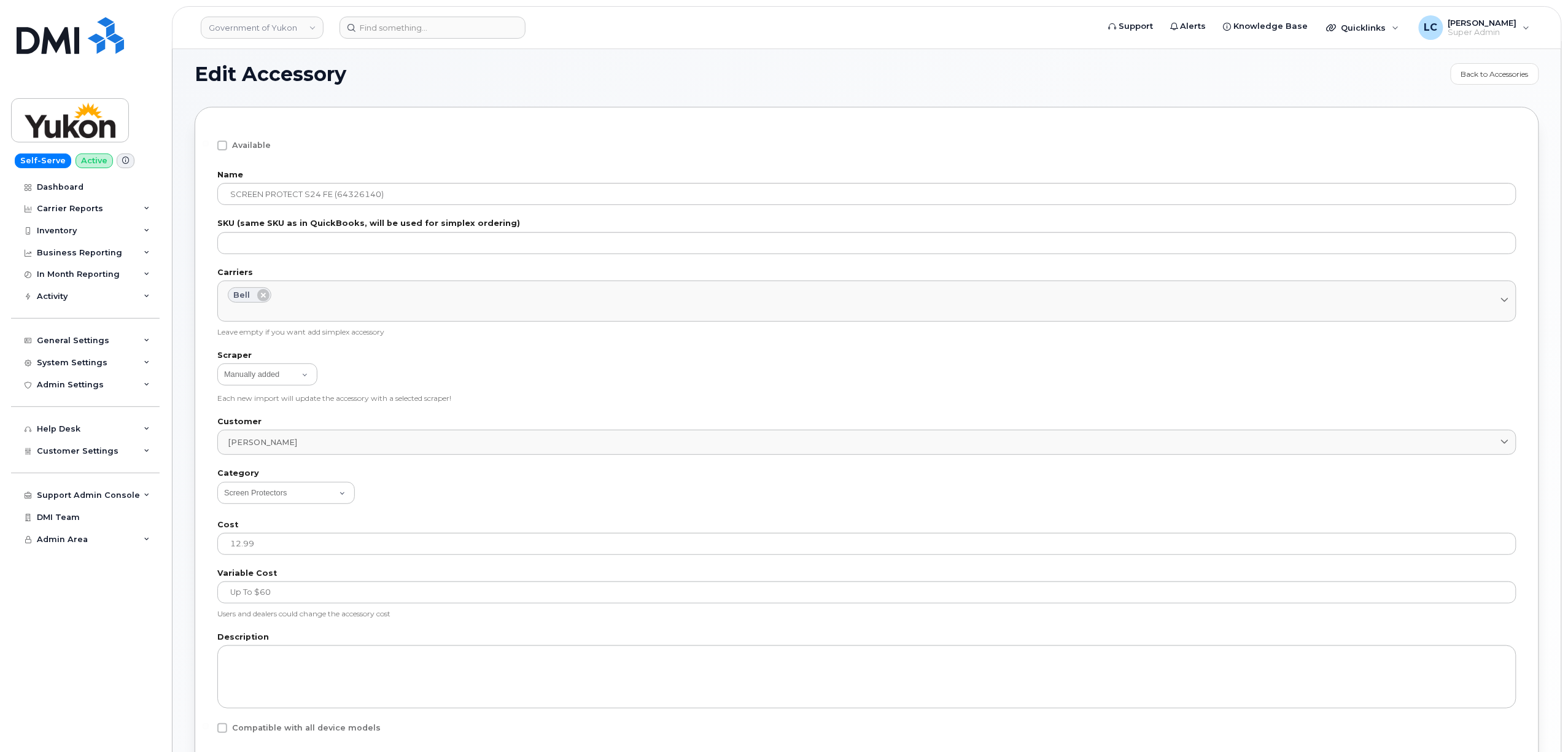
scroll to position [0, 0]
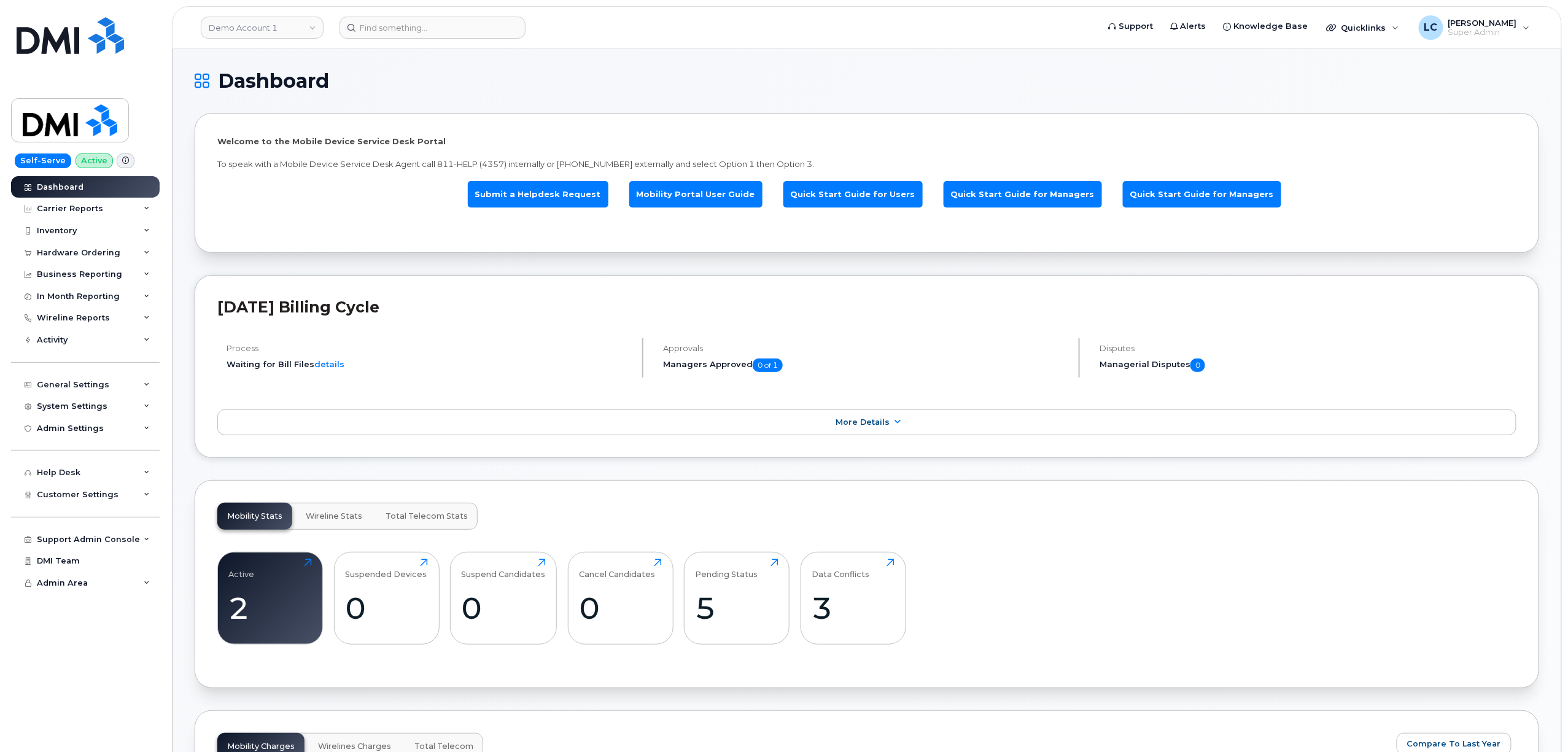
drag, startPoint x: 0, startPoint y: 0, endPoint x: 749, endPoint y: 57, distance: 751.2
click at [78, 494] on span "Customer Settings" at bounding box center [78, 494] width 82 height 9
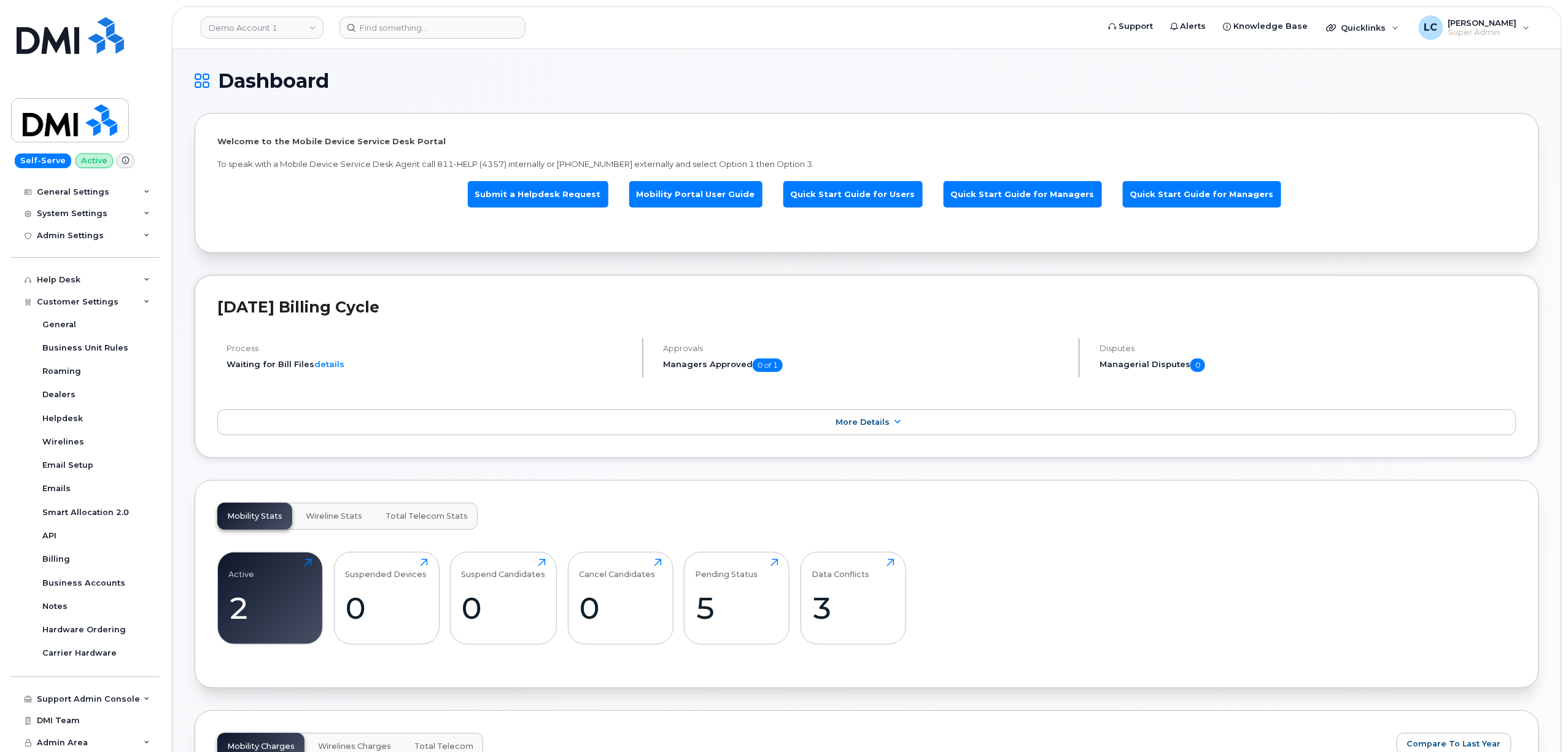
click at [70, 51] on img at bounding box center [70, 36] width 107 height 37
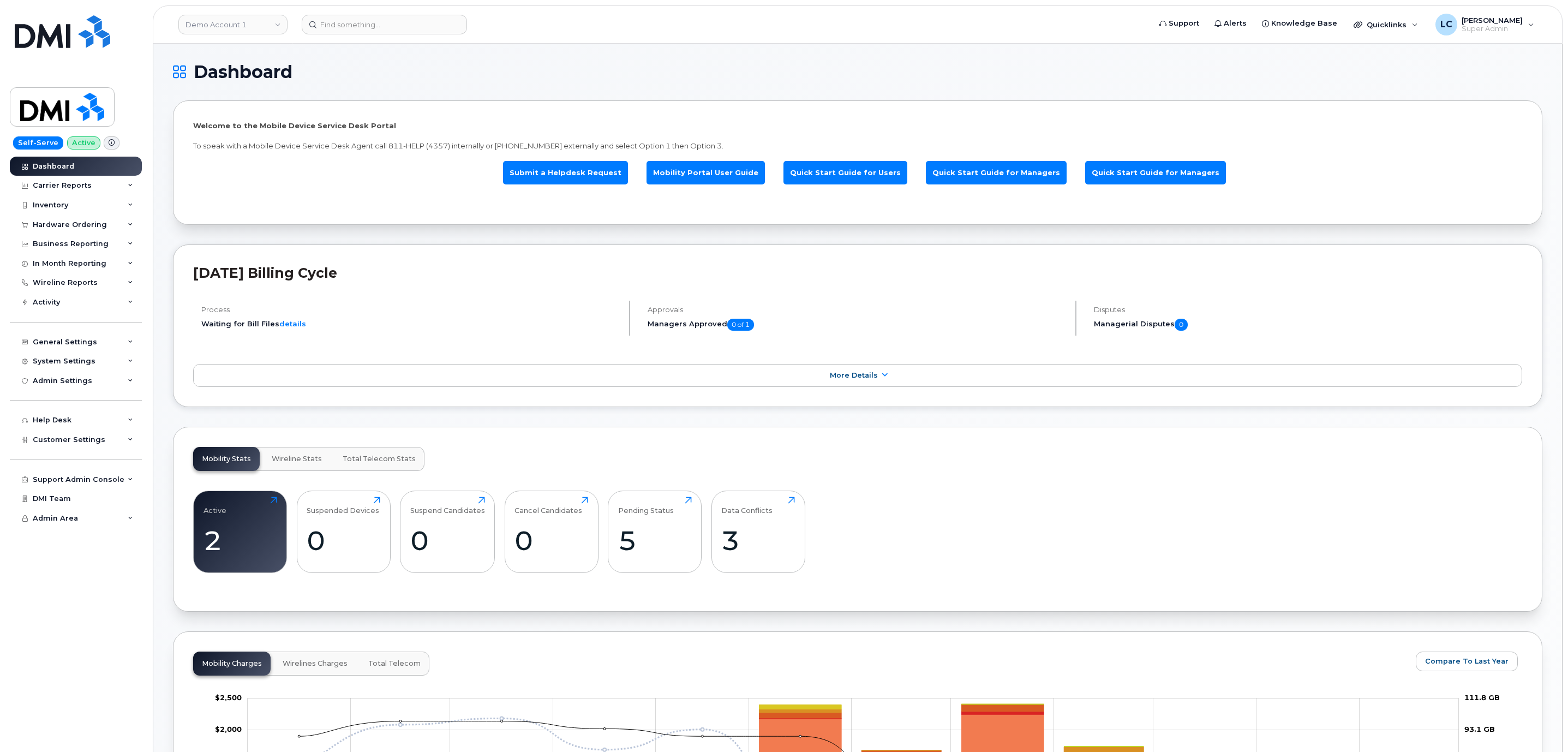
drag, startPoint x: 645, startPoint y: 53, endPoint x: 620, endPoint y: 35, distance: 30.8
click at [480, 73] on h1 "Dashboard" at bounding box center [855, 72] width 1364 height 17
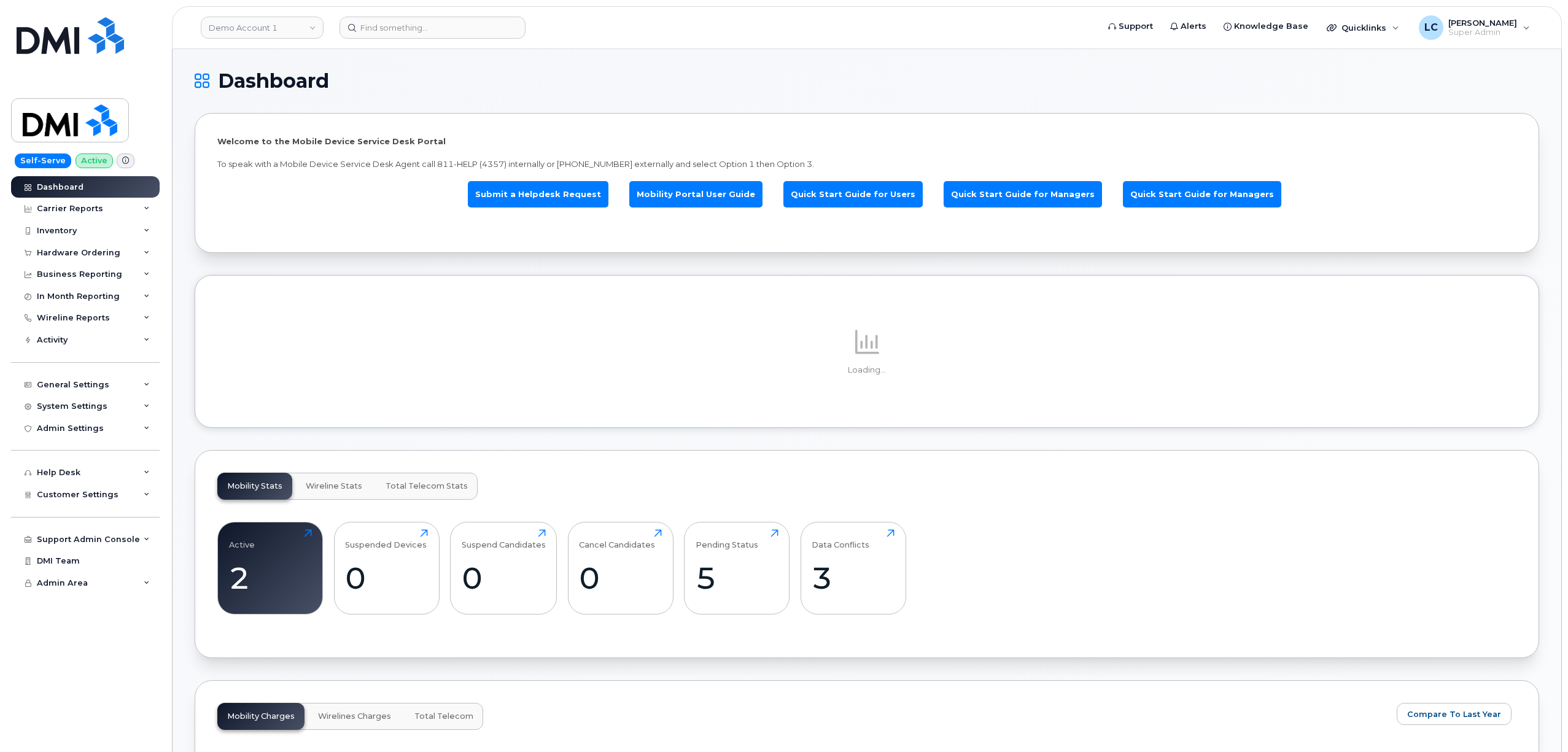
click at [292, 37] on link "Demo Account 1" at bounding box center [263, 27] width 123 height 22
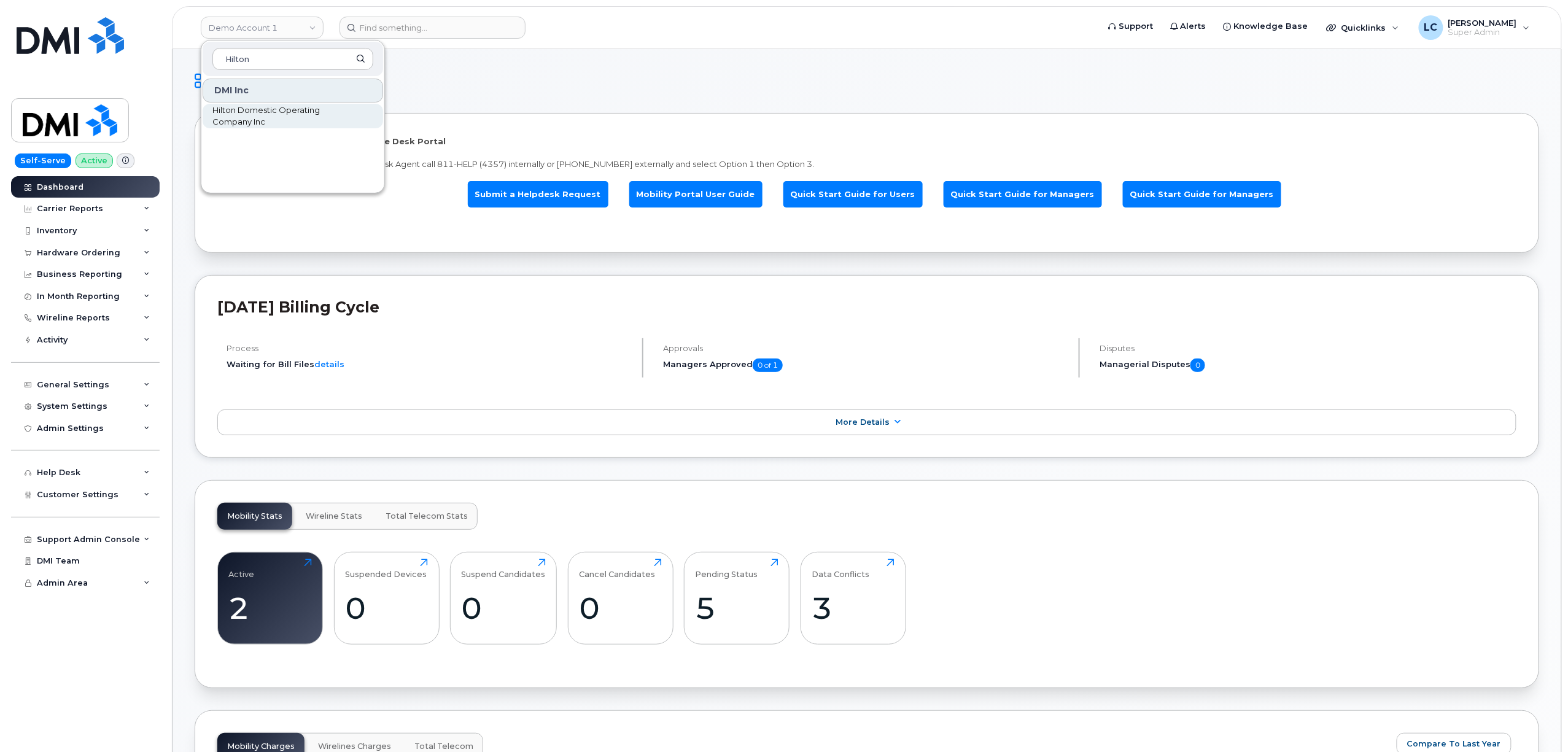
type input "Hilton"
click at [286, 122] on span "Hilton Domestic Operating Company Inc" at bounding box center [283, 116] width 142 height 24
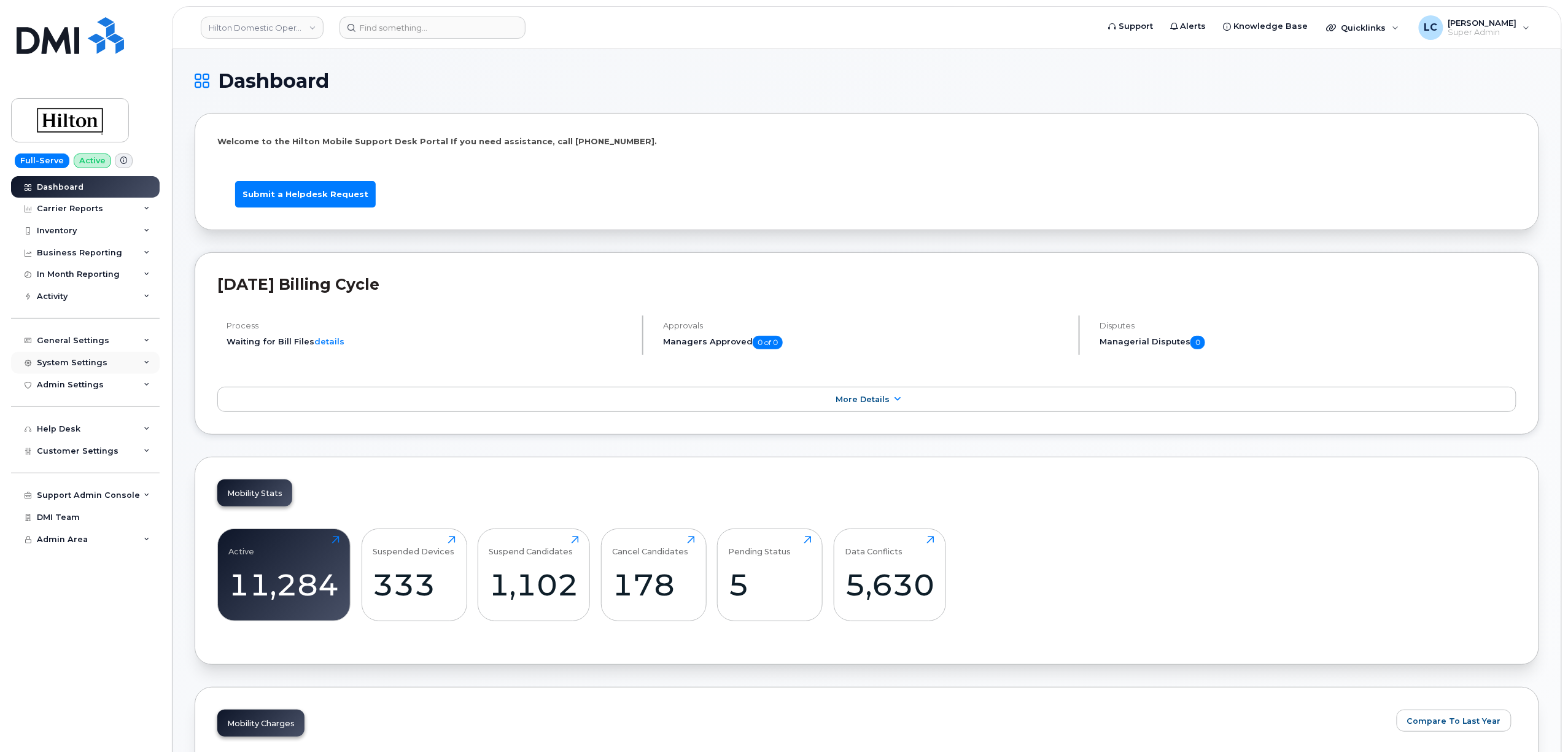
click at [87, 360] on div "System Settings" at bounding box center [72, 363] width 70 height 10
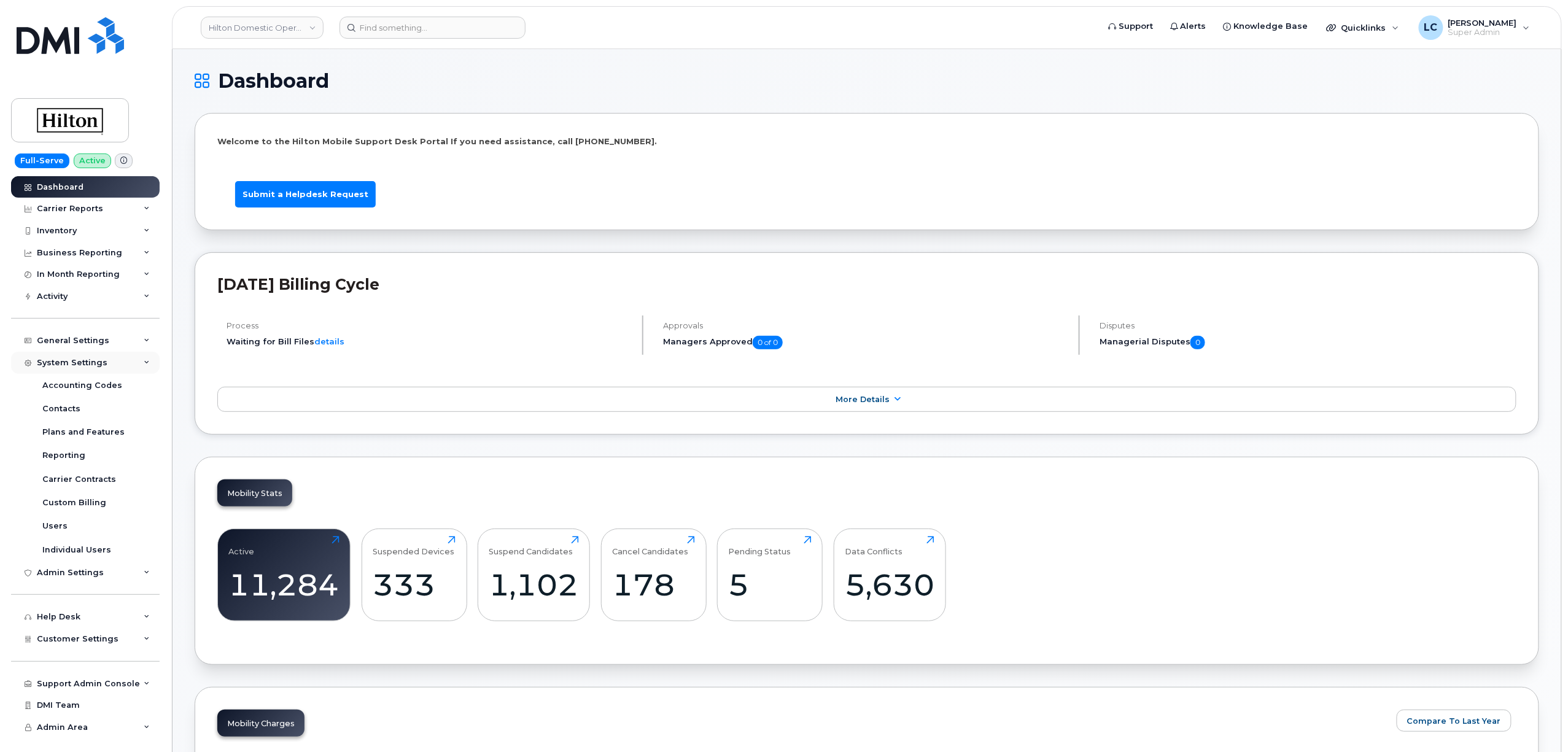
click at [87, 360] on div "System Settings" at bounding box center [72, 363] width 70 height 10
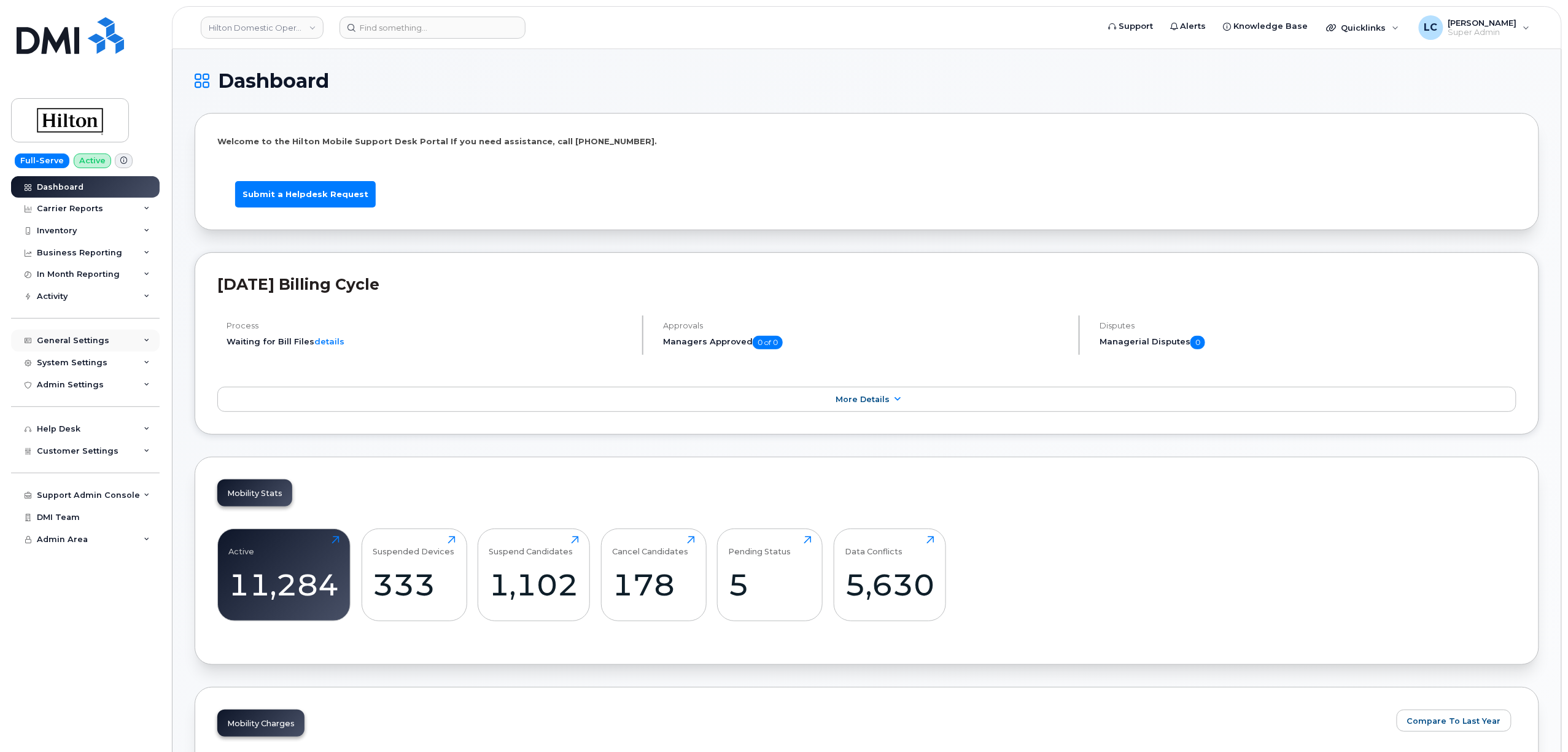
click at [106, 344] on div "General Settings" at bounding box center [85, 341] width 148 height 22
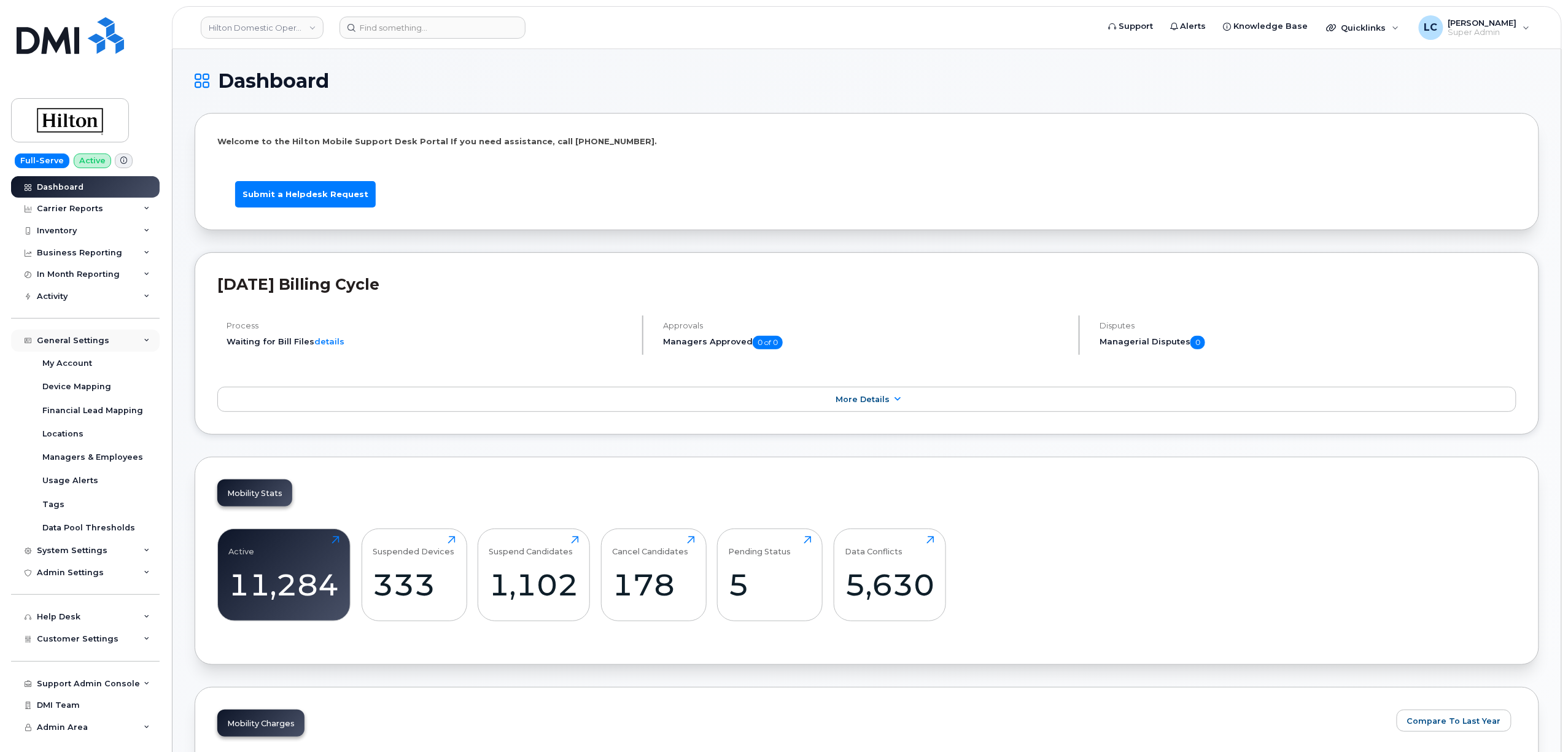
click at [106, 344] on div "General Settings" at bounding box center [85, 341] width 148 height 22
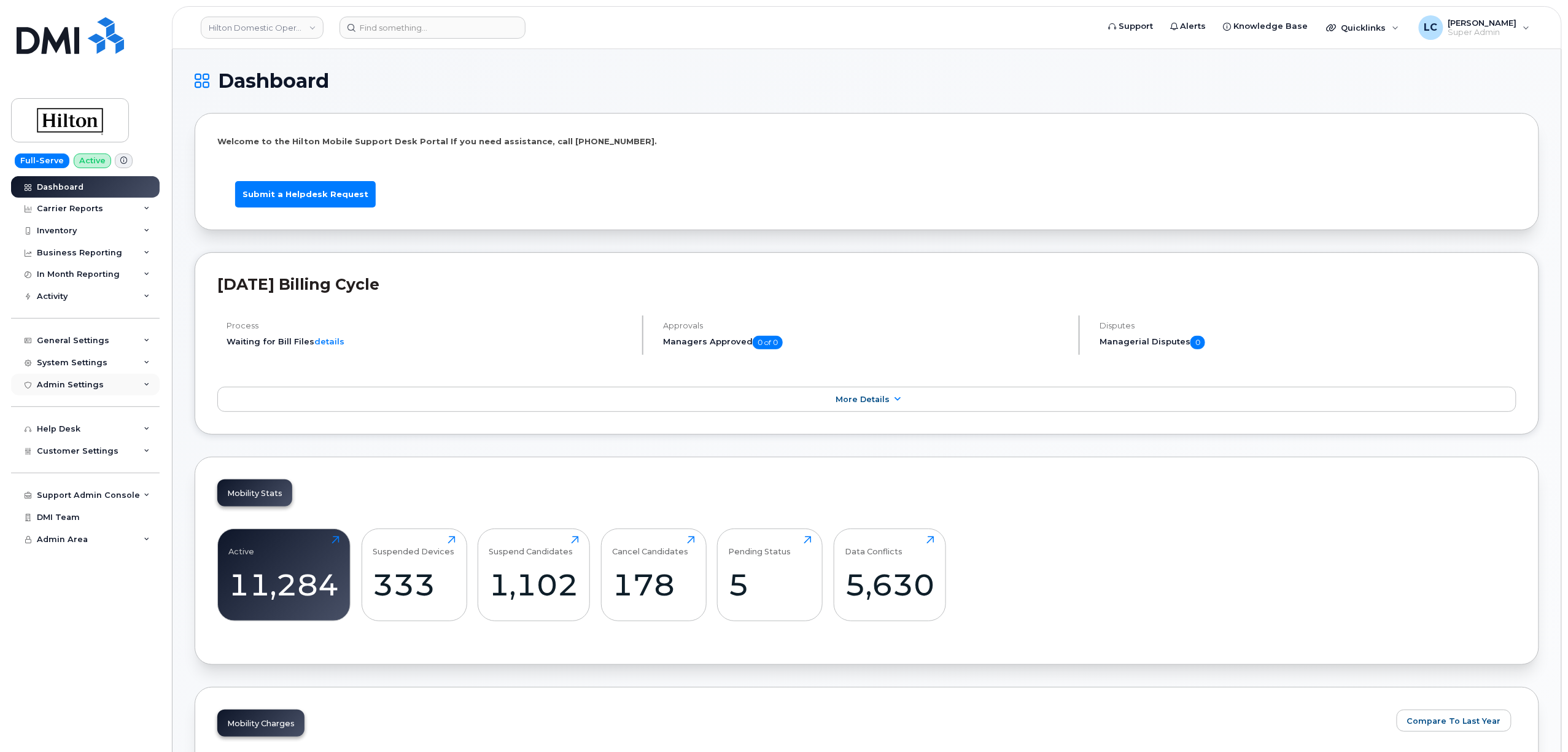
click at [108, 382] on div "Admin Settings" at bounding box center [85, 385] width 148 height 22
click at [110, 367] on div "System Settings" at bounding box center [85, 362] width 148 height 22
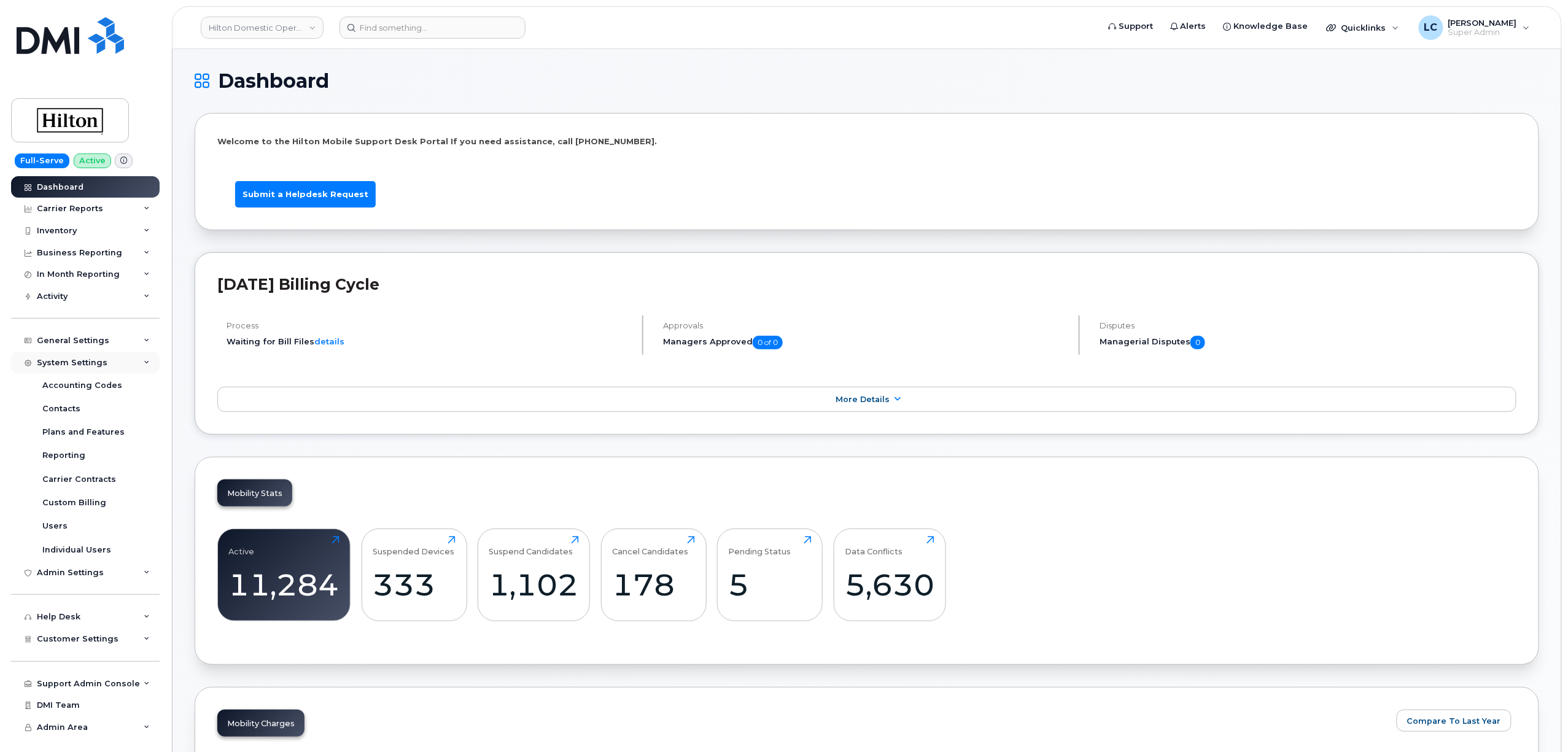
click at [110, 367] on div "System Settings" at bounding box center [85, 362] width 148 height 22
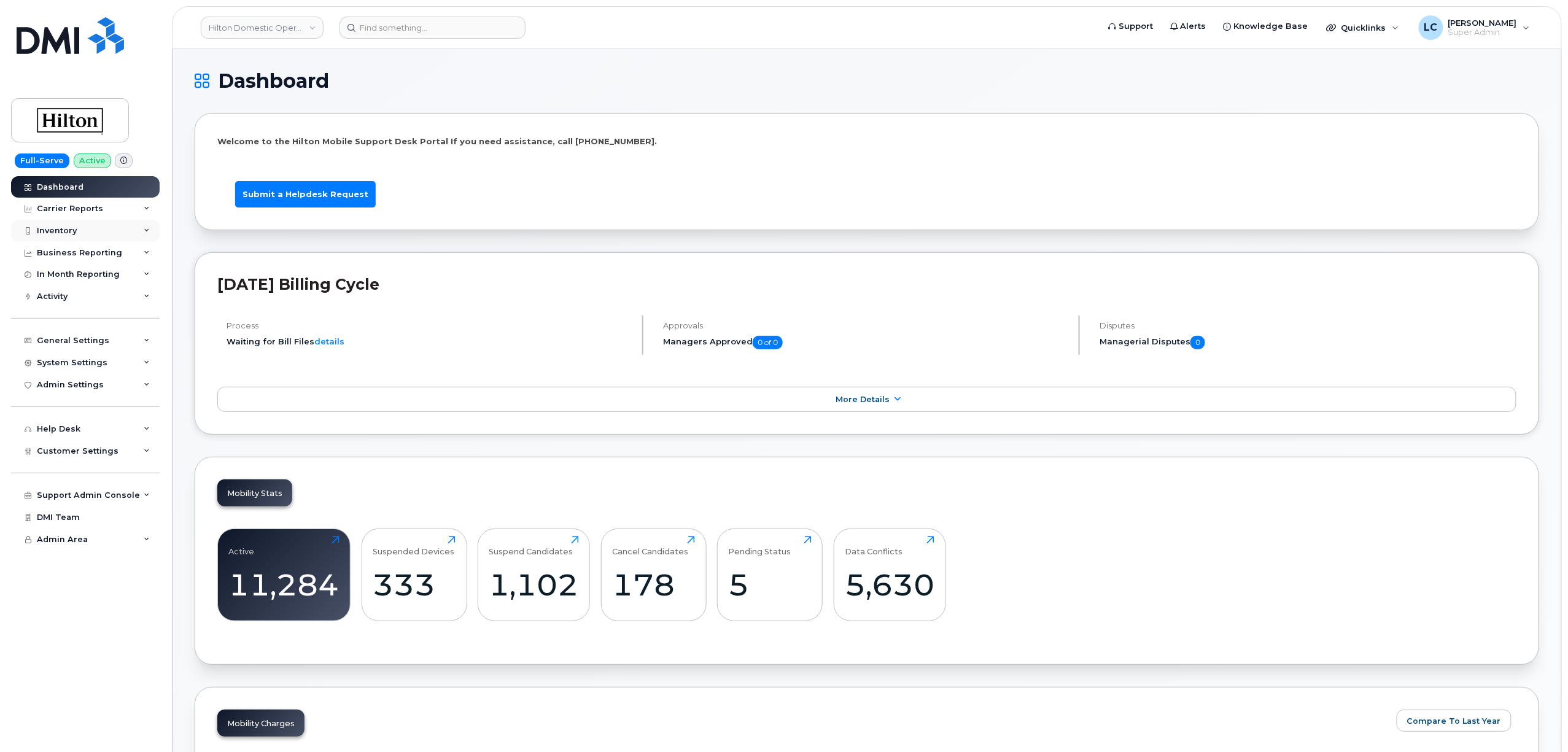
click at [99, 230] on div "Inventory" at bounding box center [85, 230] width 148 height 22
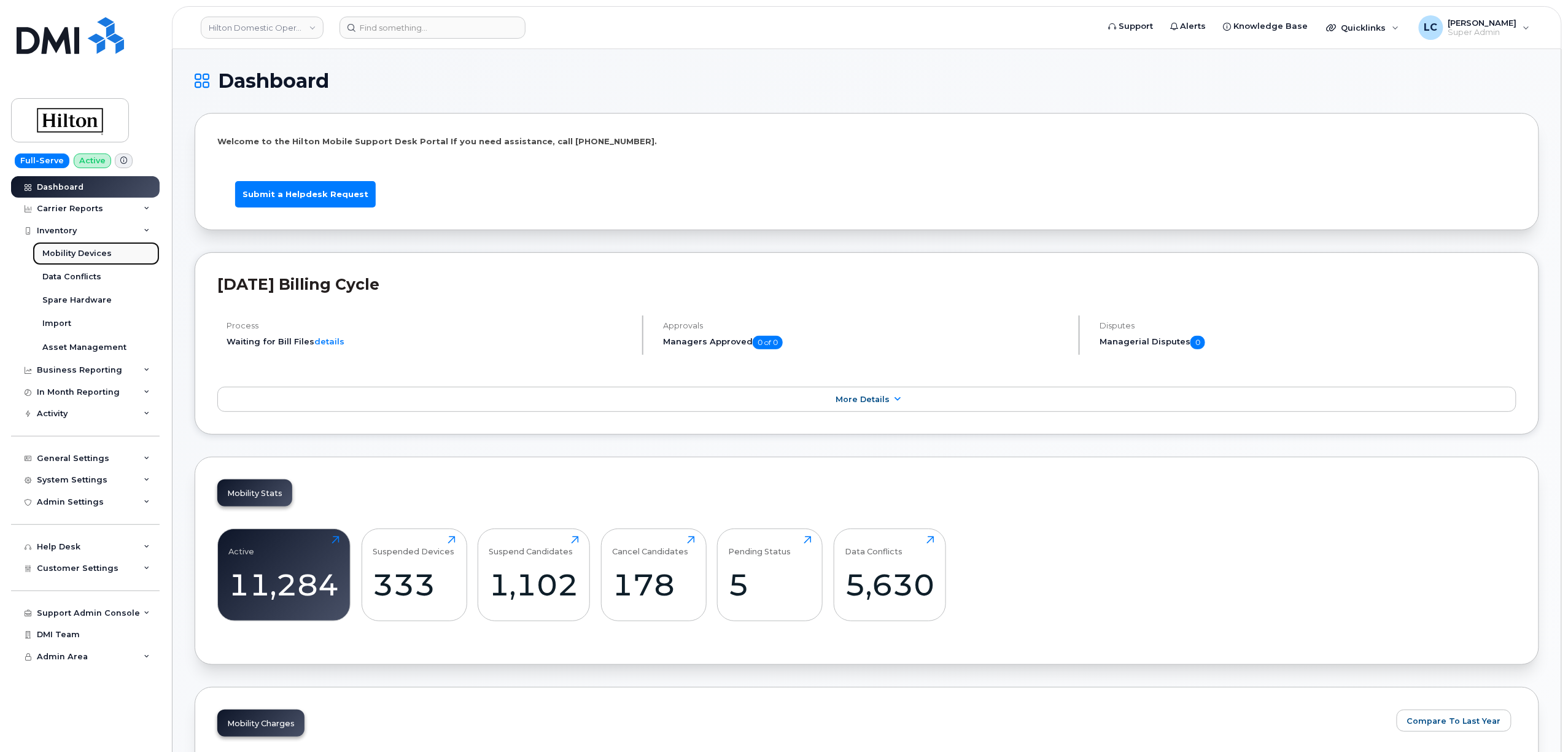
click at [91, 256] on div "Mobility Devices" at bounding box center [76, 253] width 69 height 11
